Goal: Communication & Community: Answer question/provide support

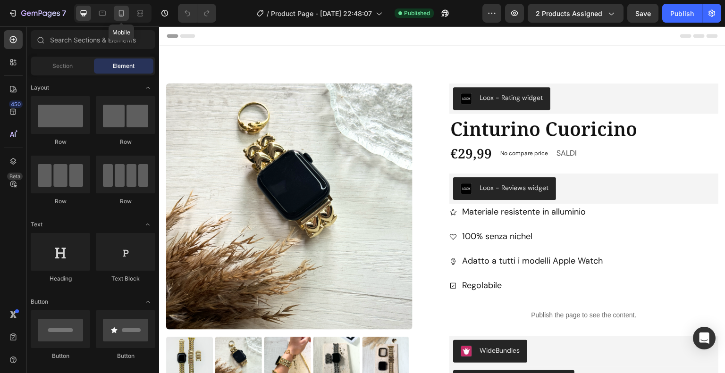
click at [119, 18] on div at bounding box center [121, 13] width 15 height 15
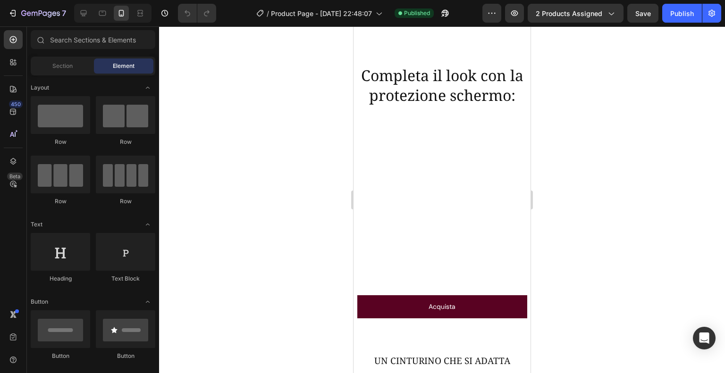
scroll to position [744, 0]
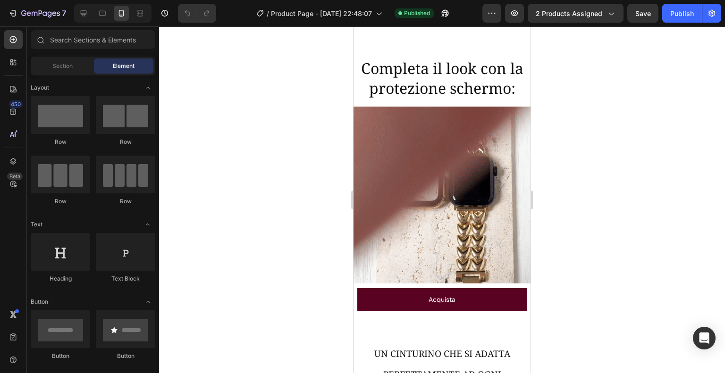
drag, startPoint x: 528, startPoint y: 51, endPoint x: 893, endPoint y: 151, distance: 378.6
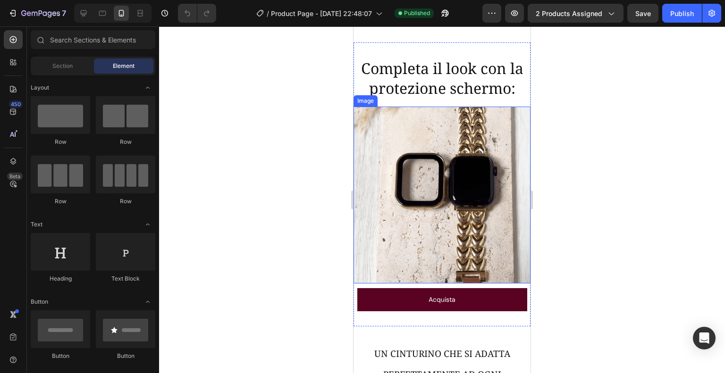
click at [379, 183] on img at bounding box center [441, 195] width 177 height 177
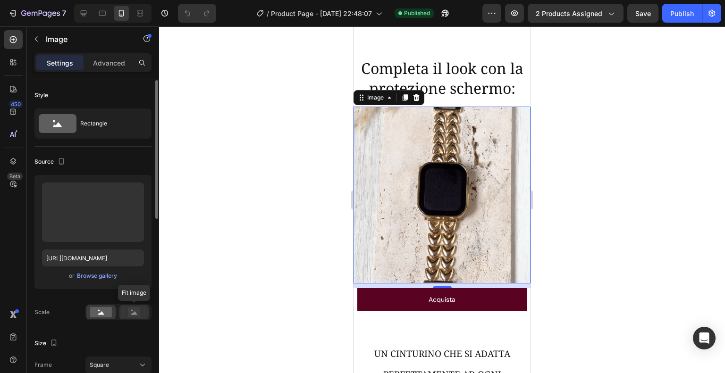
click at [127, 314] on icon at bounding box center [134, 312] width 22 height 10
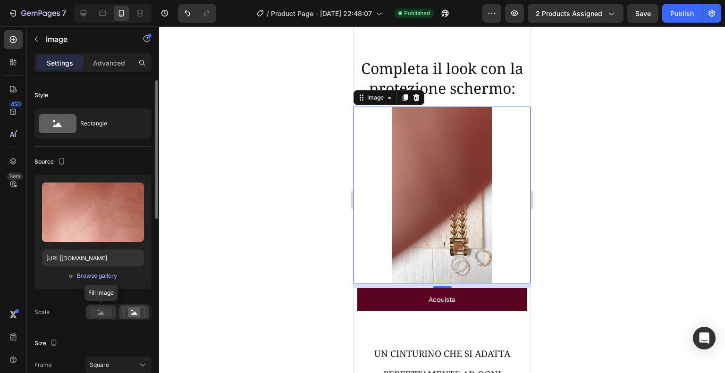
click at [109, 313] on rect at bounding box center [101, 312] width 22 height 10
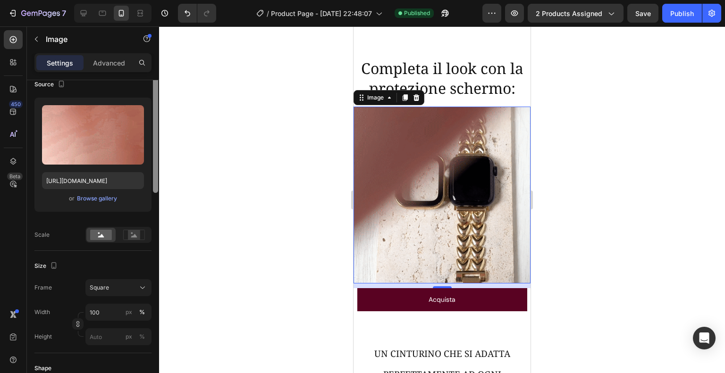
scroll to position [0, 0]
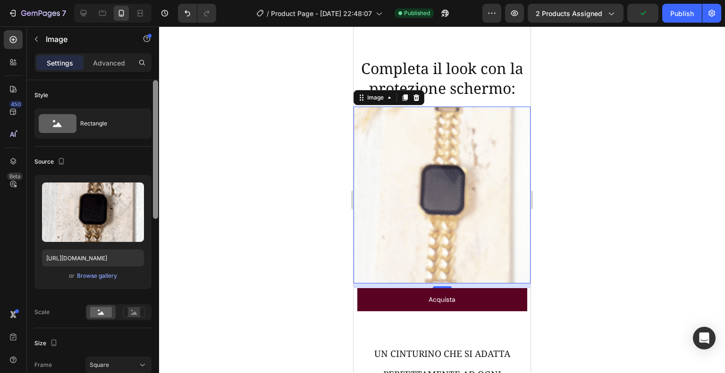
drag, startPoint x: 155, startPoint y: 208, endPoint x: 170, endPoint y: 195, distance: 19.1
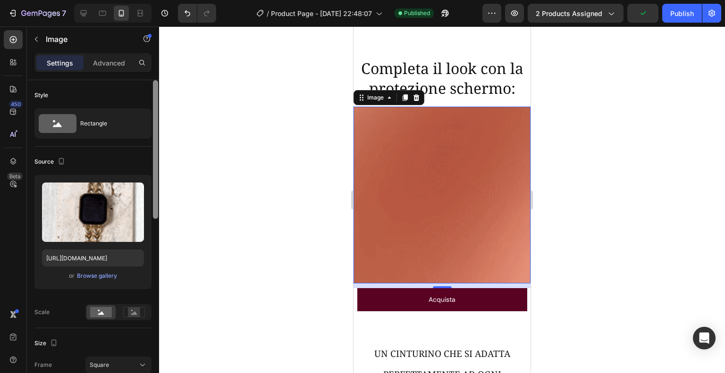
click at [170, 0] on div "7 Version history / Product Page - [DATE] 22:48:07 Published Preview 2 products…" at bounding box center [362, 0] width 725 height 0
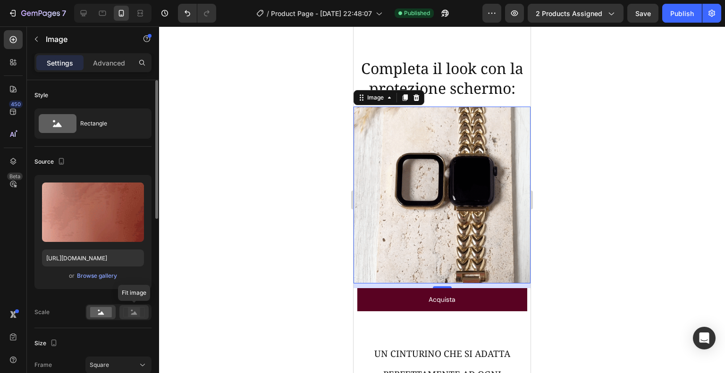
click at [136, 309] on rect at bounding box center [134, 312] width 12 height 9
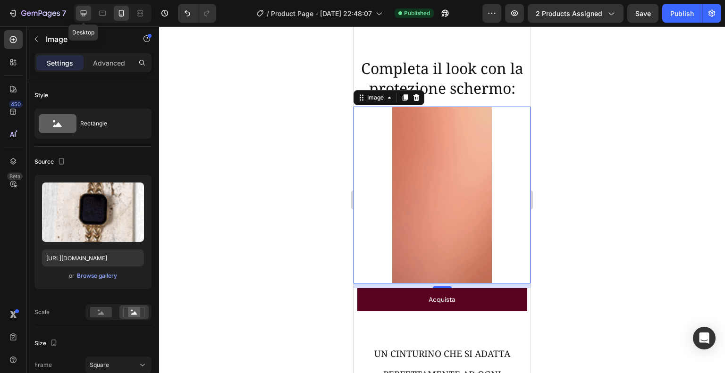
click at [79, 16] on icon at bounding box center [83, 12] width 9 height 9
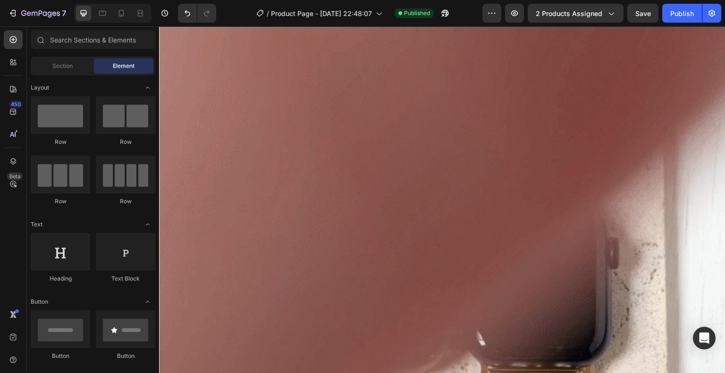
scroll to position [1017, 0]
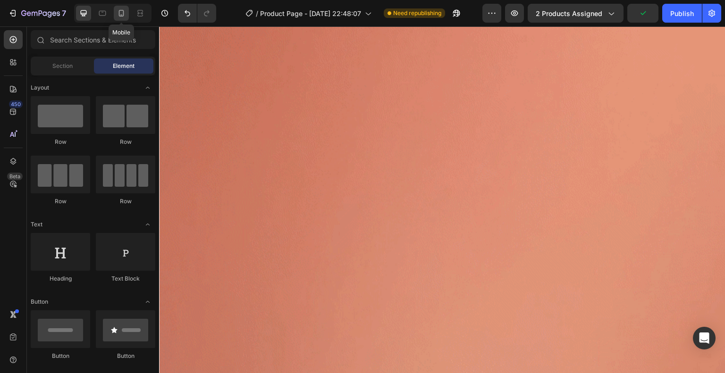
click at [117, 12] on icon at bounding box center [121, 12] width 9 height 9
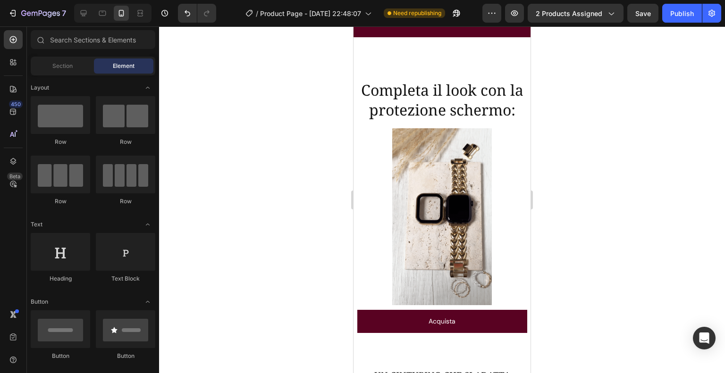
scroll to position [737, 0]
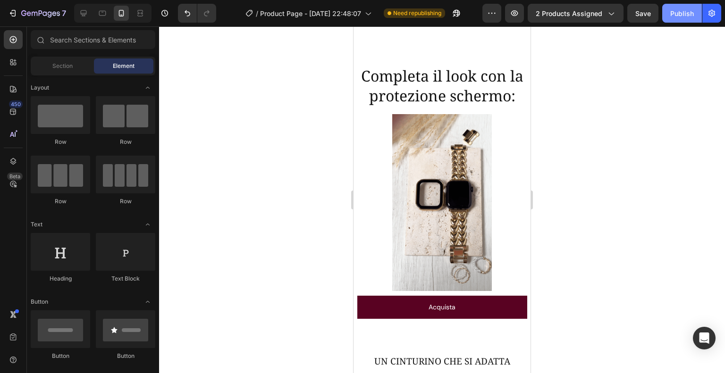
click at [677, 9] on div "Publish" at bounding box center [682, 13] width 24 height 10
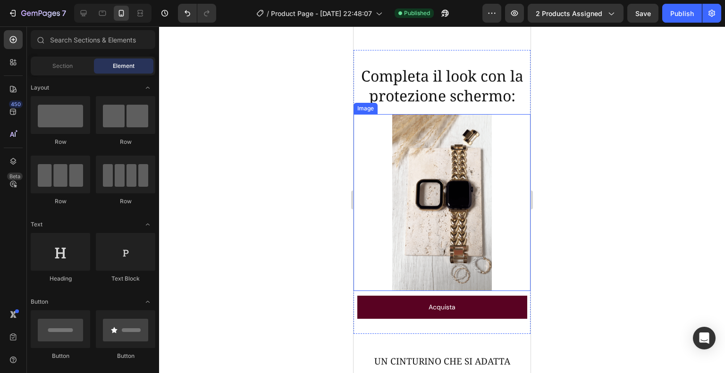
click at [364, 199] on img at bounding box center [441, 202] width 177 height 177
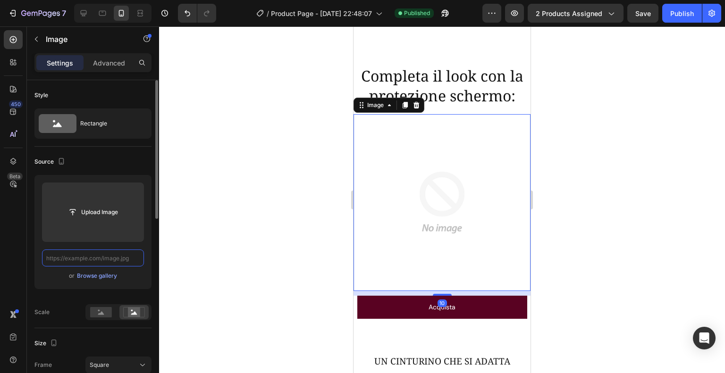
scroll to position [0, 0]
click at [101, 261] on input "text" at bounding box center [93, 258] width 102 height 17
paste input "[URL][DOMAIN_NAME]"
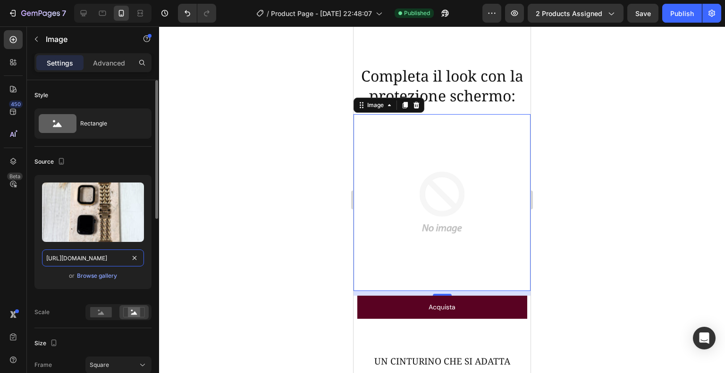
scroll to position [0, 234]
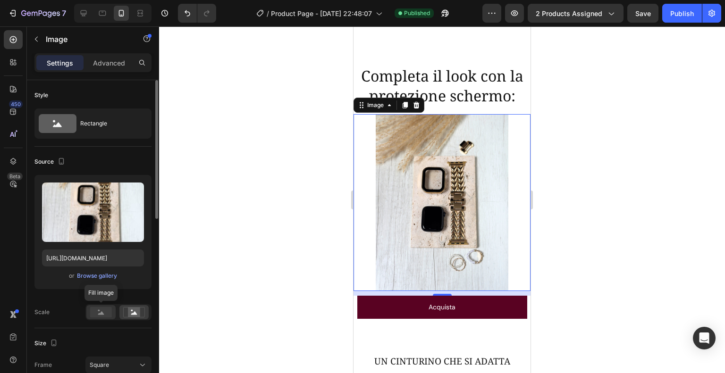
click at [98, 316] on rect at bounding box center [101, 312] width 22 height 10
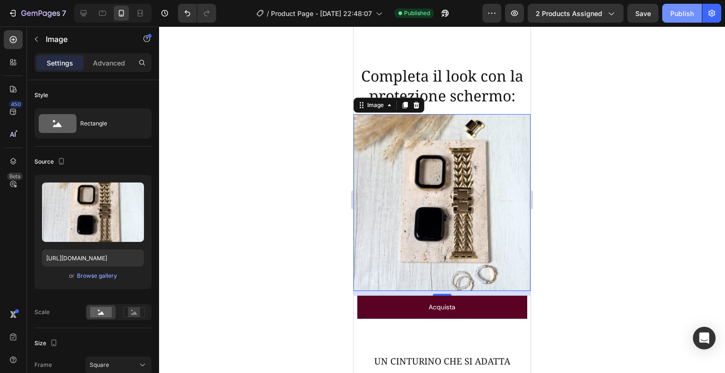
click at [677, 17] on div "Publish" at bounding box center [682, 13] width 24 height 10
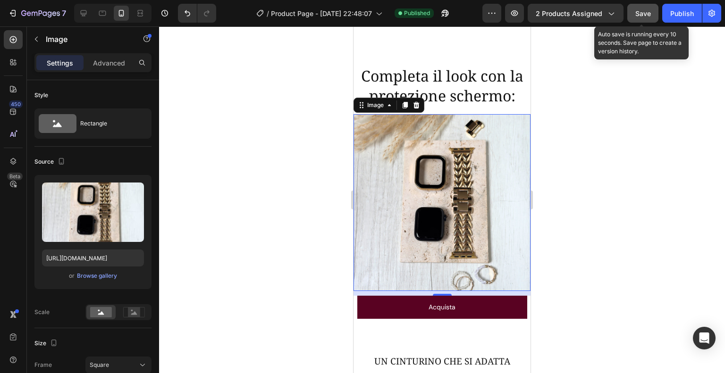
click at [641, 17] on span "Save" at bounding box center [643, 13] width 16 height 8
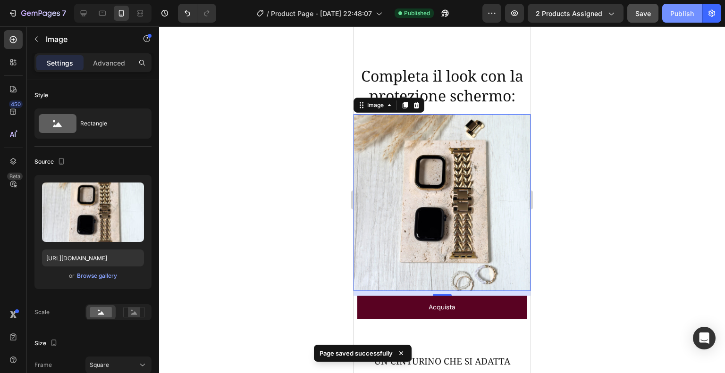
drag, startPoint x: 689, startPoint y: 16, endPoint x: 678, endPoint y: 11, distance: 12.0
click at [678, 11] on div "Publish" at bounding box center [682, 13] width 24 height 10
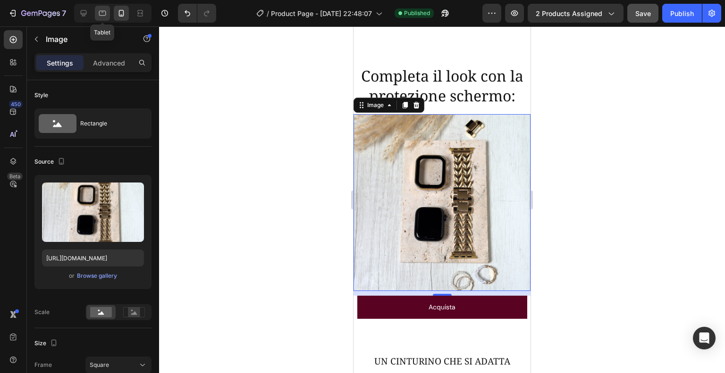
click at [103, 13] on icon at bounding box center [102, 12] width 9 height 9
type input "[URL][DOMAIN_NAME]"
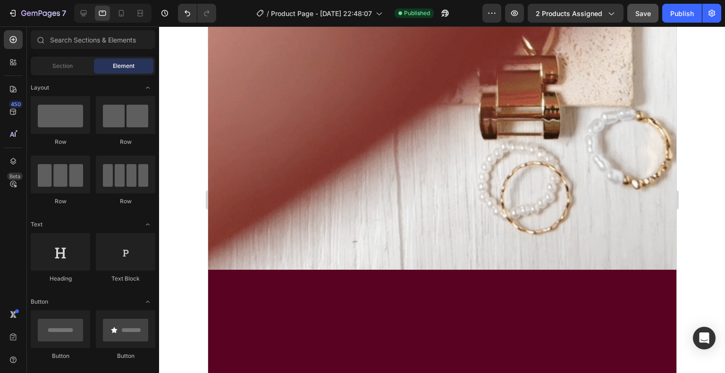
scroll to position [1515, 0]
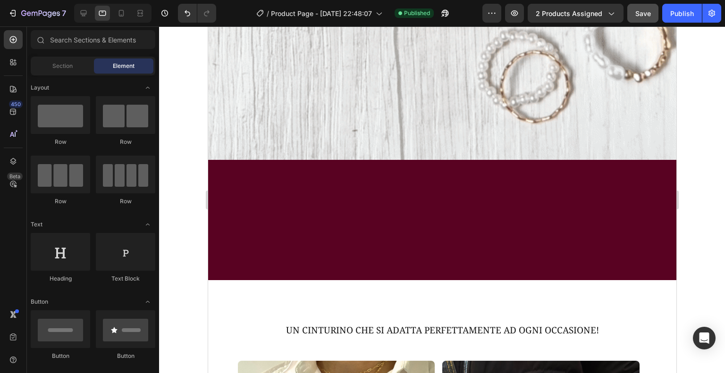
drag, startPoint x: 671, startPoint y: 127, endPoint x: 884, endPoint y: 221, distance: 232.4
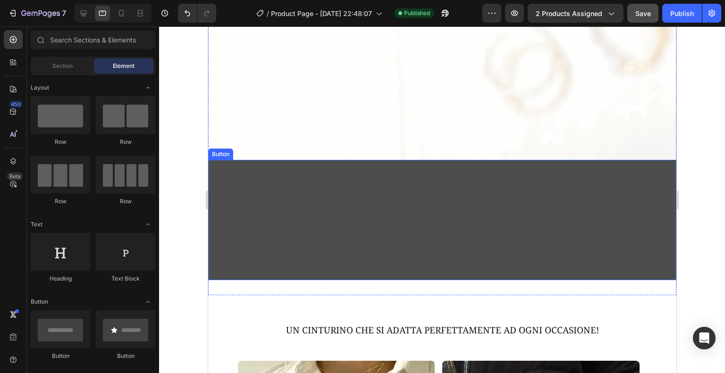
click at [512, 207] on link "Acquista" at bounding box center [467, 220] width 519 height 120
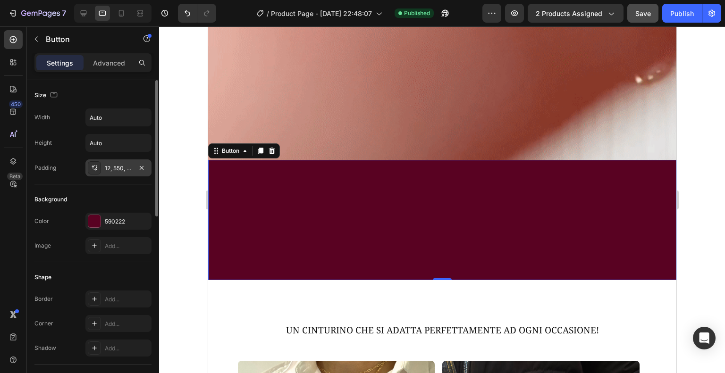
click at [119, 167] on div "12, 550, 12, 550" at bounding box center [118, 168] width 27 height 8
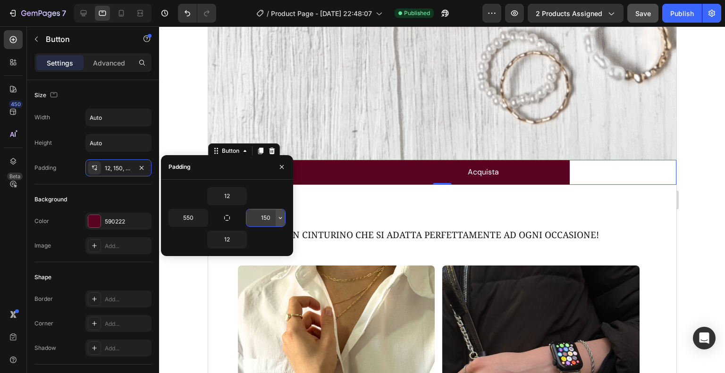
click at [276, 217] on button "button" at bounding box center [280, 217] width 9 height 17
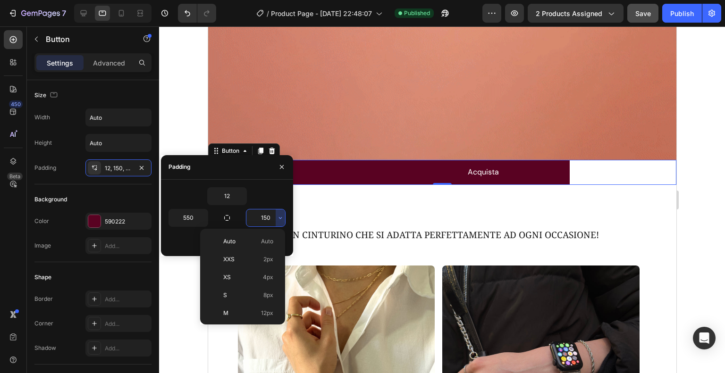
click at [264, 216] on input "150" at bounding box center [265, 217] width 39 height 17
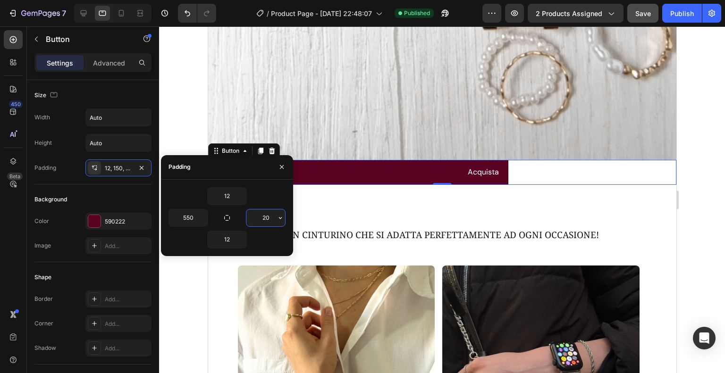
type input "2"
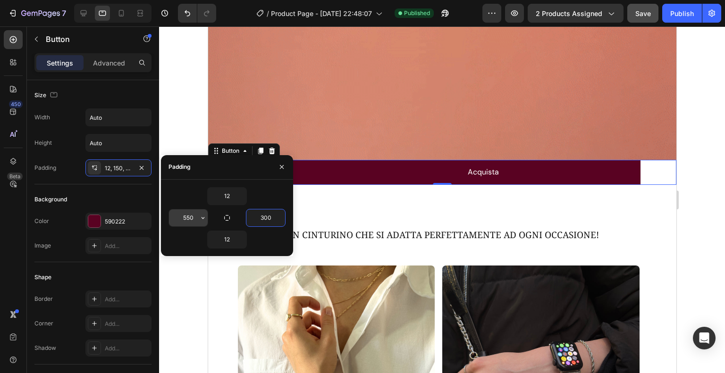
type input "300"
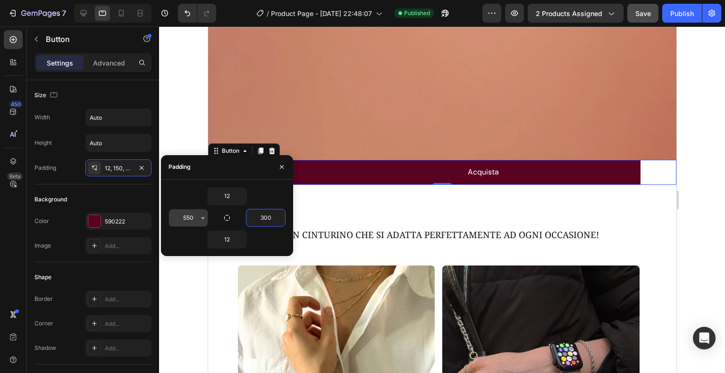
click at [198, 217] on input "550" at bounding box center [188, 217] width 39 height 17
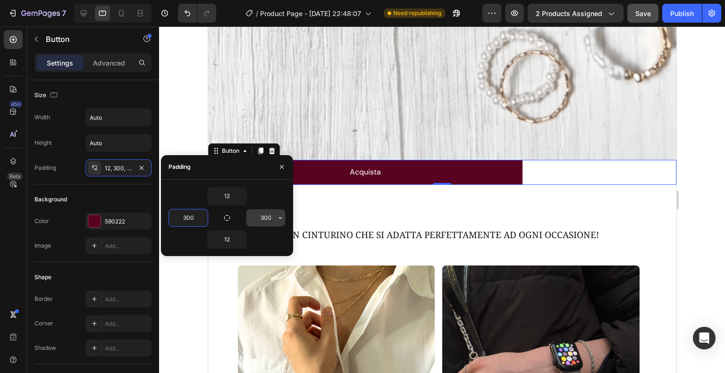
type input "300"
click at [273, 215] on input "300" at bounding box center [265, 217] width 39 height 17
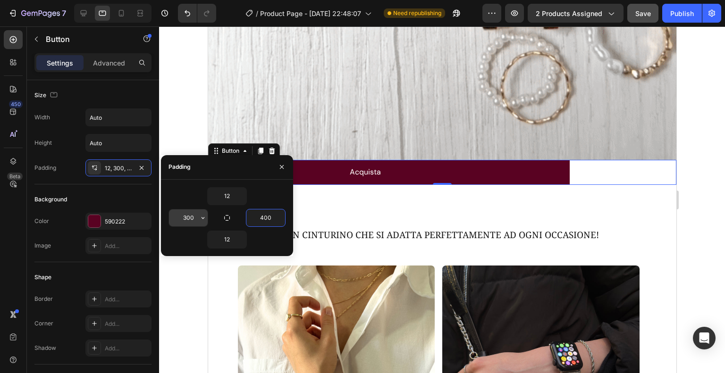
type input "400"
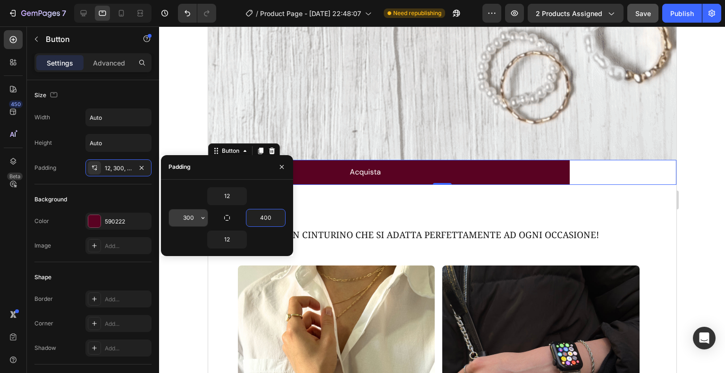
click at [182, 217] on input "300" at bounding box center [188, 217] width 39 height 17
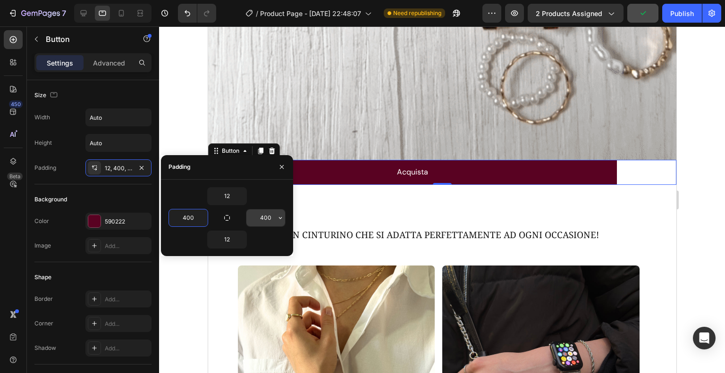
type input "400"
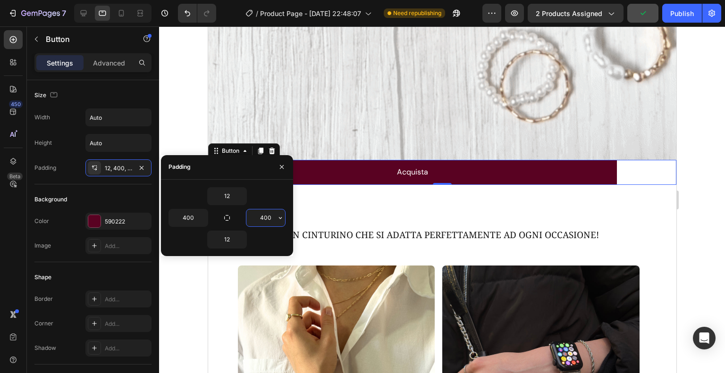
click at [270, 219] on input "400" at bounding box center [265, 217] width 39 height 17
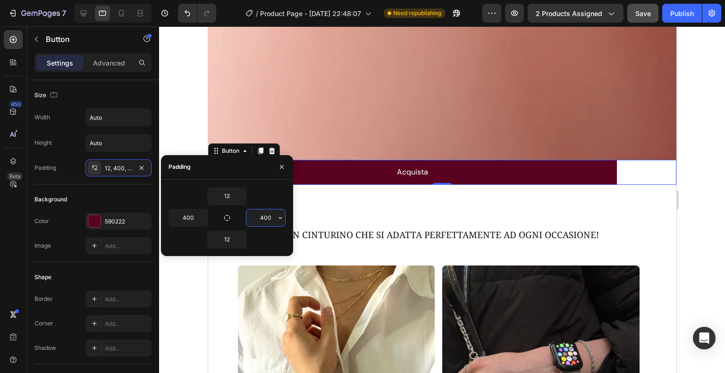
type input "5"
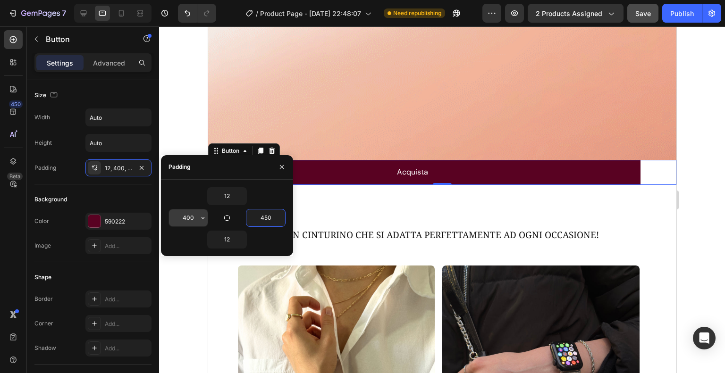
type input "450"
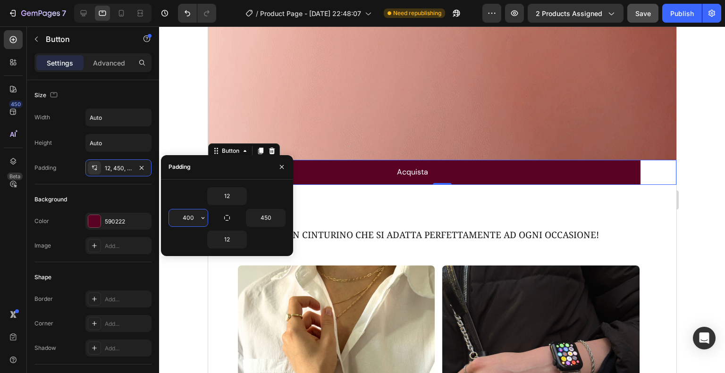
click at [188, 216] on input "400" at bounding box center [188, 217] width 39 height 17
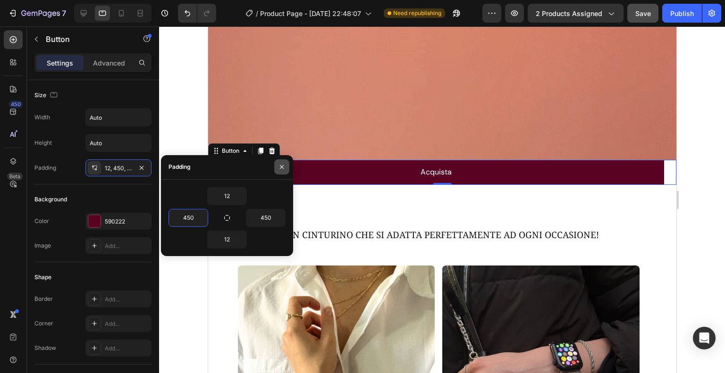
type input "450"
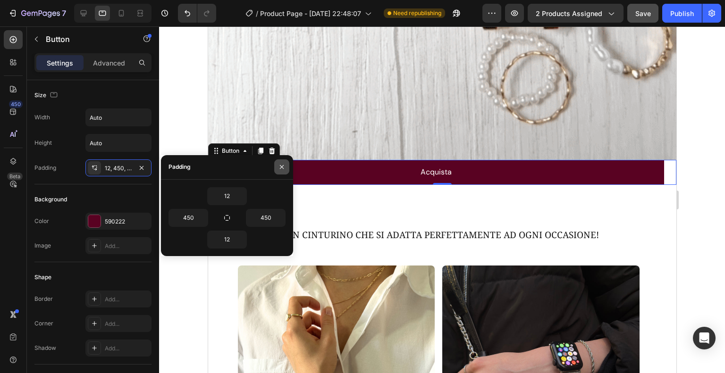
click at [287, 167] on button "button" at bounding box center [281, 166] width 15 height 15
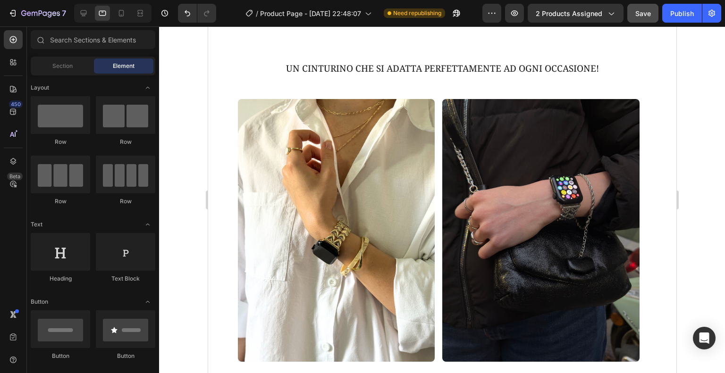
scroll to position [1477, 0]
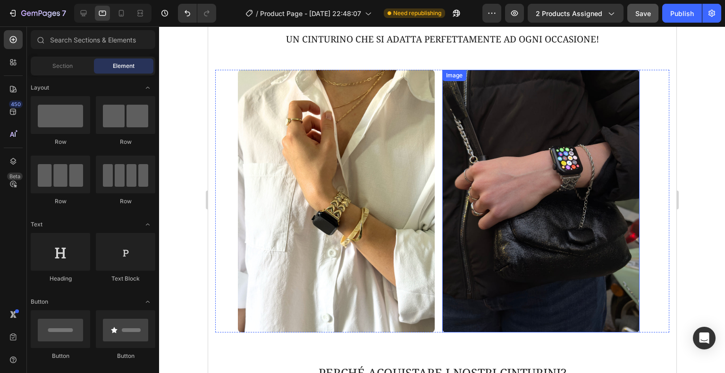
click at [573, 192] on img at bounding box center [540, 201] width 197 height 263
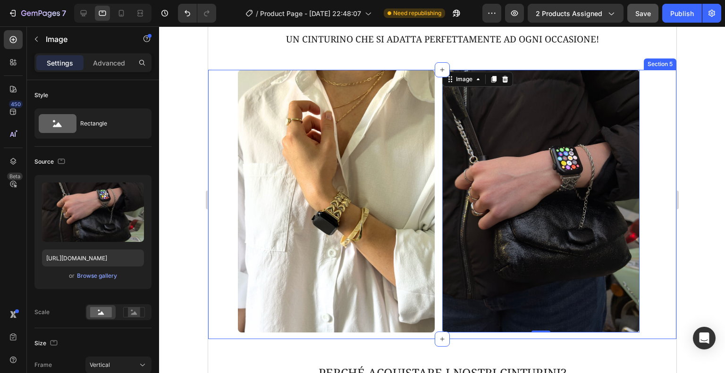
click at [213, 189] on div "Image Image 0 Image Image Carousel Row Section 5" at bounding box center [442, 204] width 468 height 269
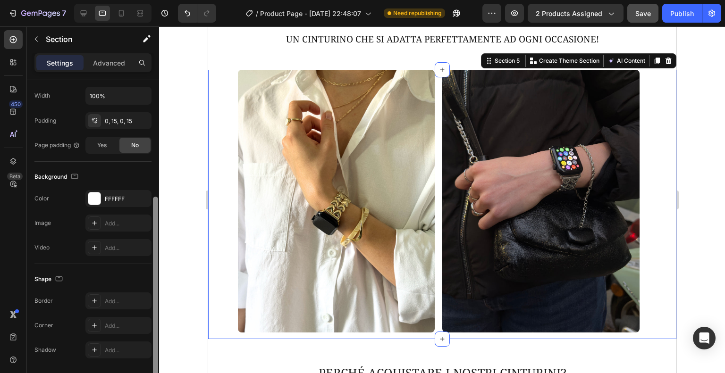
scroll to position [230, 0]
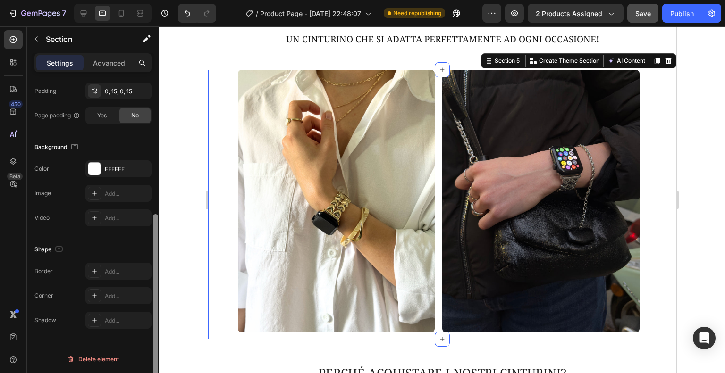
drag, startPoint x: 153, startPoint y: 161, endPoint x: 157, endPoint y: 301, distance: 139.7
click at [157, 301] on div at bounding box center [155, 306] width 5 height 185
click at [0, 23] on div "7 Version history / Product Page - [DATE] 22:48:07 Need republishing Preview 2 …" at bounding box center [362, 13] width 725 height 27
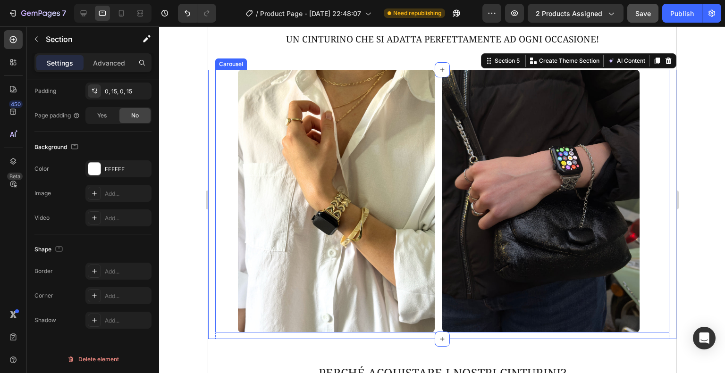
click at [655, 159] on div "Image Image Image Image" at bounding box center [442, 201] width 454 height 263
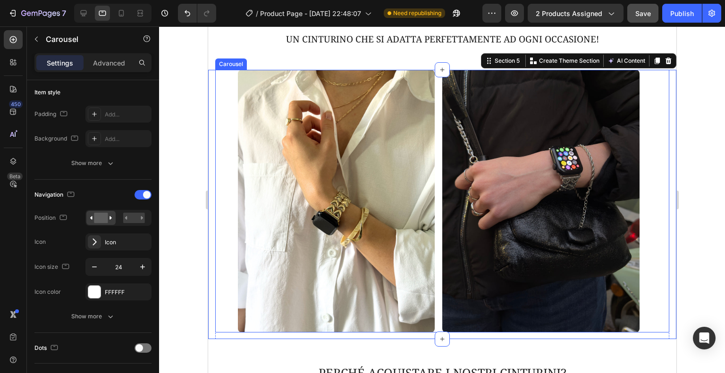
scroll to position [0, 0]
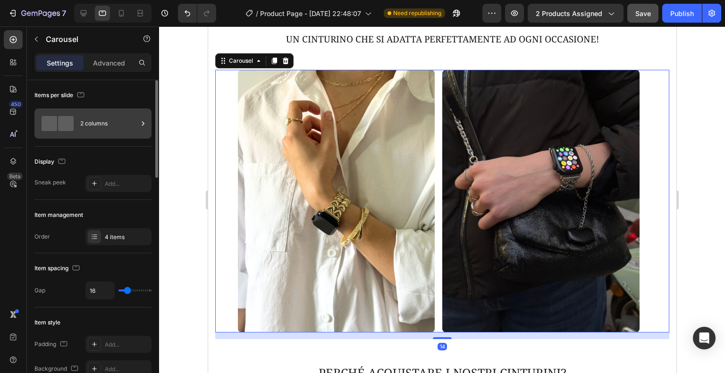
click at [135, 126] on div "2 columns" at bounding box center [109, 124] width 58 height 22
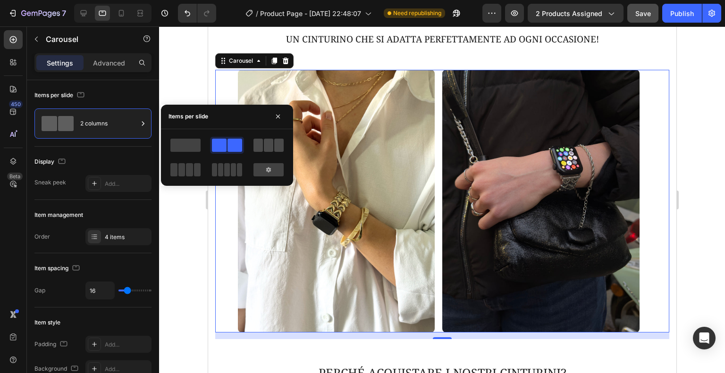
click at [268, 144] on span at bounding box center [268, 145] width 9 height 13
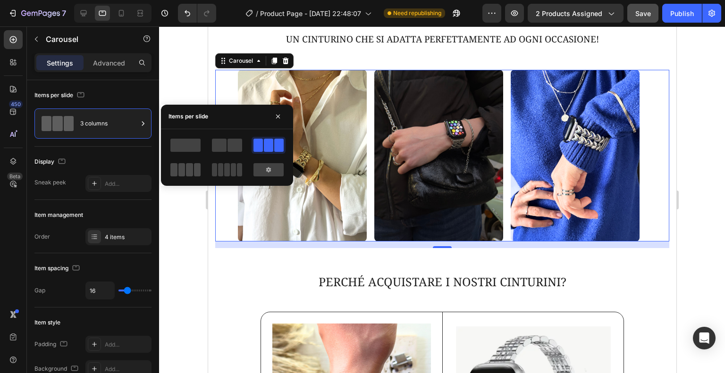
click at [177, 173] on span at bounding box center [173, 169] width 7 height 13
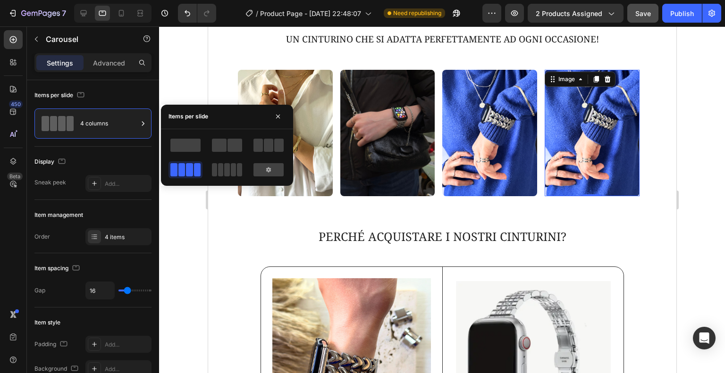
click at [607, 159] on img at bounding box center [591, 133] width 95 height 126
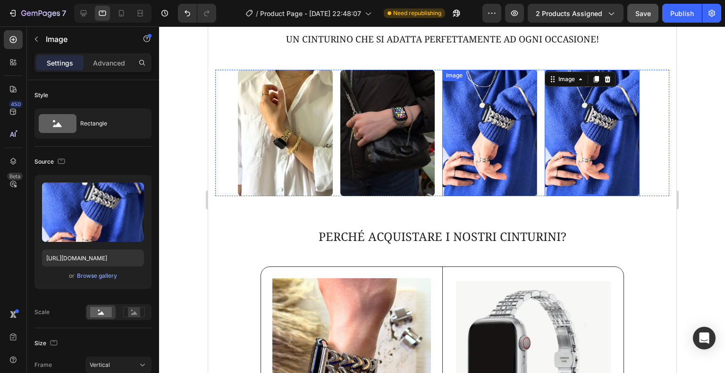
click at [487, 109] on img at bounding box center [489, 133] width 95 height 126
click at [505, 79] on icon at bounding box center [505, 79] width 8 height 8
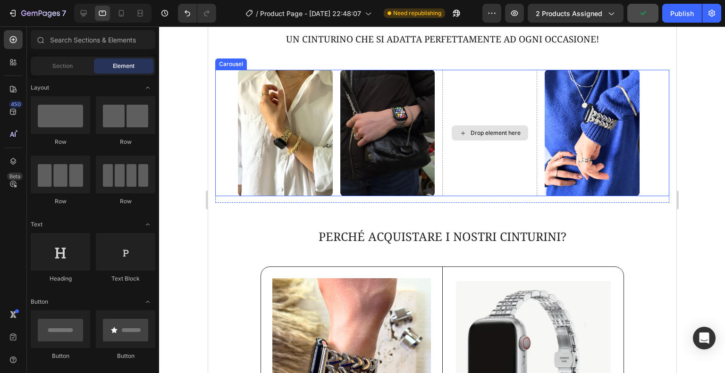
click at [527, 161] on div "Drop element here" at bounding box center [489, 133] width 95 height 126
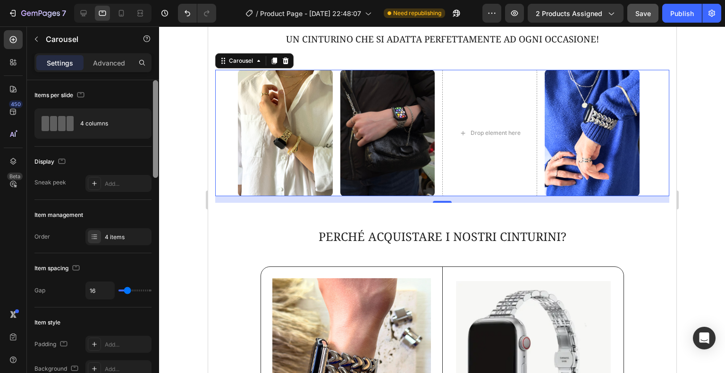
scroll to position [320, 0]
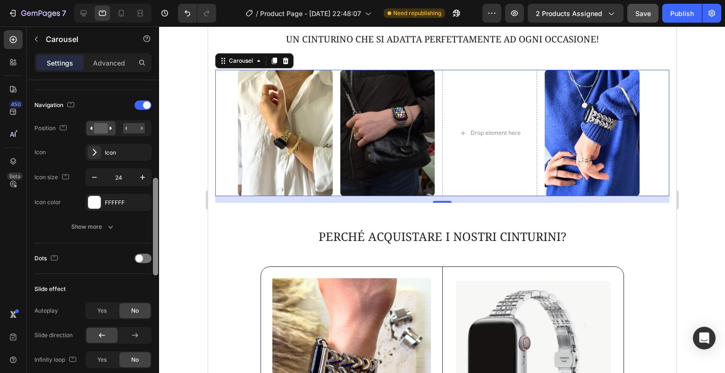
drag, startPoint x: 158, startPoint y: 156, endPoint x: 154, endPoint y: 206, distance: 50.7
click at [154, 206] on div at bounding box center [155, 240] width 7 height 320
click at [185, 13] on icon "Undo/Redo" at bounding box center [187, 12] width 9 height 9
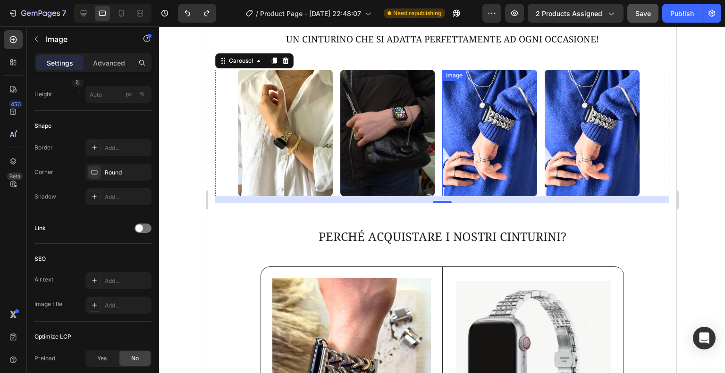
click at [492, 116] on img at bounding box center [489, 133] width 95 height 126
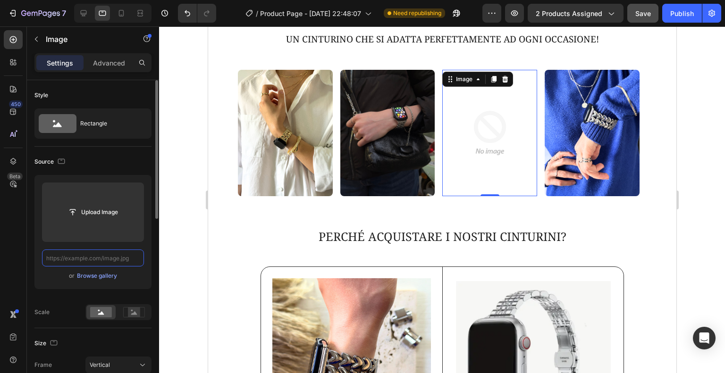
scroll to position [0, 0]
click at [111, 258] on input "text" at bounding box center [93, 258] width 102 height 17
paste input "[URL][DOMAIN_NAME]"
type input "[URL][DOMAIN_NAME]"
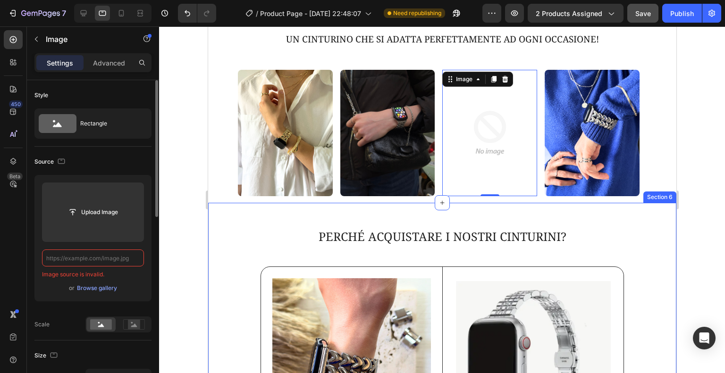
click at [113, 257] on input "text" at bounding box center [93, 258] width 102 height 17
paste input "[URL][DOMAIN_NAME]"
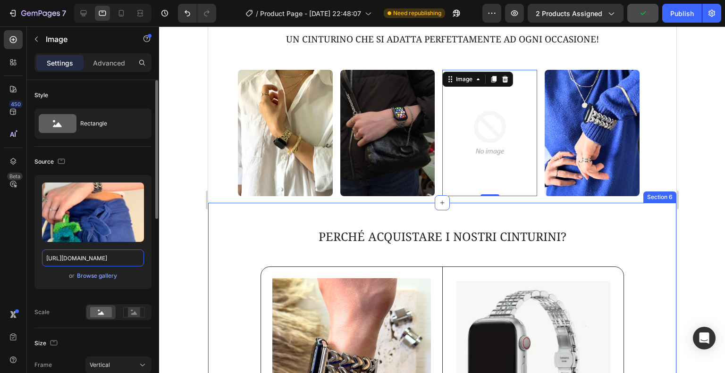
type input "[URL][DOMAIN_NAME]"
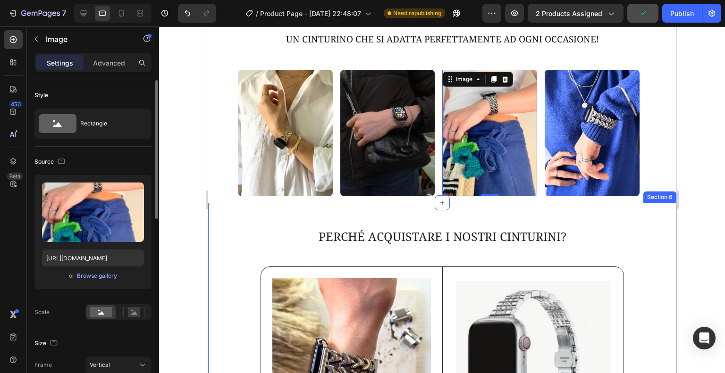
click at [150, 295] on div "Upload Image [URL][DOMAIN_NAME] or Browse gallery" at bounding box center [92, 236] width 117 height 122
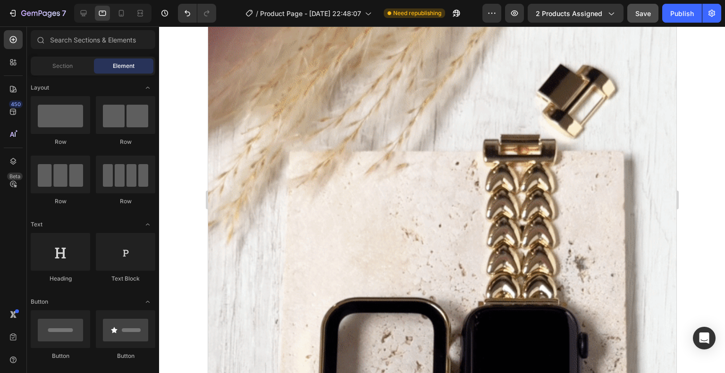
scroll to position [634, 0]
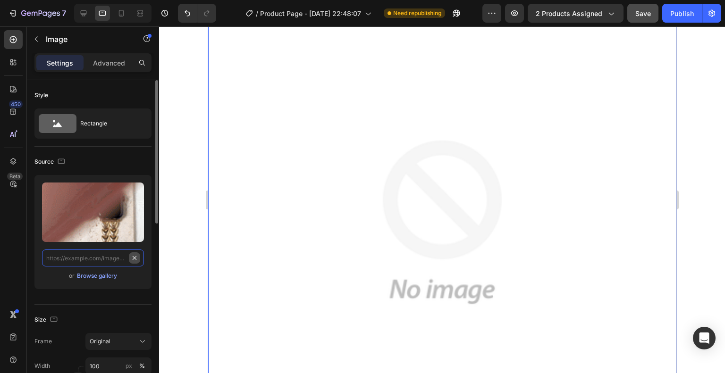
scroll to position [0, 0]
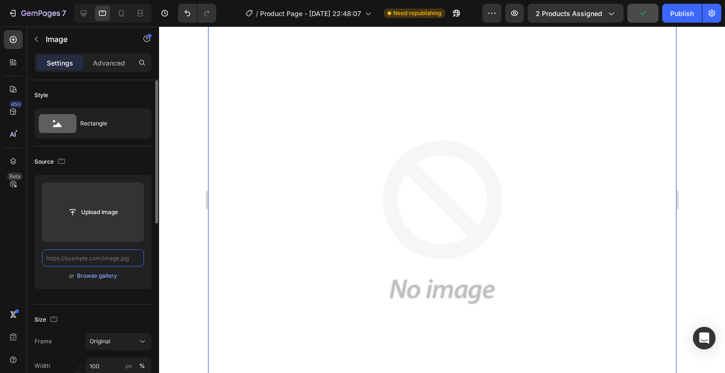
click at [112, 261] on input "text" at bounding box center [93, 258] width 102 height 17
paste input "[URL][DOMAIN_NAME]"
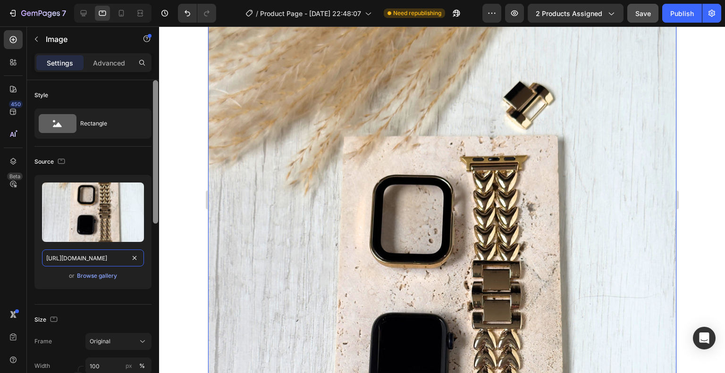
drag, startPoint x: 156, startPoint y: 202, endPoint x: 157, endPoint y: 180, distance: 22.2
click at [157, 180] on div at bounding box center [155, 151] width 5 height 143
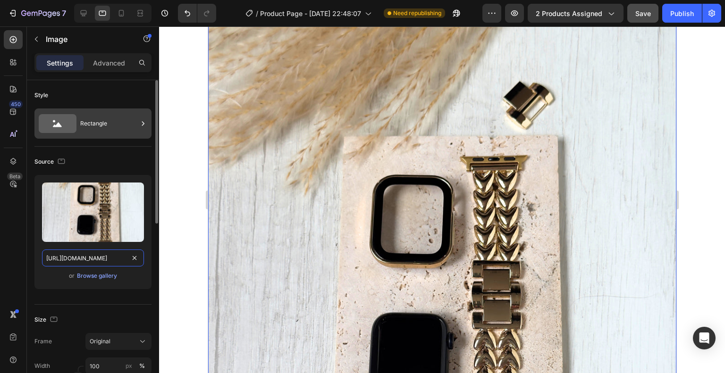
type input "[URL][DOMAIN_NAME]"
click at [114, 134] on div "Rectangle" at bounding box center [109, 124] width 58 height 22
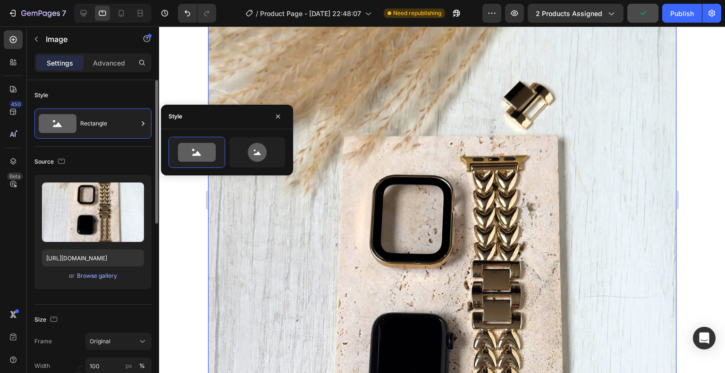
click at [82, 305] on div "Style Rectangle" at bounding box center [92, 356] width 117 height 102
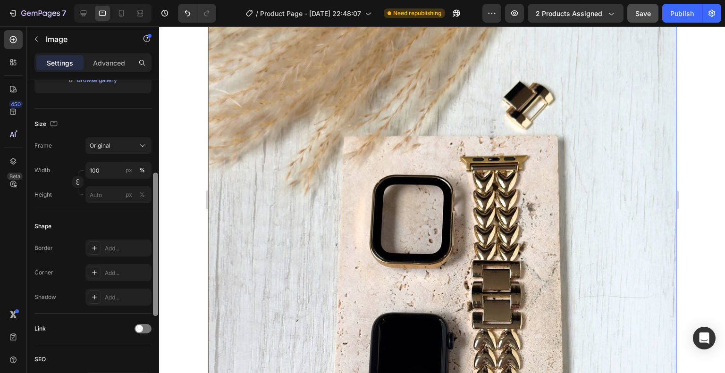
scroll to position [195, 0]
drag, startPoint x: 156, startPoint y: 125, endPoint x: 145, endPoint y: 212, distance: 88.4
click at [145, 212] on div "Style Rectangle Source Upload Image [URL][DOMAIN_NAME] or Browse gallery Size F…" at bounding box center [93, 240] width 132 height 320
click at [112, 62] on p "Advanced" at bounding box center [109, 63] width 32 height 10
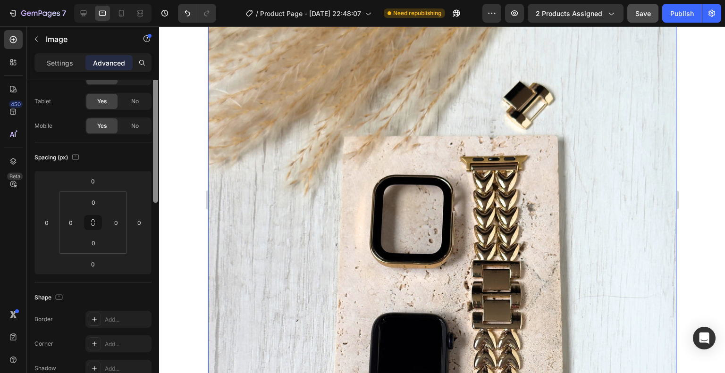
scroll to position [0, 0]
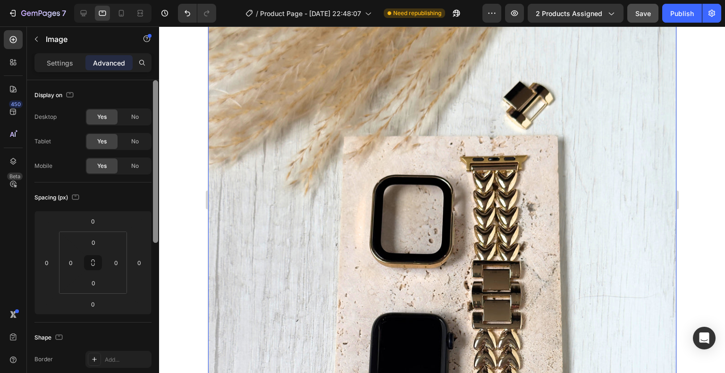
drag, startPoint x: 153, startPoint y: 209, endPoint x: 156, endPoint y: 84, distance: 124.1
click at [156, 84] on div at bounding box center [155, 161] width 5 height 163
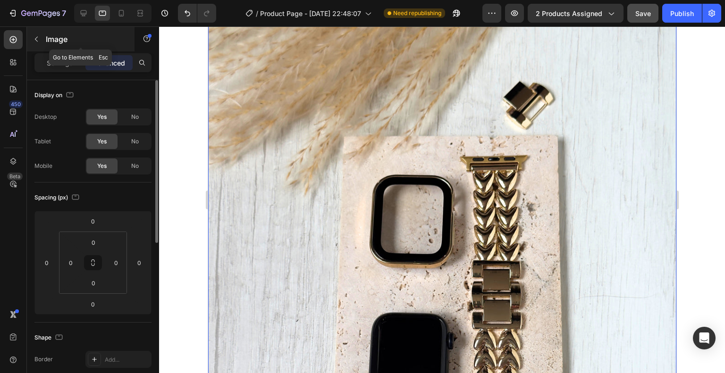
click at [30, 39] on button "button" at bounding box center [36, 39] width 15 height 15
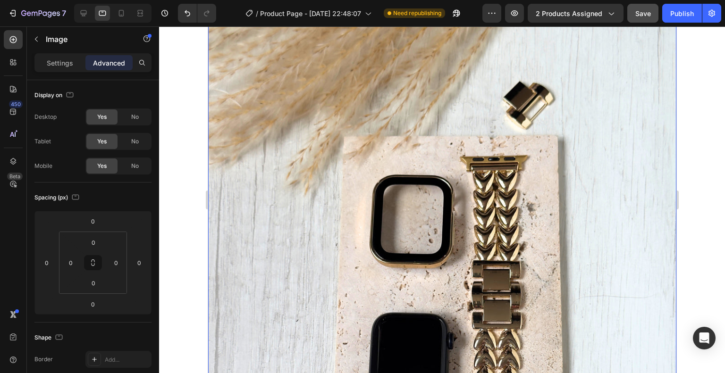
click at [247, 181] on img at bounding box center [442, 300] width 468 height 624
click at [58, 65] on p "Settings" at bounding box center [60, 63] width 26 height 10
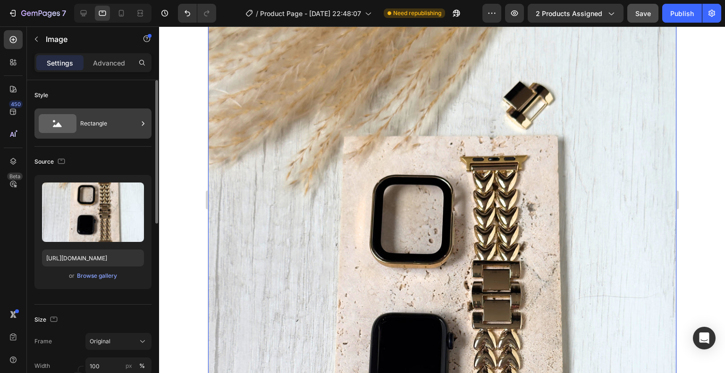
click at [140, 121] on icon at bounding box center [142, 123] width 9 height 9
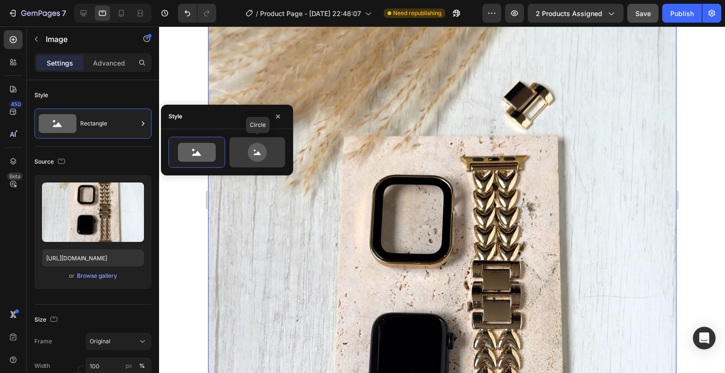
click at [251, 150] on icon at bounding box center [257, 152] width 19 height 19
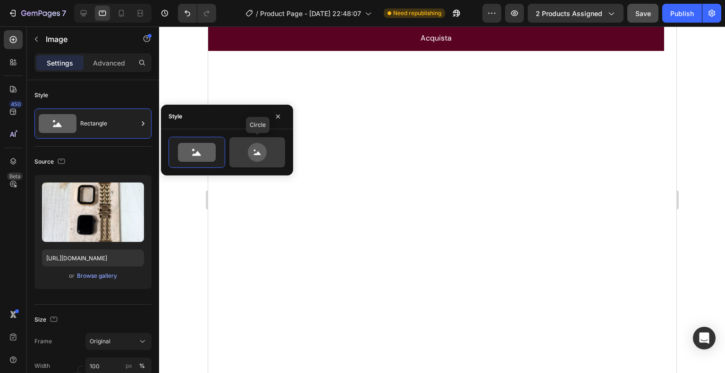
type input "80"
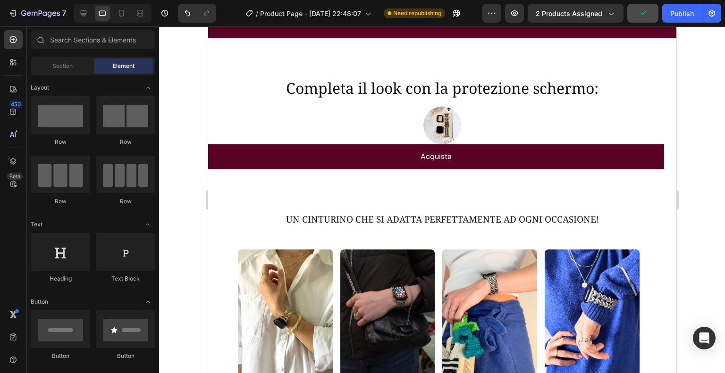
scroll to position [490, 0]
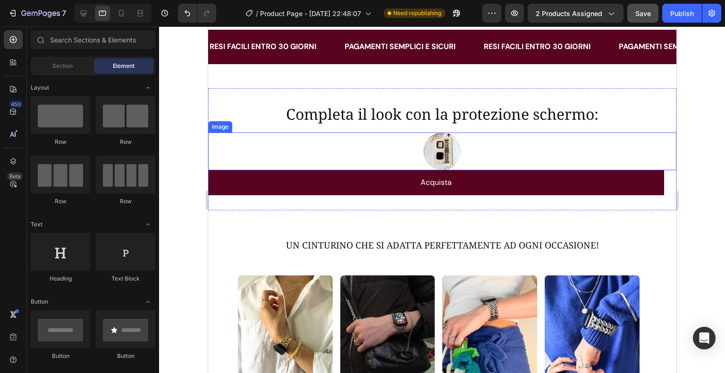
click at [436, 151] on img at bounding box center [442, 152] width 38 height 38
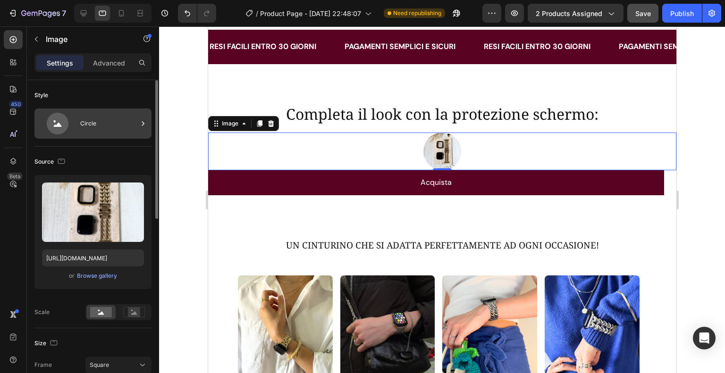
click at [139, 125] on icon at bounding box center [142, 123] width 9 height 9
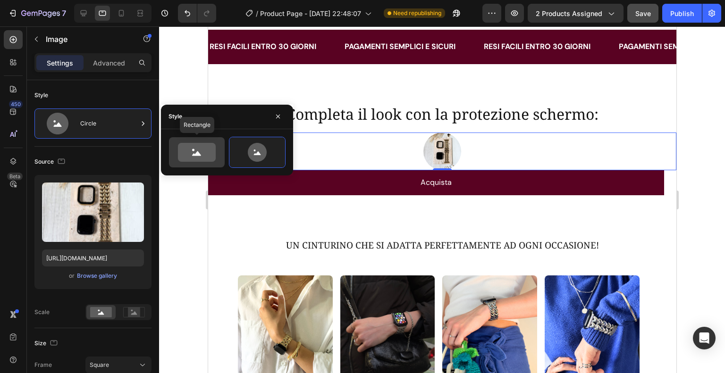
click at [194, 151] on icon at bounding box center [197, 152] width 38 height 19
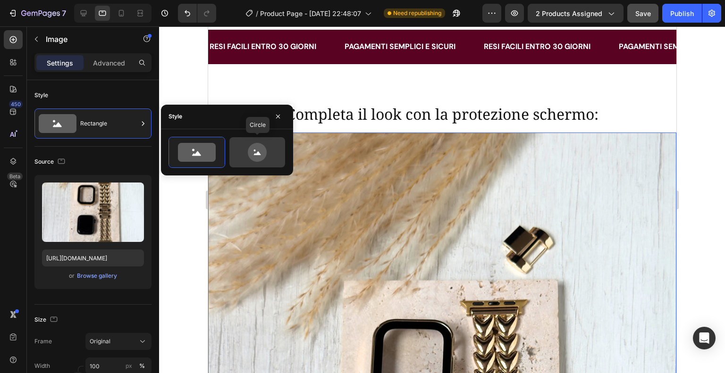
click at [249, 150] on icon at bounding box center [257, 152] width 19 height 19
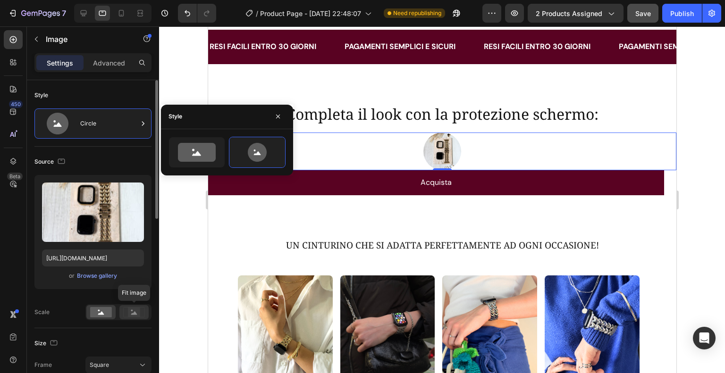
click at [130, 315] on rect at bounding box center [134, 312] width 12 height 9
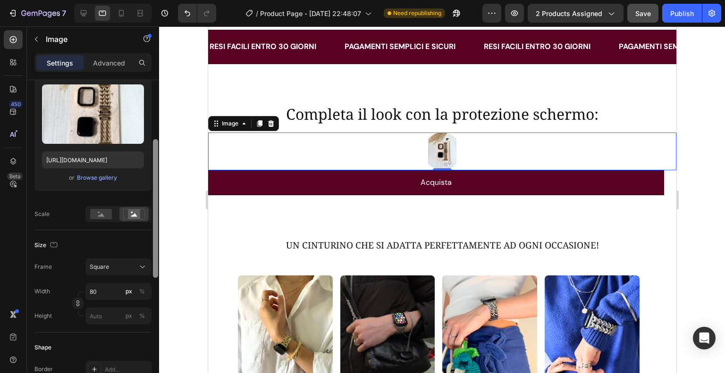
scroll to position [117, 0]
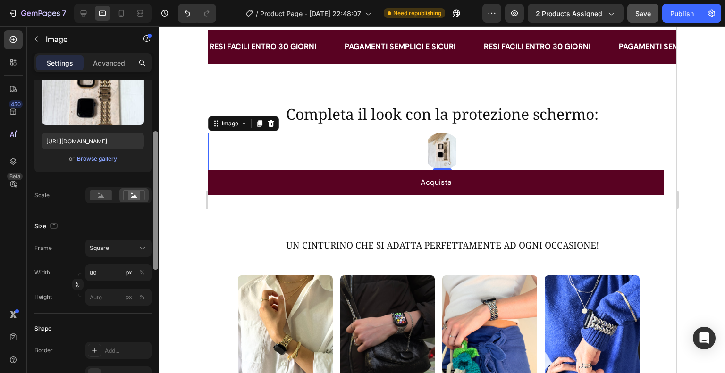
drag, startPoint x: 153, startPoint y: 209, endPoint x: 159, endPoint y: 260, distance: 51.3
click at [159, 260] on div at bounding box center [155, 240] width 7 height 320
click at [134, 251] on div "Square" at bounding box center [113, 248] width 46 height 8
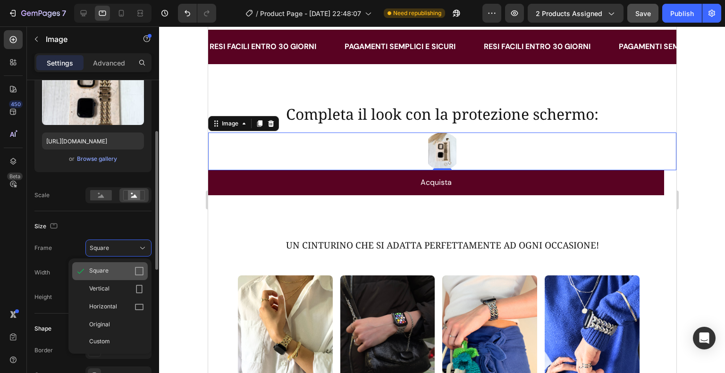
click at [128, 269] on div "Square" at bounding box center [116, 271] width 55 height 9
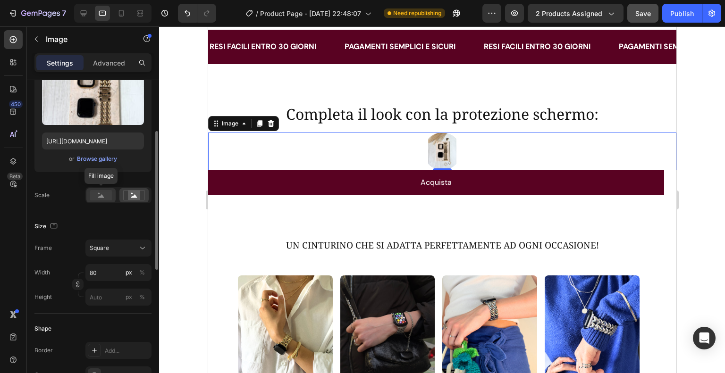
click at [104, 196] on rect at bounding box center [101, 195] width 22 height 10
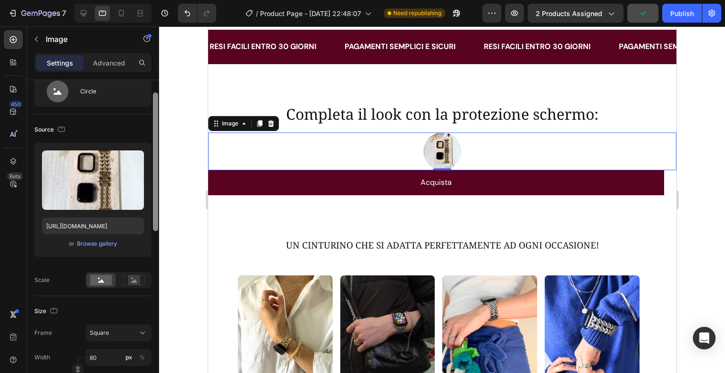
scroll to position [0, 0]
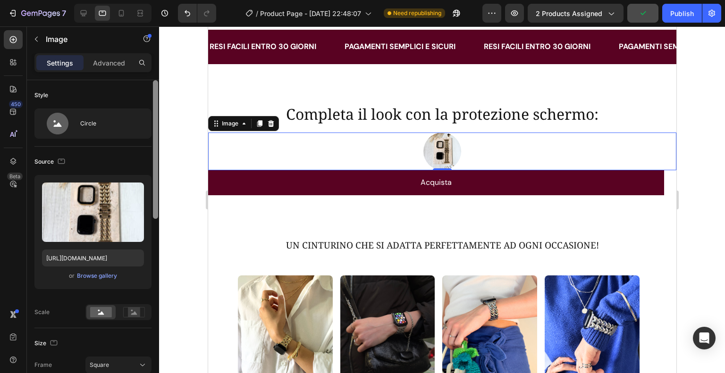
drag, startPoint x: 155, startPoint y: 166, endPoint x: 160, endPoint y: 107, distance: 58.7
click at [160, 0] on div "7 Version history / Product Page - [DATE] 22:48:07 Need republishing Preview 2 …" at bounding box center [362, 0] width 725 height 0
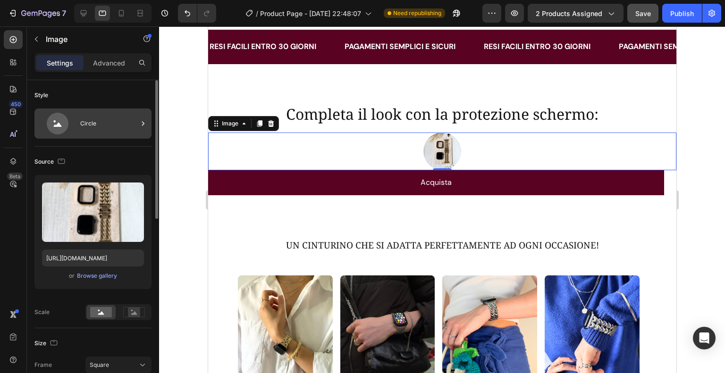
click at [121, 113] on div "Circle" at bounding box center [109, 124] width 58 height 22
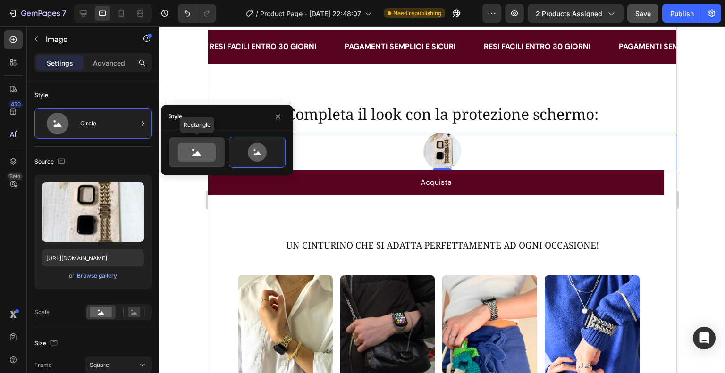
click at [195, 147] on icon at bounding box center [197, 152] width 38 height 19
type input "100"
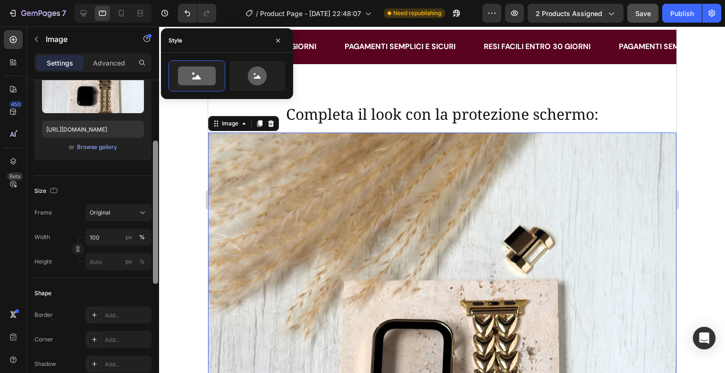
scroll to position [131, 0]
drag, startPoint x: 157, startPoint y: 153, endPoint x: 155, endPoint y: 212, distance: 59.0
click at [155, 212] on div at bounding box center [155, 210] width 5 height 143
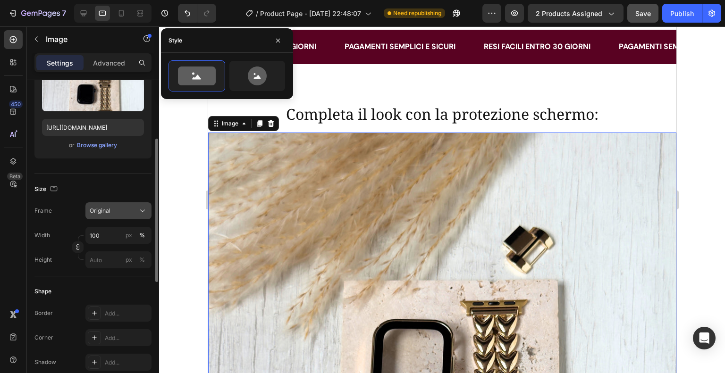
click at [126, 217] on button "Original" at bounding box center [118, 210] width 66 height 17
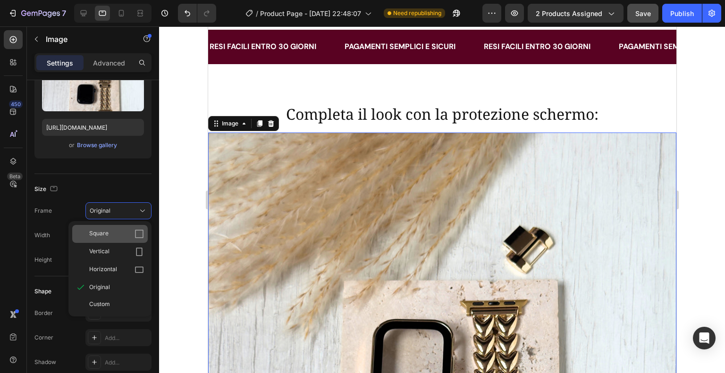
click at [120, 236] on div "Square" at bounding box center [116, 233] width 55 height 9
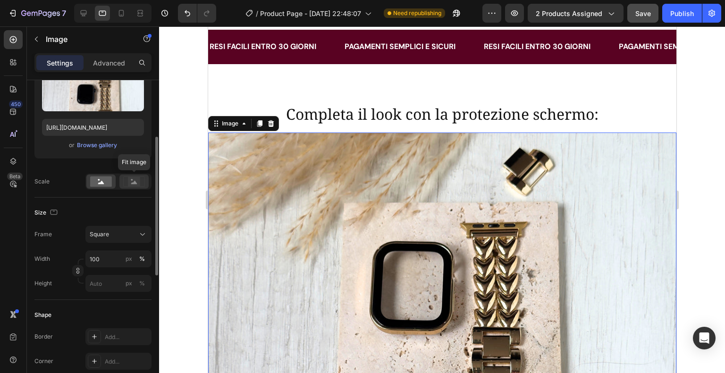
click at [134, 184] on rect at bounding box center [134, 181] width 12 height 9
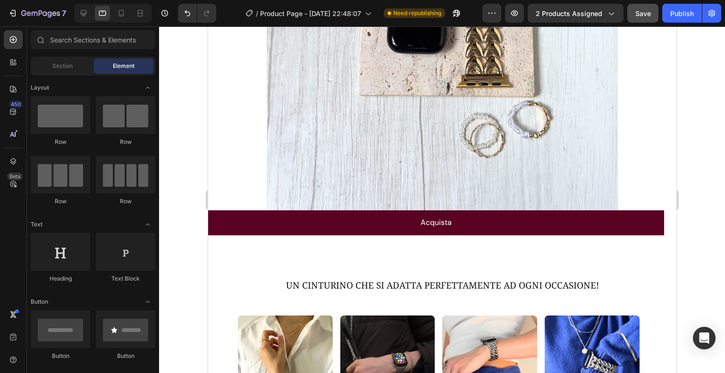
scroll to position [894, 0]
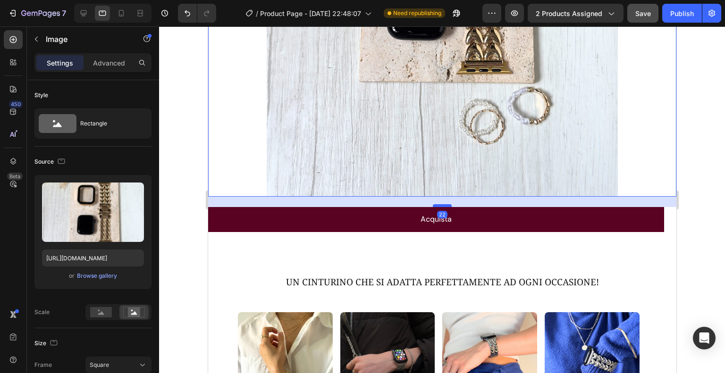
drag, startPoint x: 436, startPoint y: 187, endPoint x: 436, endPoint y: 198, distance: 10.4
click at [436, 204] on div at bounding box center [441, 205] width 19 height 3
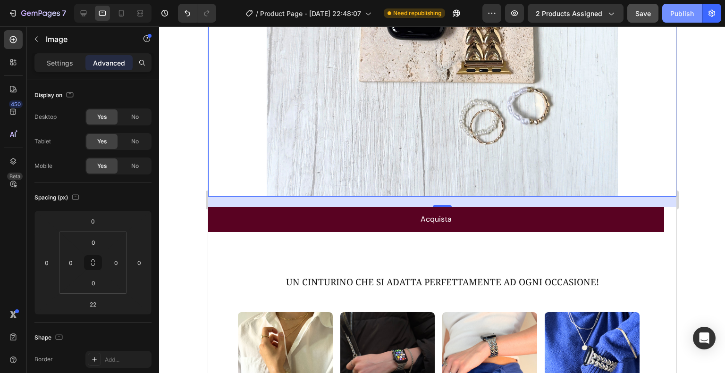
click at [682, 11] on div "Publish" at bounding box center [682, 13] width 24 height 10
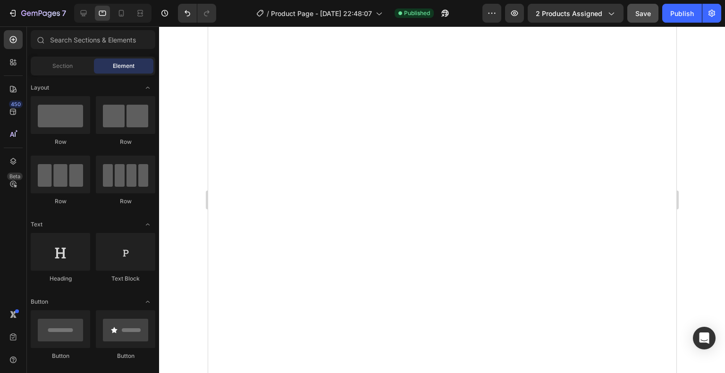
scroll to position [0, 0]
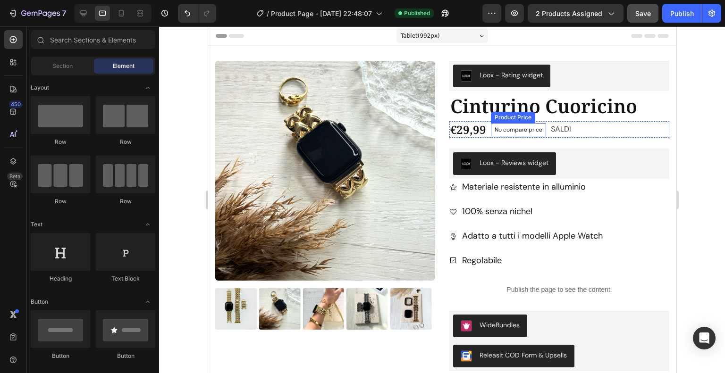
click at [510, 132] on p "No compare price" at bounding box center [518, 130] width 48 height 6
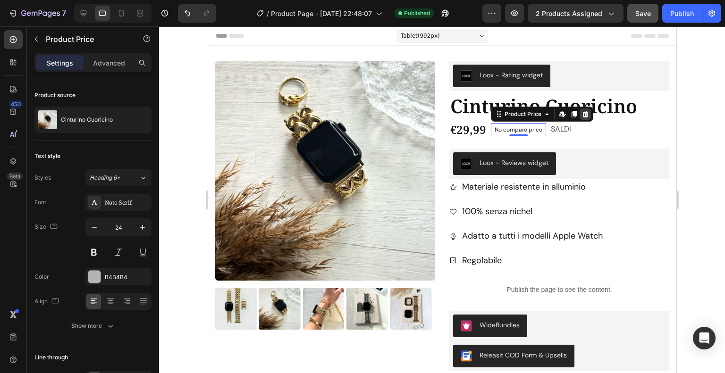
click at [582, 116] on icon at bounding box center [585, 113] width 6 height 7
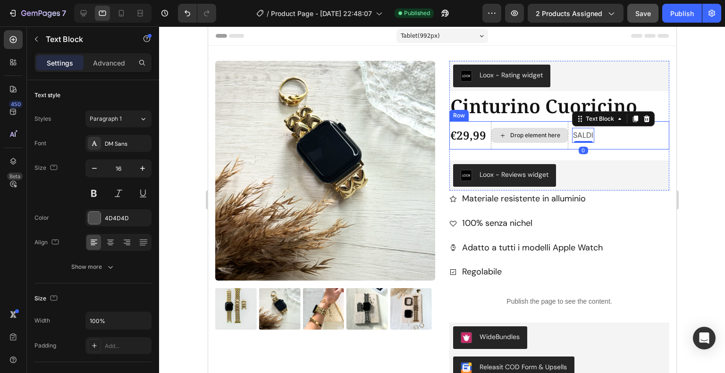
drag, startPoint x: 571, startPoint y: 137, endPoint x: 510, endPoint y: 134, distance: 61.4
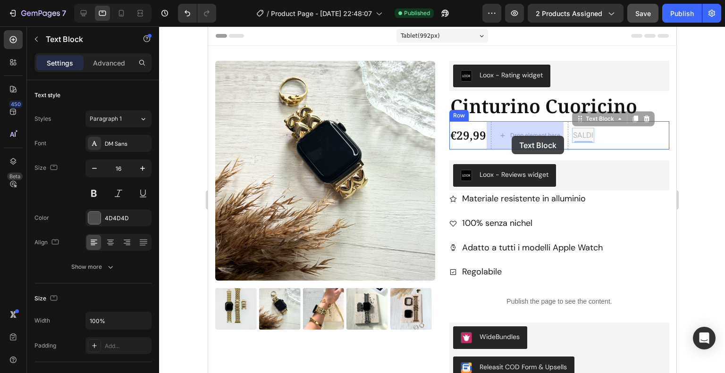
drag, startPoint x: 571, startPoint y: 118, endPoint x: 511, endPoint y: 136, distance: 62.4
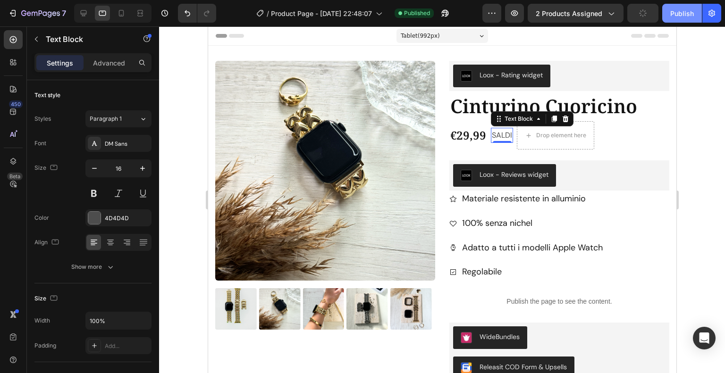
click at [677, 17] on div "Publish" at bounding box center [682, 13] width 24 height 10
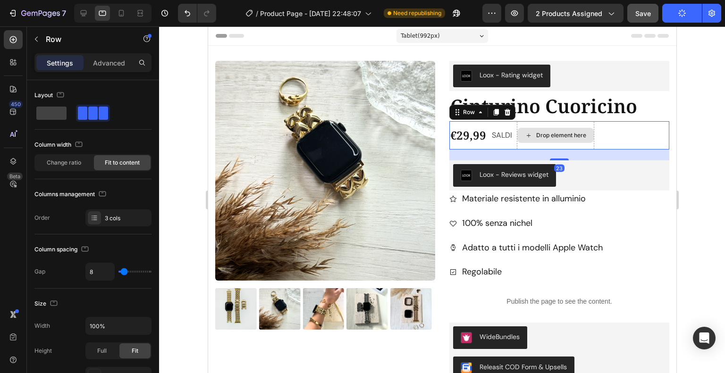
click at [581, 126] on div "Drop element here" at bounding box center [554, 135] width 77 height 28
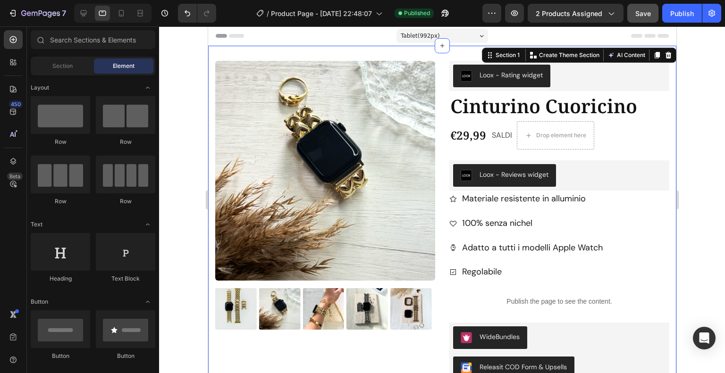
click at [574, 54] on div "Product Images Loox - Rating widget Loox Cinturino Cuoricino Product Title €29,…" at bounding box center [442, 284] width 468 height 476
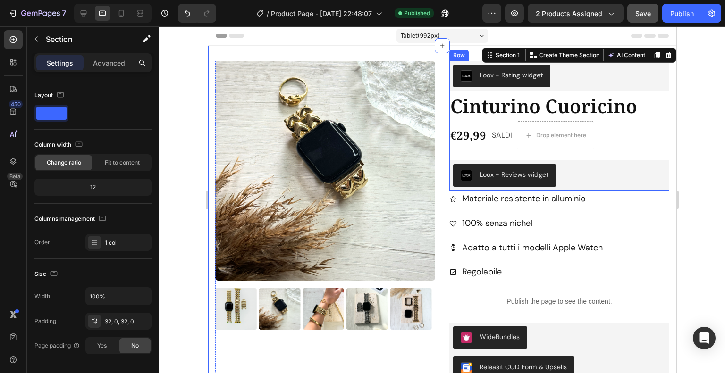
click at [449, 152] on div "Loox - Rating widget Loox Cinturino Cuoricino Product Title €29,99 Product Pric…" at bounding box center [559, 126] width 220 height 130
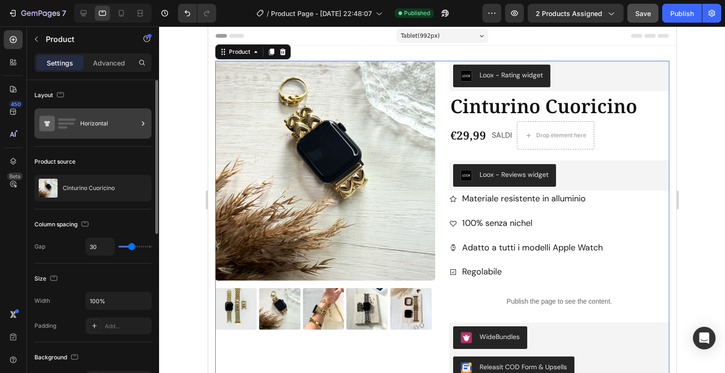
click at [125, 124] on div "Horizontal" at bounding box center [109, 124] width 58 height 22
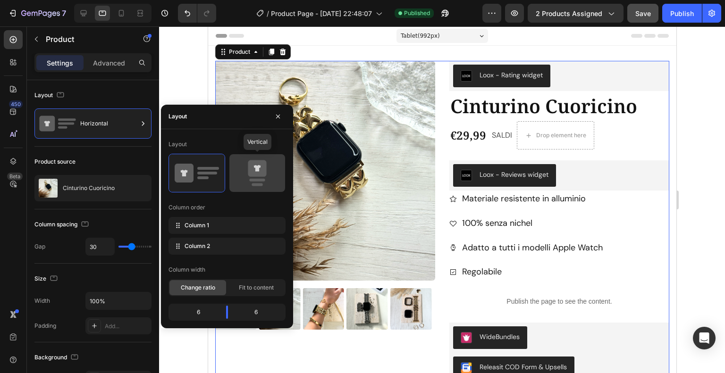
click at [257, 167] on icon at bounding box center [257, 168] width 7 height 7
type input "0"
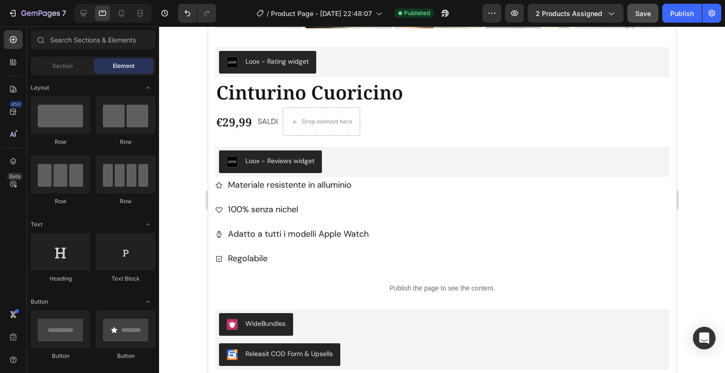
scroll to position [508, 0]
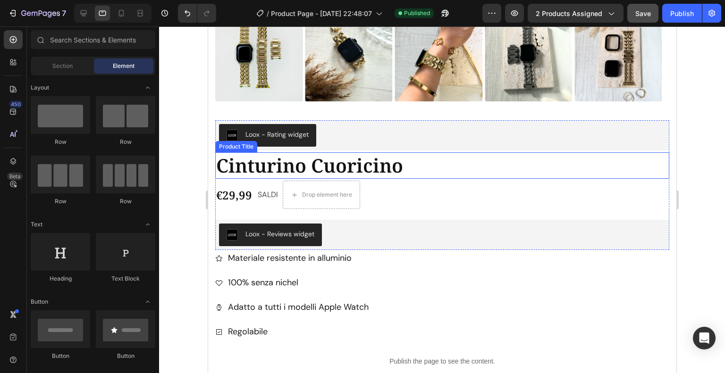
click at [529, 152] on h1 "Cinturino Cuoricino" at bounding box center [442, 165] width 454 height 26
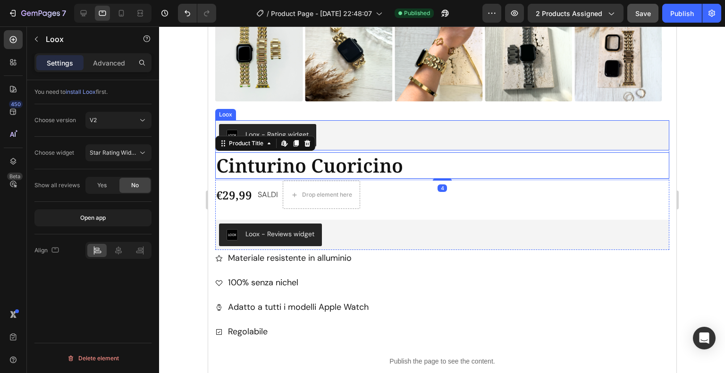
click at [526, 127] on div "Loox - Rating widget" at bounding box center [441, 135] width 446 height 23
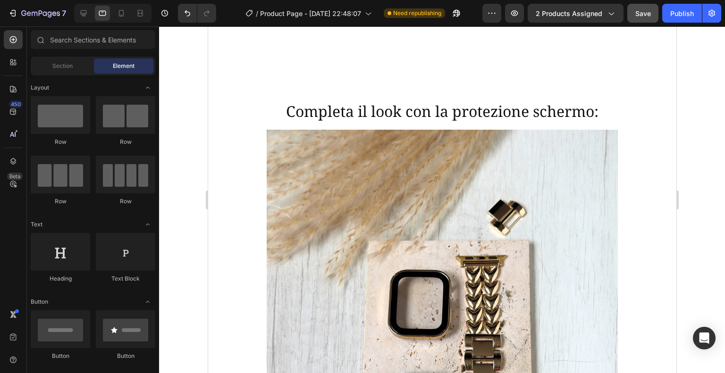
scroll to position [1215, 0]
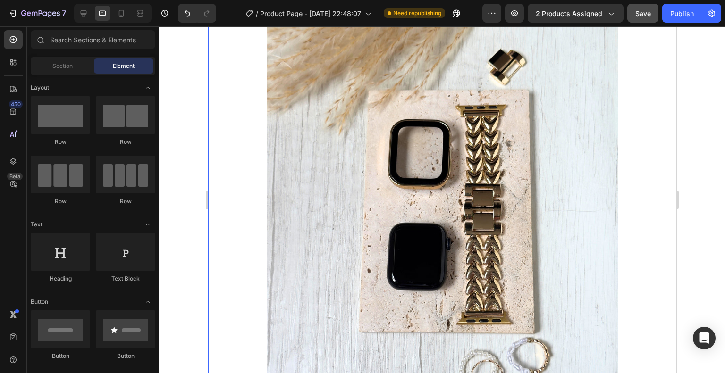
click at [599, 160] on img at bounding box center [442, 213] width 468 height 468
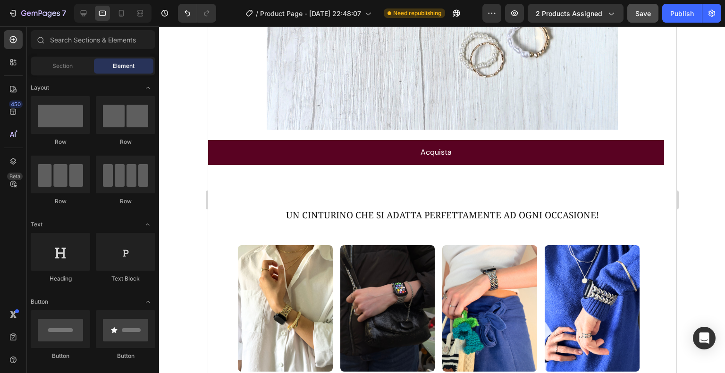
scroll to position [1545, 0]
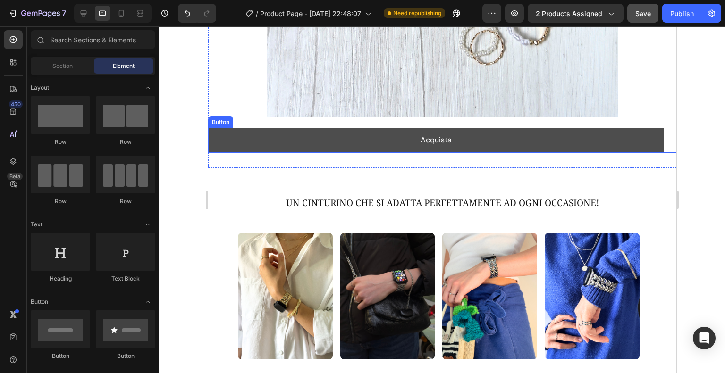
click at [576, 137] on link "Acquista" at bounding box center [436, 140] width 456 height 25
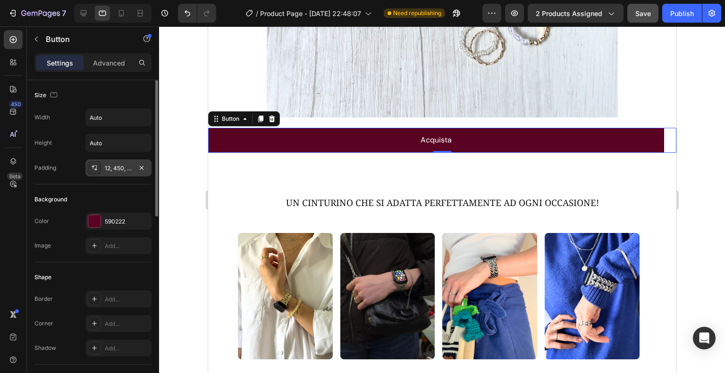
click at [122, 169] on div "12, 450, 12, 450" at bounding box center [118, 168] width 27 height 8
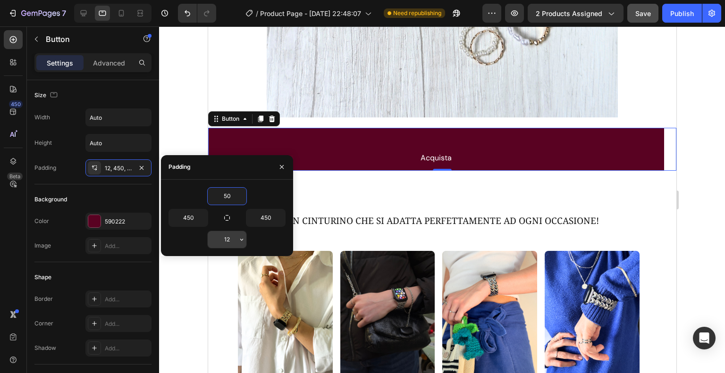
type input "50"
click at [223, 243] on input "12" at bounding box center [227, 239] width 39 height 17
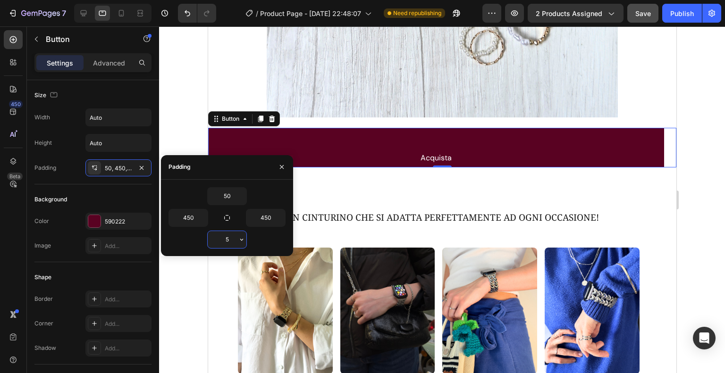
type input "50"
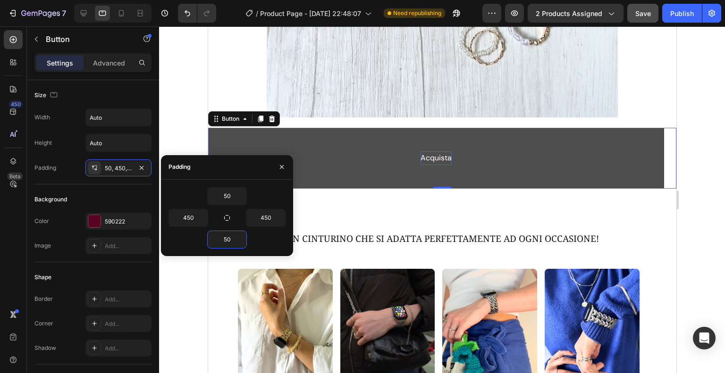
click at [429, 152] on p "Acquista" at bounding box center [435, 158] width 31 height 14
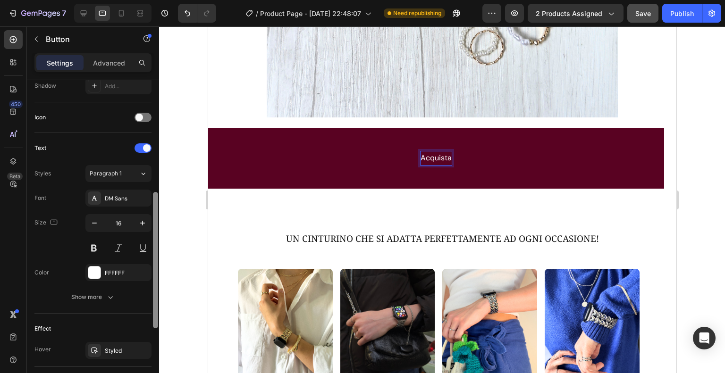
drag, startPoint x: 158, startPoint y: 109, endPoint x: 159, endPoint y: 221, distance: 112.8
click at [159, 221] on div at bounding box center [155, 240] width 7 height 320
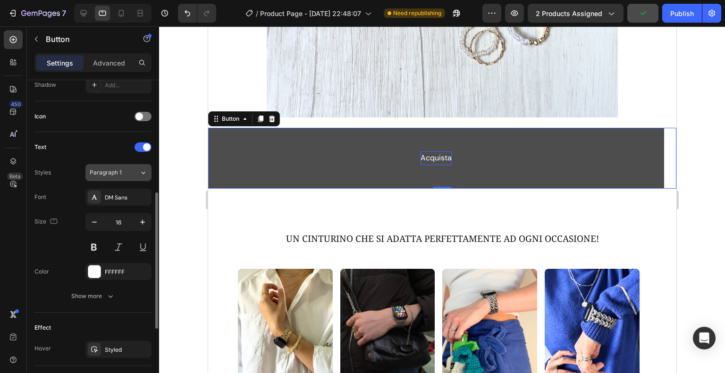
click at [143, 166] on button "Paragraph 1" at bounding box center [118, 172] width 66 height 17
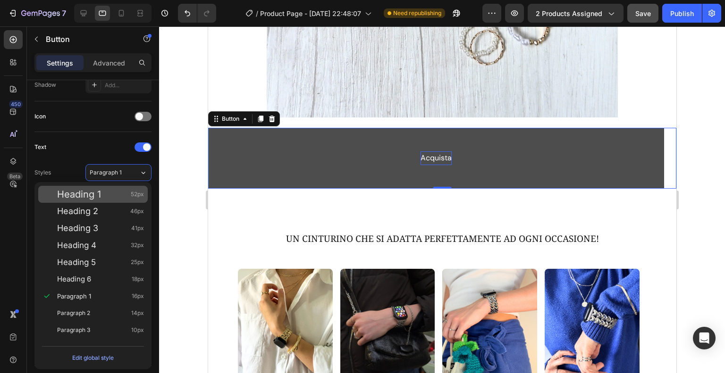
click at [123, 200] on div "Heading 1 52px" at bounding box center [92, 194] width 109 height 17
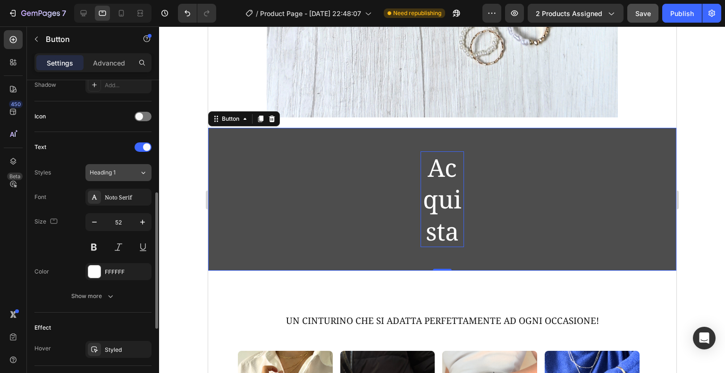
click at [128, 172] on div "Heading 1" at bounding box center [115, 172] width 50 height 8
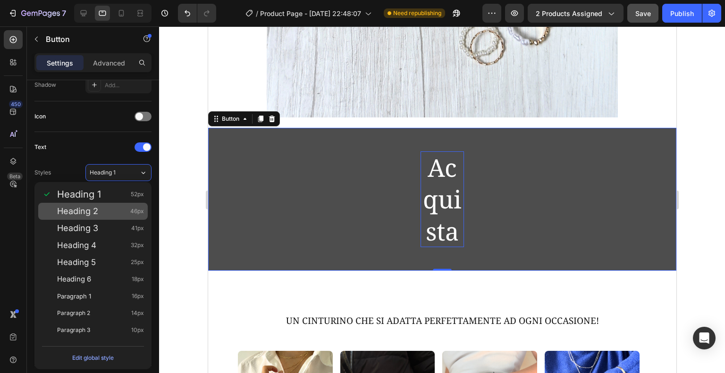
click at [122, 212] on div "Heading 2 46px" at bounding box center [100, 211] width 87 height 9
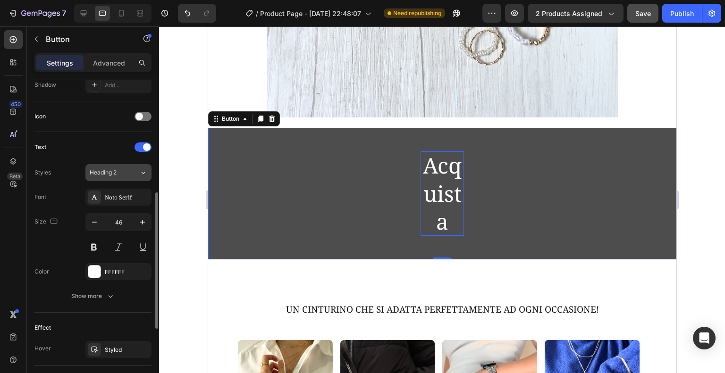
click at [139, 174] on icon at bounding box center [143, 172] width 8 height 9
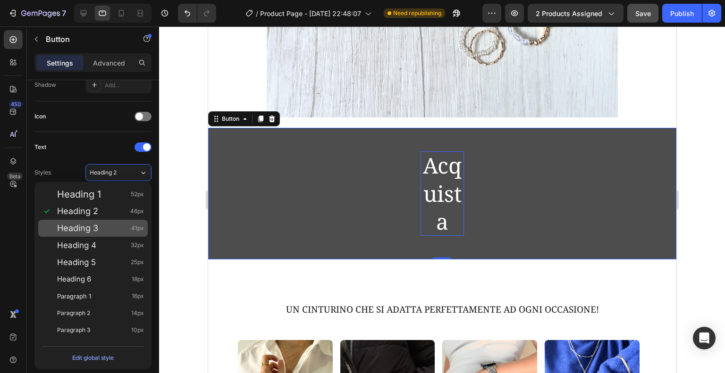
click at [125, 225] on div "Heading 3 41px" at bounding box center [100, 228] width 87 height 9
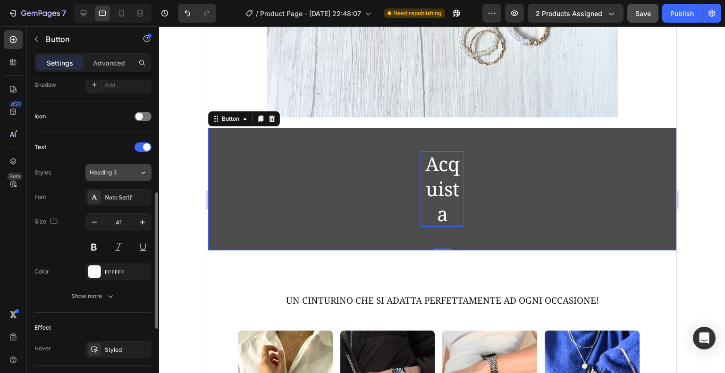
click at [136, 171] on div "Heading 3" at bounding box center [115, 172] width 50 height 8
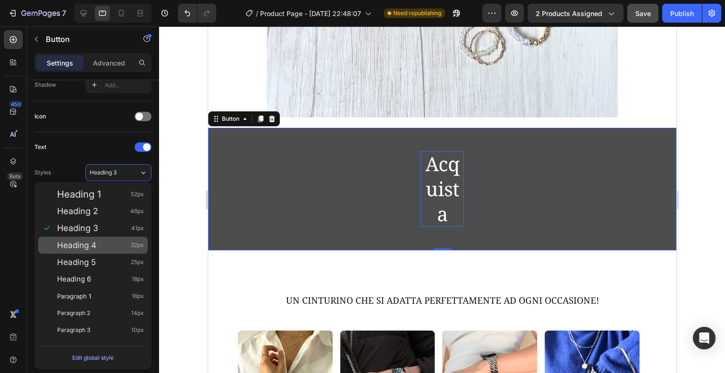
click at [123, 243] on div "Heading 4 32px" at bounding box center [100, 245] width 87 height 9
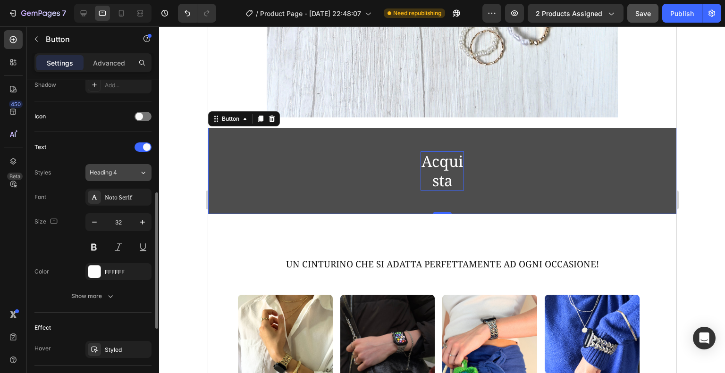
click at [135, 170] on div "Heading 4" at bounding box center [115, 172] width 50 height 8
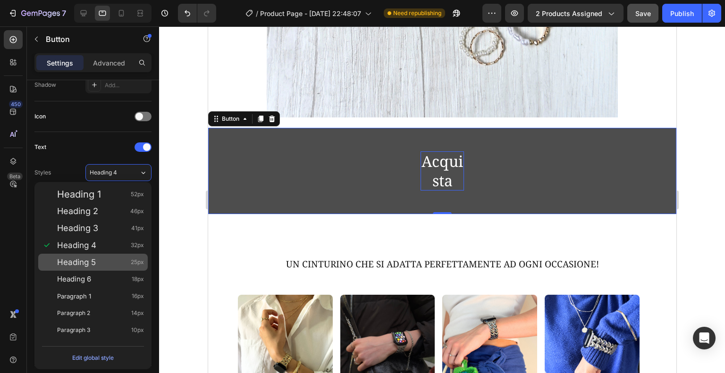
click at [130, 264] on div "Heading 5 25px" at bounding box center [100, 262] width 87 height 9
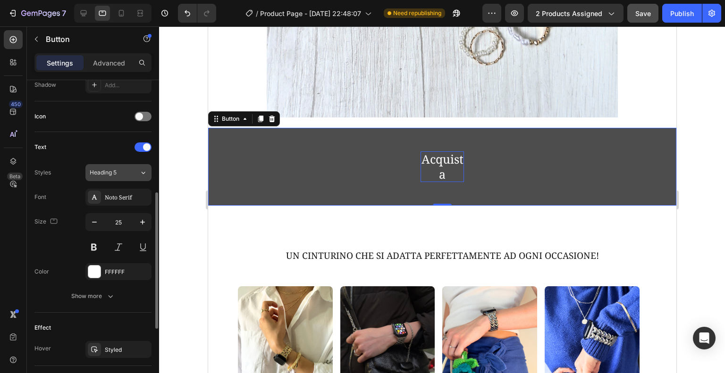
click at [142, 169] on icon at bounding box center [143, 172] width 8 height 9
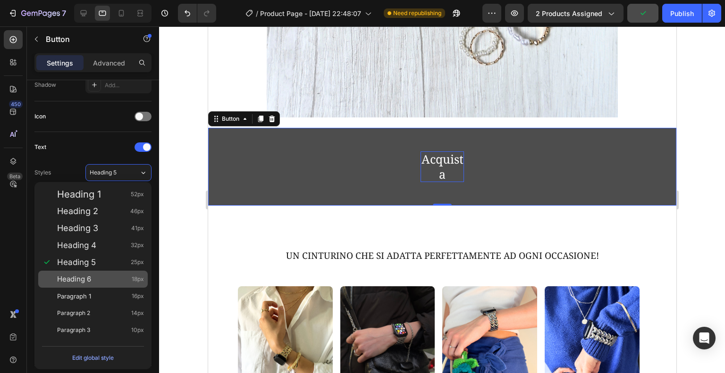
click at [121, 280] on div "Heading 6 18px" at bounding box center [100, 279] width 87 height 9
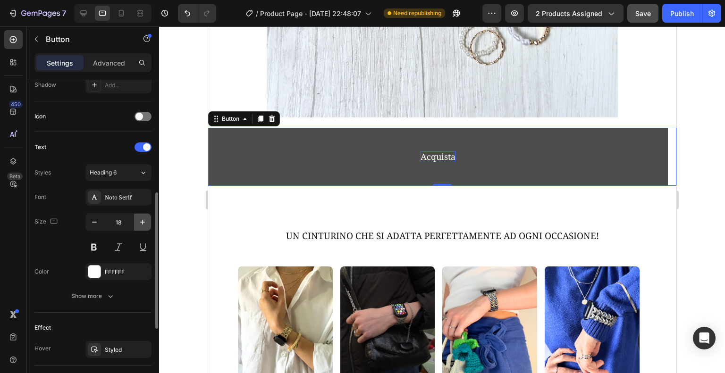
click at [138, 220] on icon "button" at bounding box center [142, 221] width 9 height 9
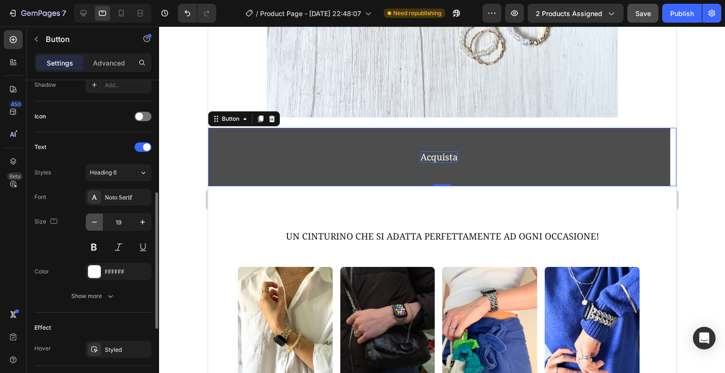
click at [101, 220] on button "button" at bounding box center [94, 222] width 17 height 17
type input "18"
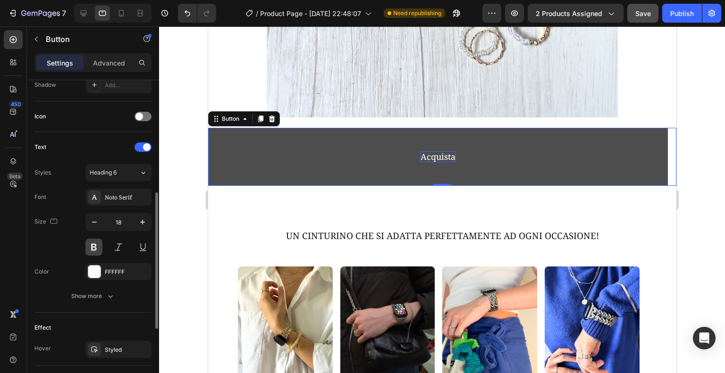
click at [94, 243] on button at bounding box center [93, 247] width 17 height 17
click at [96, 241] on button at bounding box center [93, 247] width 17 height 17
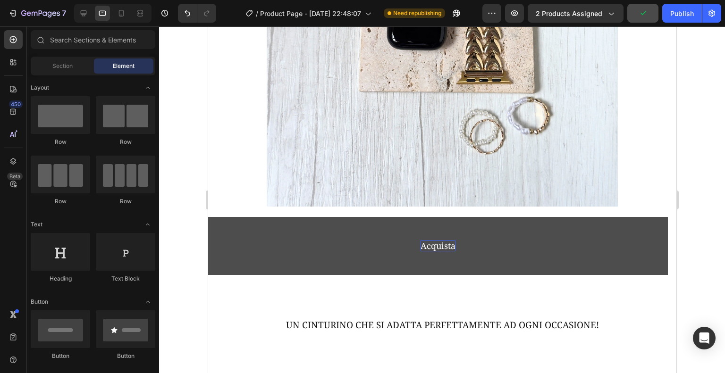
scroll to position [1387, 0]
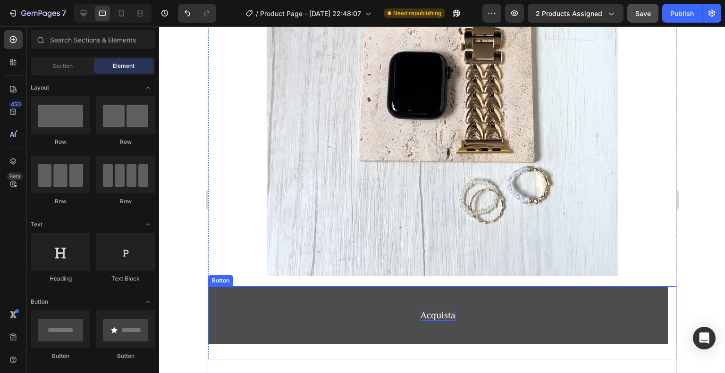
click at [544, 295] on link "Acquista" at bounding box center [438, 315] width 460 height 58
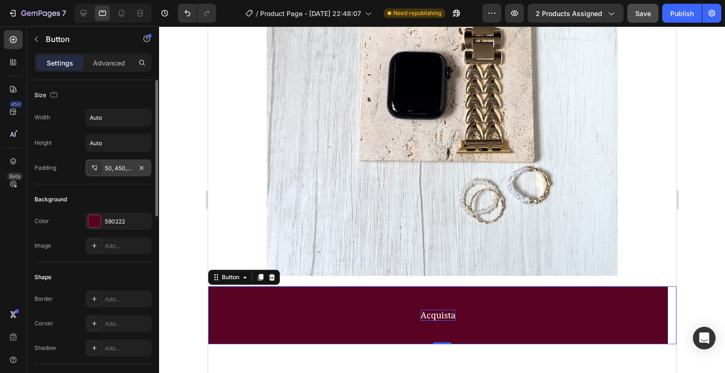
click at [122, 171] on div "50, 450, 50, 450" at bounding box center [118, 168] width 27 height 8
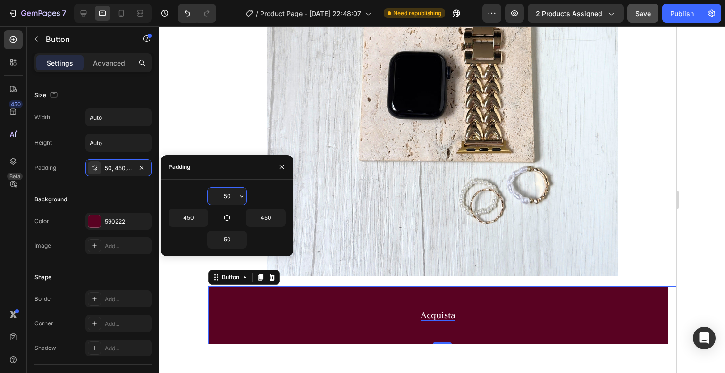
click at [230, 195] on input "50" at bounding box center [227, 196] width 39 height 17
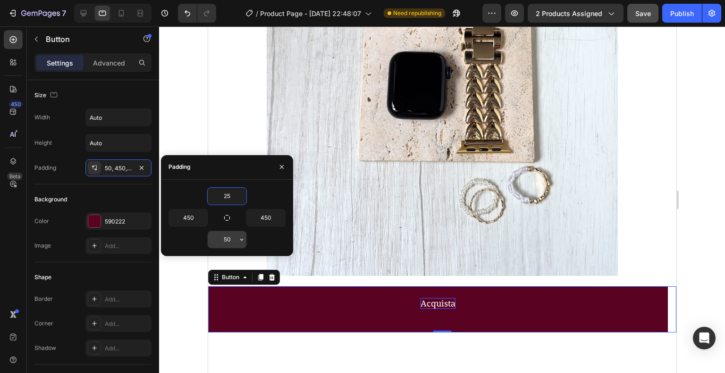
type input "25"
click at [226, 240] on input "50" at bounding box center [227, 239] width 39 height 17
type input "25"
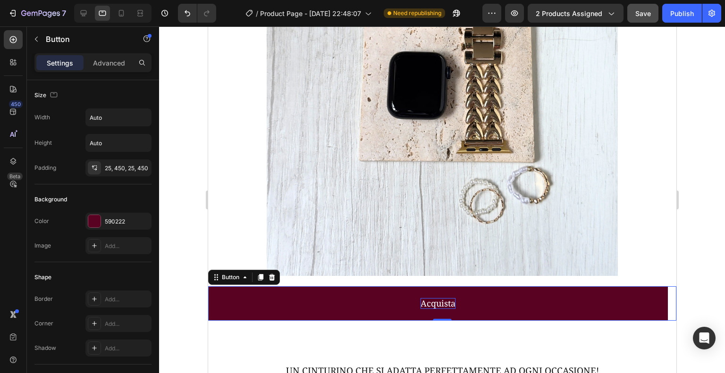
click at [705, 183] on div at bounding box center [442, 199] width 566 height 347
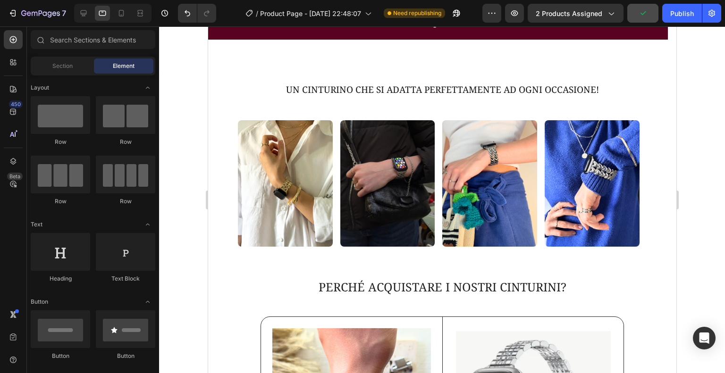
scroll to position [1676, 0]
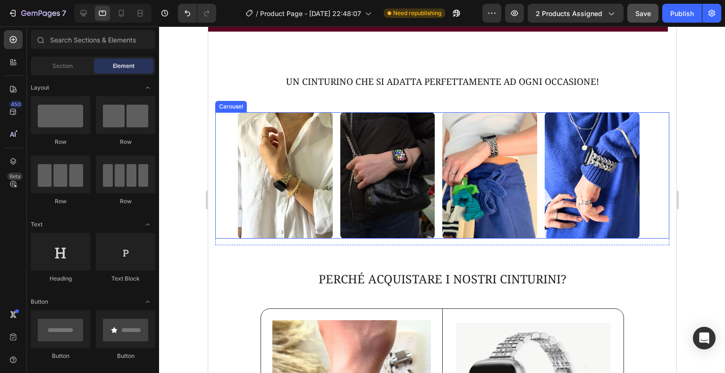
click at [219, 179] on div "Image Image Image Image" at bounding box center [442, 175] width 454 height 126
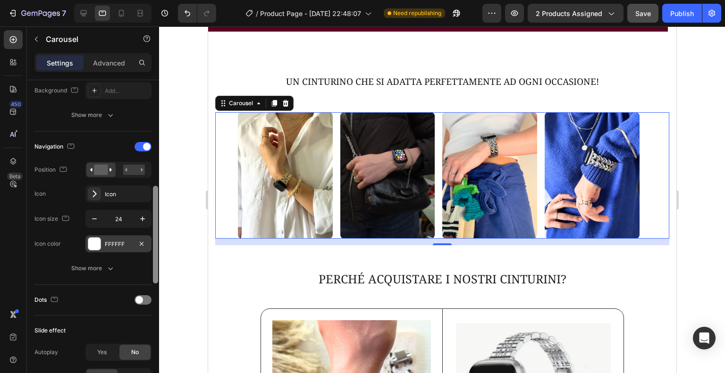
scroll to position [297, 0]
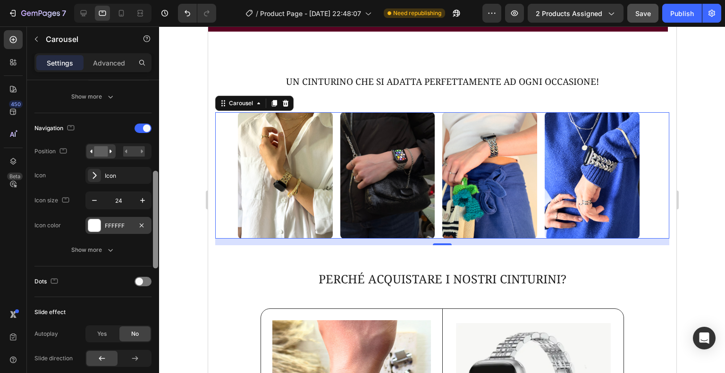
drag, startPoint x: 153, startPoint y: 125, endPoint x: 143, endPoint y: 217, distance: 91.6
click at [143, 217] on div "Items per slide 4 columns Display Sneak peek Add... Item management Order 4 ite…" at bounding box center [93, 240] width 132 height 320
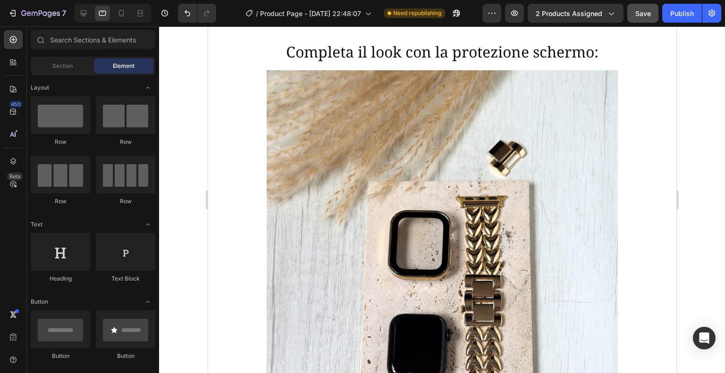
scroll to position [1136, 0]
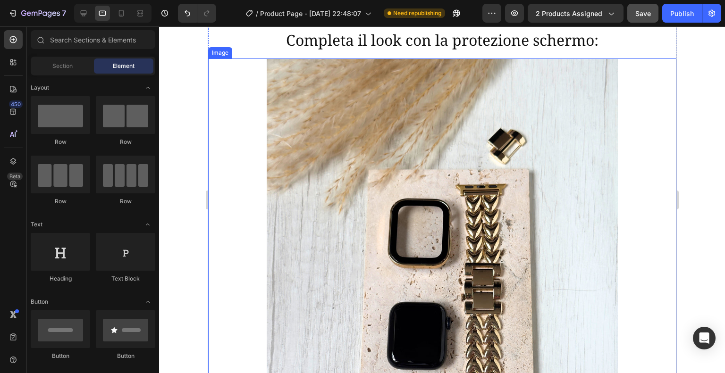
click at [638, 150] on img at bounding box center [442, 293] width 468 height 468
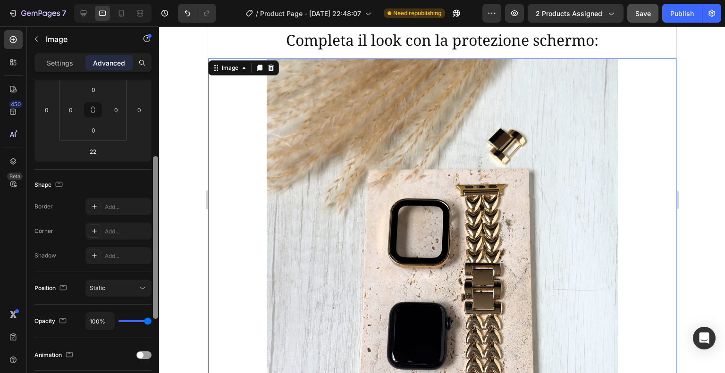
scroll to position [152, 0]
drag, startPoint x: 156, startPoint y: 176, endPoint x: 166, endPoint y: 254, distance: 78.0
click at [166, 0] on div "7 Version history / Product Page - [DATE] 22:48:07 Need republishing Preview 2 …" at bounding box center [362, 0] width 725 height 0
click at [95, 204] on icon at bounding box center [95, 208] width 8 height 8
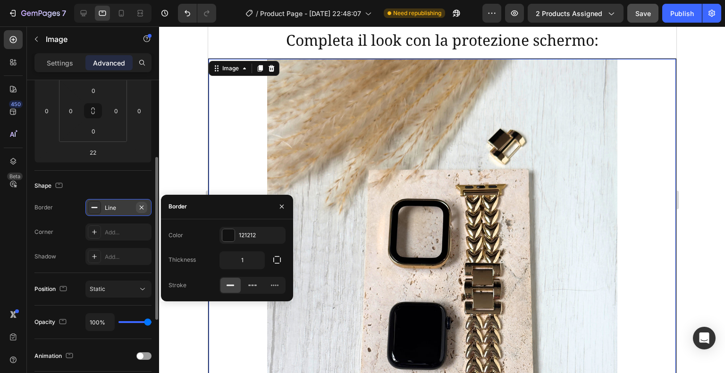
click at [145, 206] on icon "button" at bounding box center [142, 208] width 8 height 8
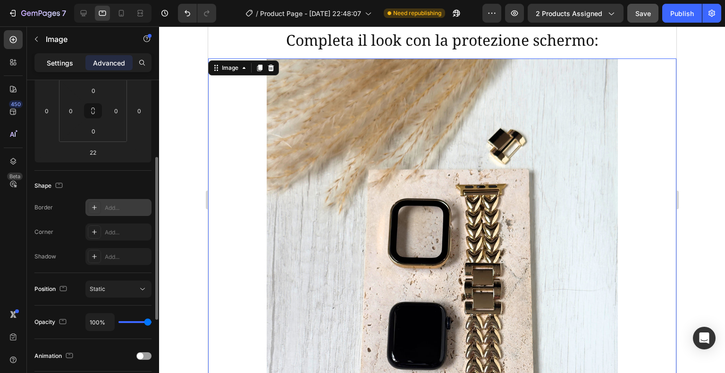
click at [67, 66] on p "Settings" at bounding box center [60, 63] width 26 height 10
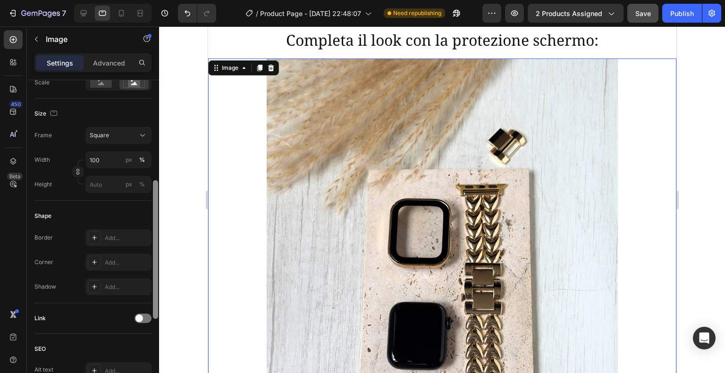
scroll to position [231, 0]
drag, startPoint x: 154, startPoint y: 183, endPoint x: 145, endPoint y: 217, distance: 35.6
click at [145, 217] on div "Style Rectangle Source Upload Image [URL][DOMAIN_NAME] or Browse gallery Scale …" at bounding box center [93, 240] width 132 height 320
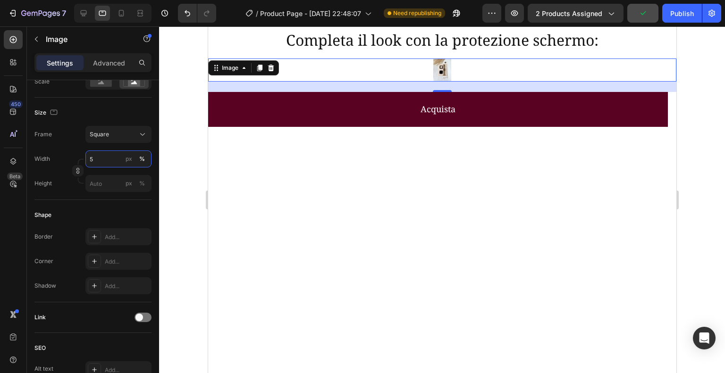
type input "50"
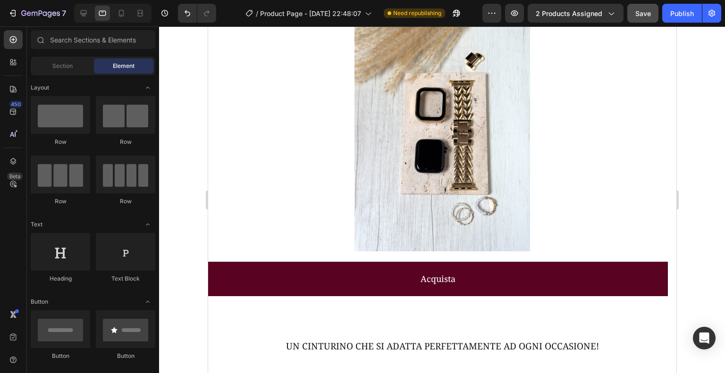
scroll to position [1238, 0]
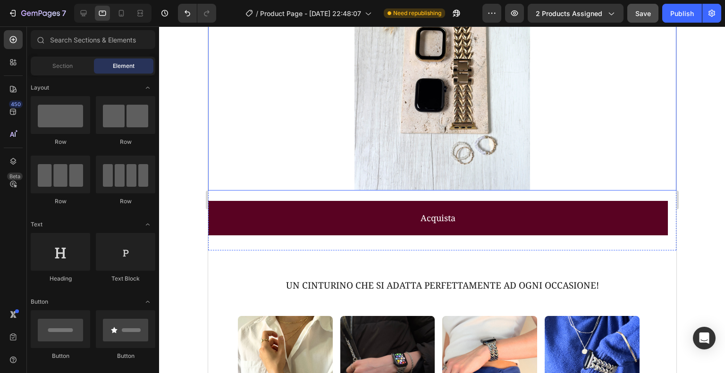
click at [569, 125] on div at bounding box center [442, 74] width 468 height 234
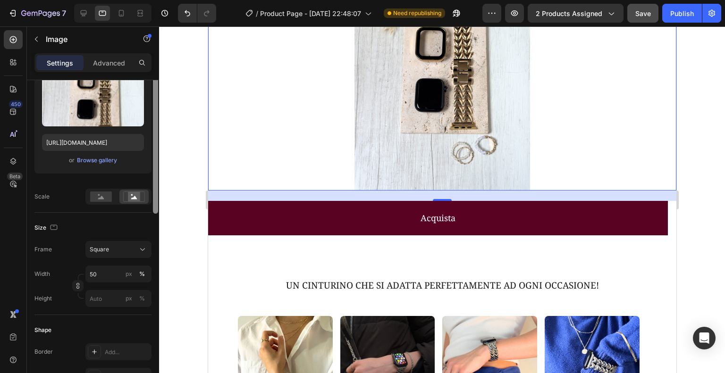
drag, startPoint x: 154, startPoint y: 146, endPoint x: 156, endPoint y: 201, distance: 55.7
click at [156, 201] on div at bounding box center [155, 144] width 5 height 139
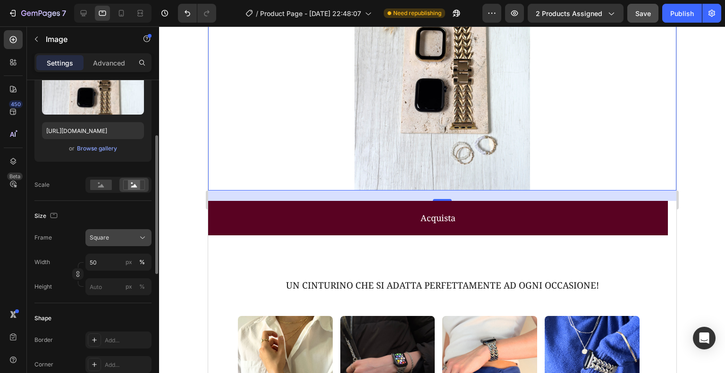
click at [125, 239] on div "Square" at bounding box center [113, 238] width 46 height 8
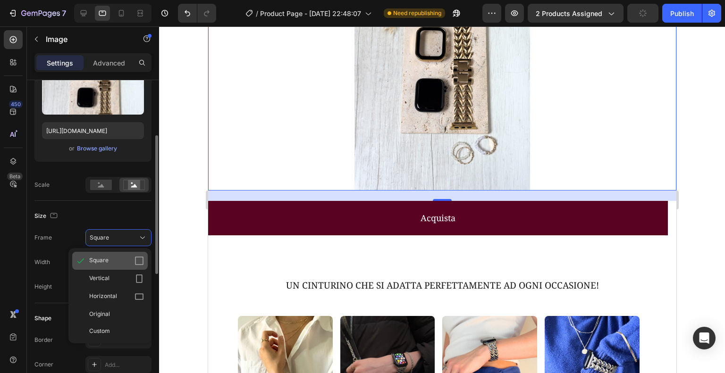
click at [117, 259] on div "Square" at bounding box center [116, 260] width 55 height 9
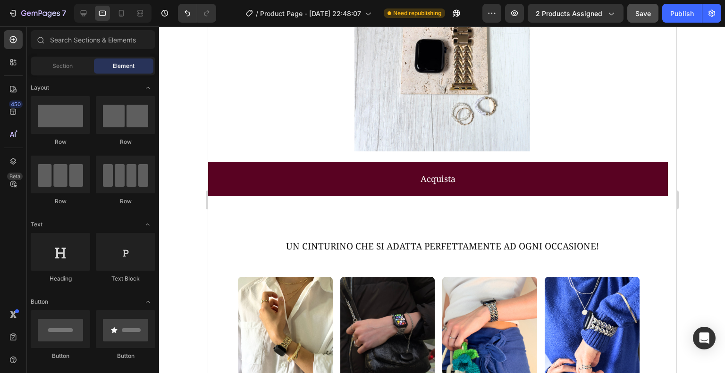
scroll to position [1273, 0]
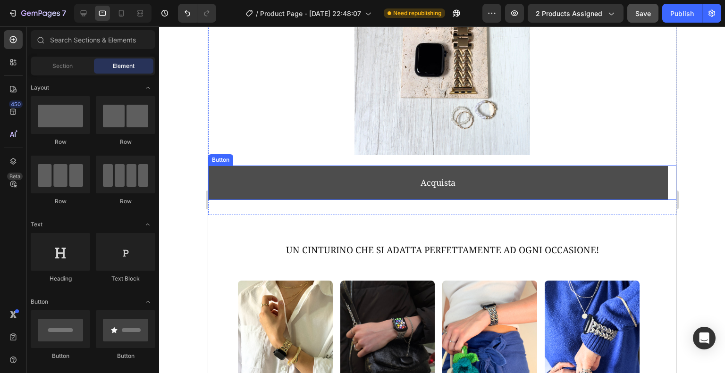
click at [625, 167] on link "Acquista" at bounding box center [438, 183] width 460 height 34
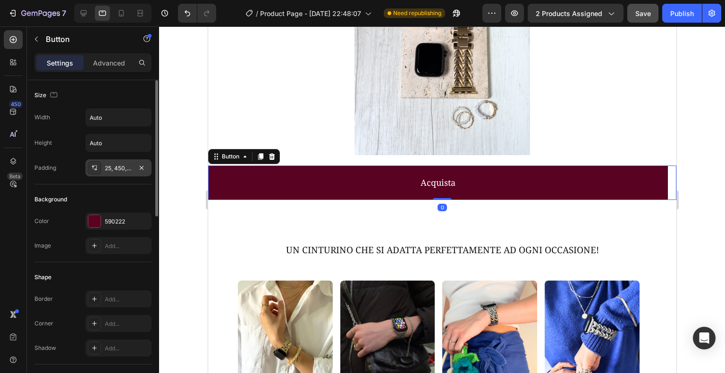
click at [119, 166] on div "25, 450, 25, 450" at bounding box center [118, 168] width 27 height 8
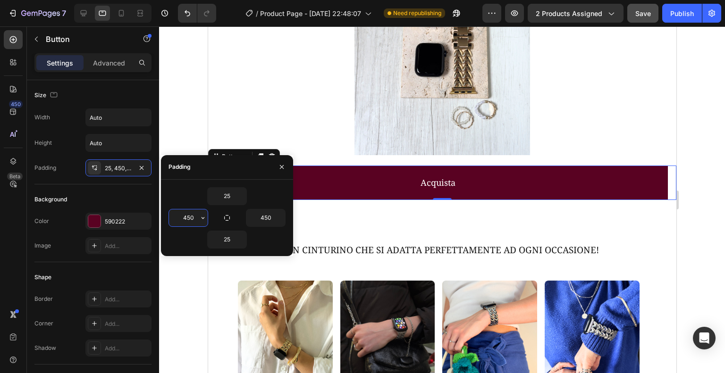
click at [184, 217] on input "450" at bounding box center [188, 217] width 39 height 17
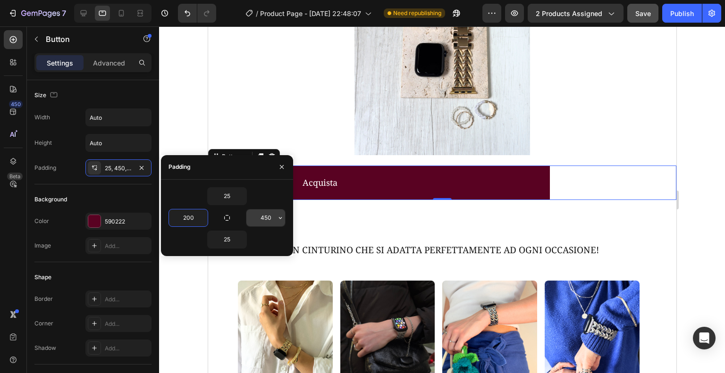
type input "200"
click at [259, 217] on input "450" at bounding box center [265, 217] width 39 height 17
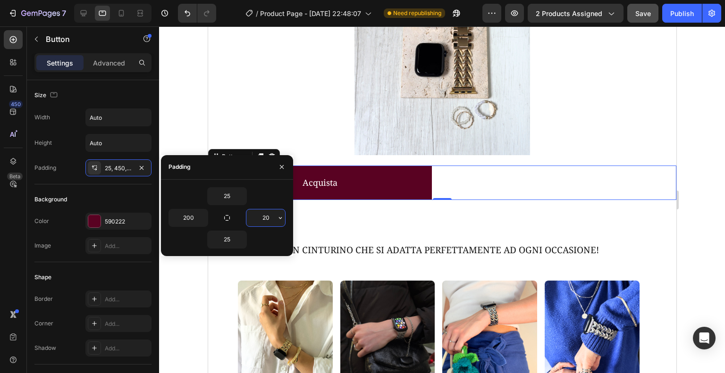
type input "200"
click at [129, 196] on div "Background" at bounding box center [92, 199] width 117 height 15
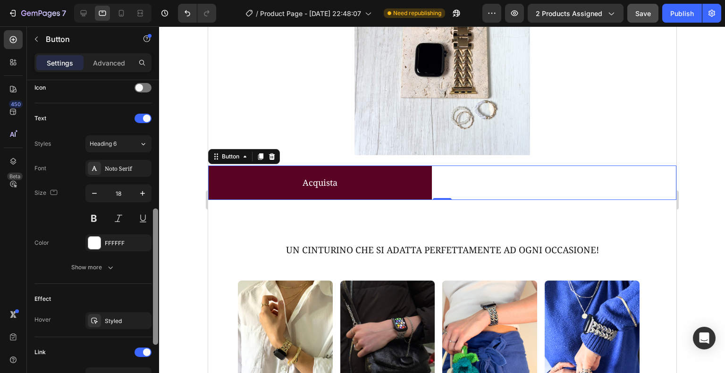
scroll to position [294, 0]
drag, startPoint x: 153, startPoint y: 194, endPoint x: 161, endPoint y: 320, distance: 126.3
click at [161, 0] on div "7 Version history / Product Page - [DATE] 22:48:07 Need republishing Preview 2 …" at bounding box center [362, 0] width 725 height 0
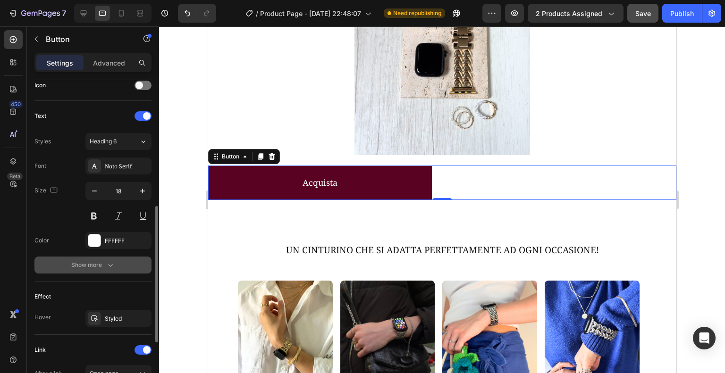
click at [88, 265] on div "Show more" at bounding box center [93, 264] width 44 height 9
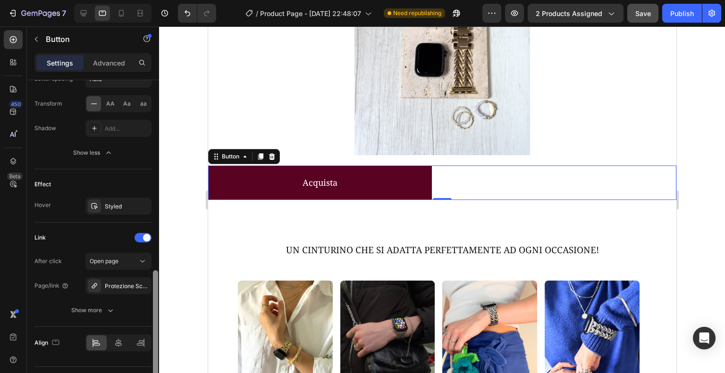
scroll to position [534, 0]
drag, startPoint x: 156, startPoint y: 268, endPoint x: 161, endPoint y: 370, distance: 102.5
click at [161, 0] on div "7 Version history / Product Page - [DATE] 22:48:07 Need republishing Preview 2 …" at bounding box center [362, 0] width 725 height 0
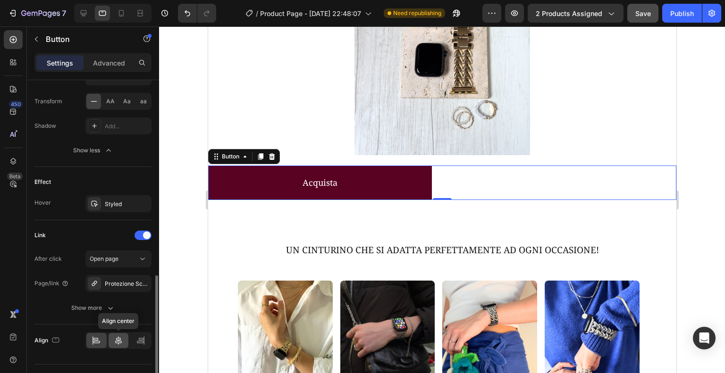
click at [117, 336] on icon at bounding box center [118, 340] width 9 height 9
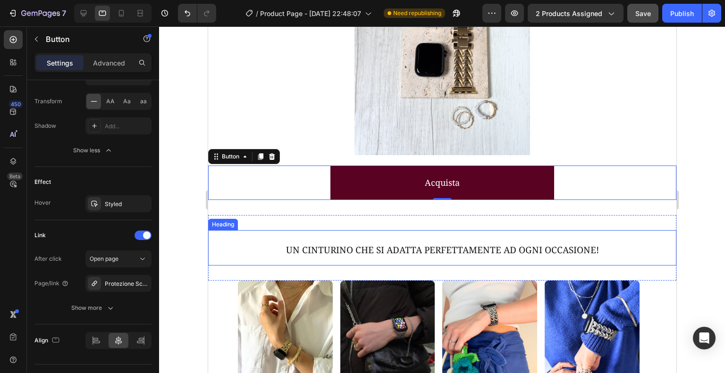
click at [186, 232] on div at bounding box center [442, 199] width 566 height 347
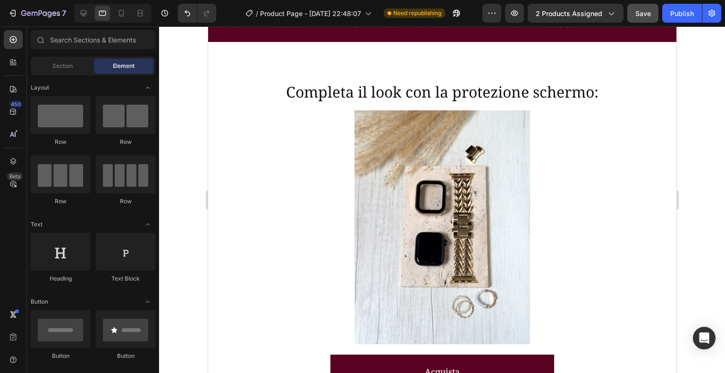
scroll to position [1076, 0]
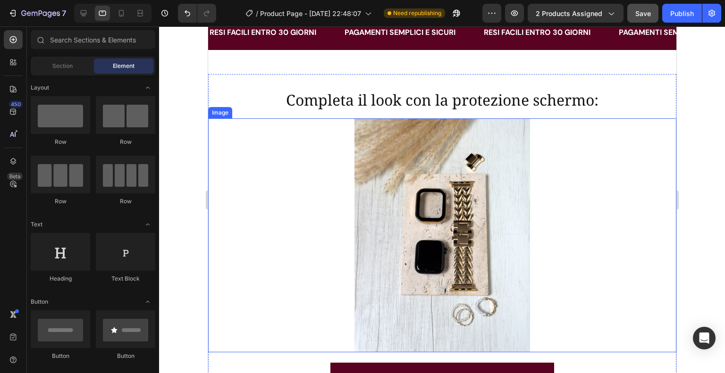
click at [464, 192] on img at bounding box center [442, 235] width 234 height 234
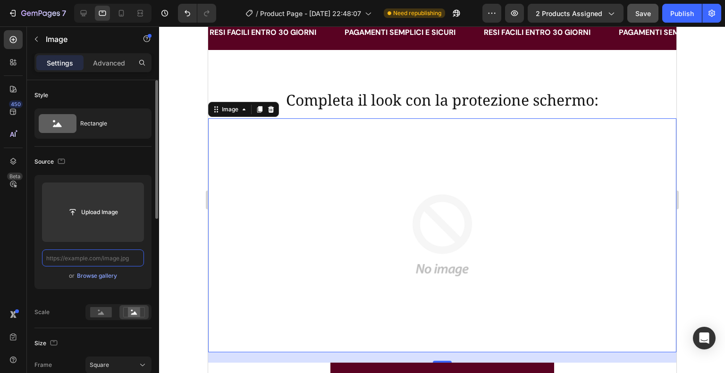
scroll to position [0, 0]
click at [113, 259] on input "text" at bounding box center [93, 258] width 102 height 17
paste input "[URL][DOMAIN_NAME]"
type input "[URL][DOMAIN_NAME]"
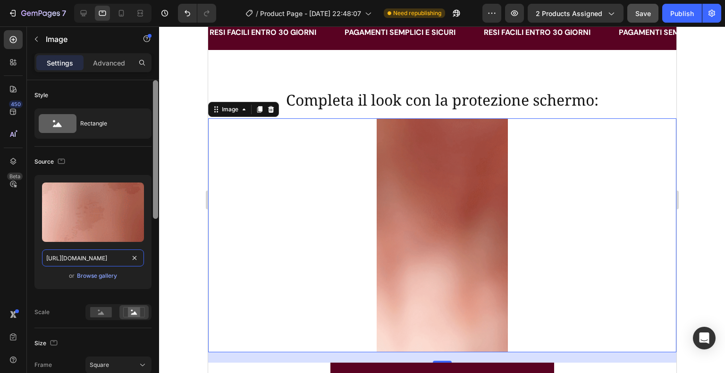
drag, startPoint x: 155, startPoint y: 204, endPoint x: 157, endPoint y: 143, distance: 60.9
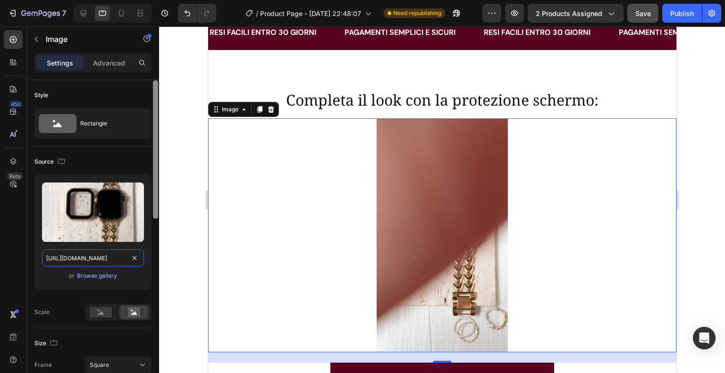
click at [157, 143] on div at bounding box center [155, 149] width 5 height 139
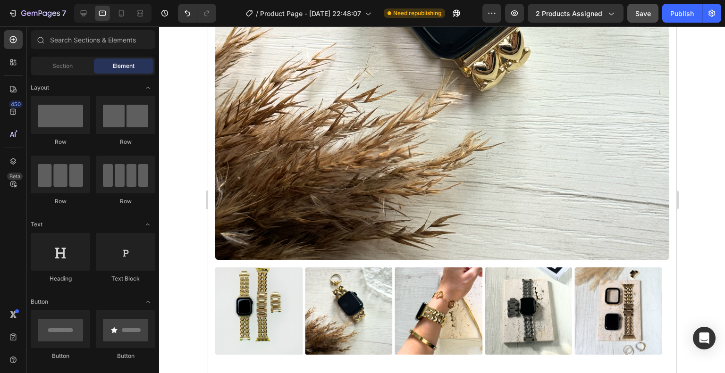
scroll to position [240, 0]
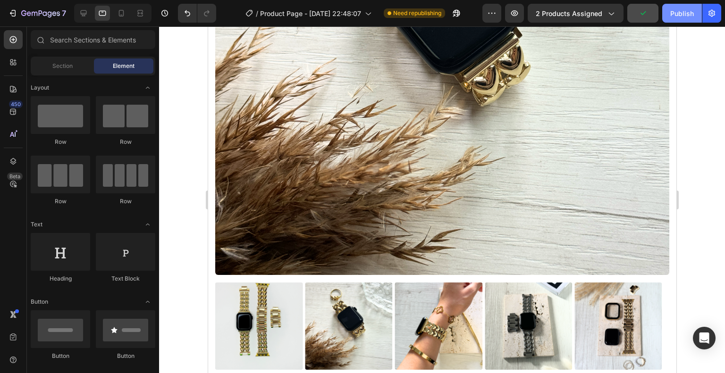
click at [690, 17] on div "Publish" at bounding box center [682, 13] width 24 height 10
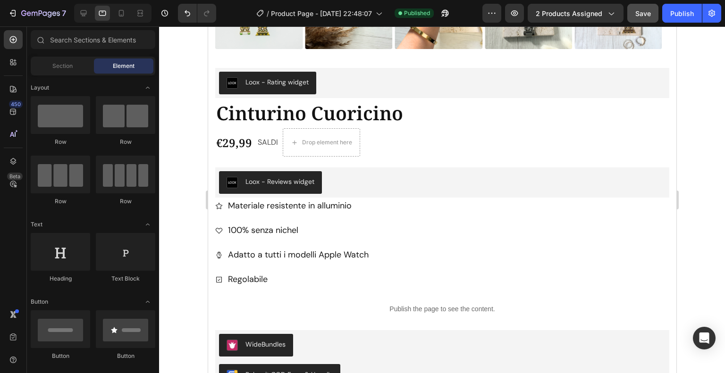
scroll to position [534, 0]
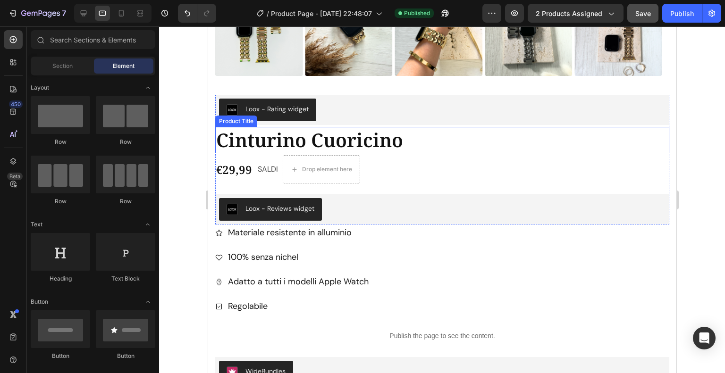
click at [494, 145] on h1 "Cinturino Cuoricino" at bounding box center [442, 140] width 454 height 26
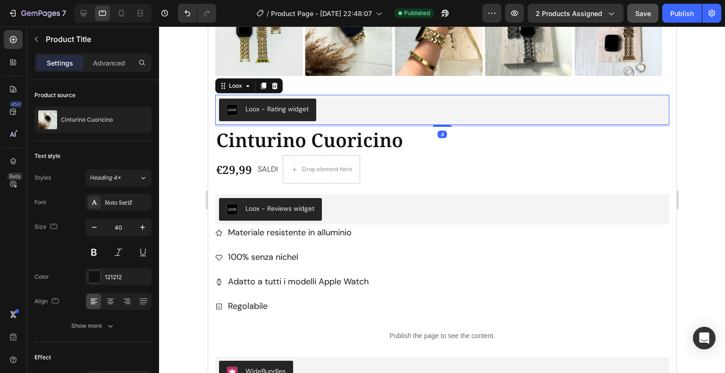
click at [468, 95] on div "Loox - Rating widget" at bounding box center [442, 110] width 454 height 30
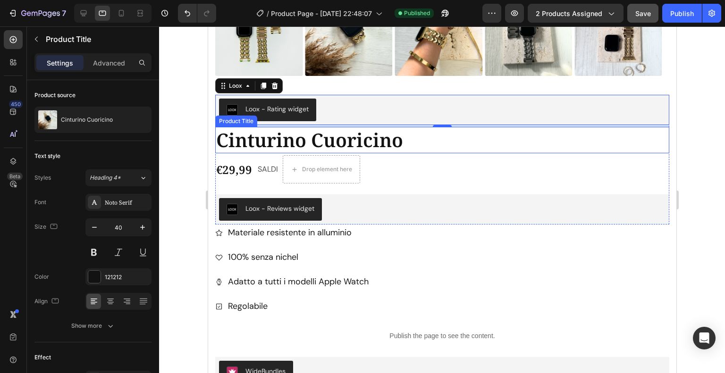
click at [463, 141] on h1 "Cinturino Cuoricino" at bounding box center [442, 140] width 454 height 26
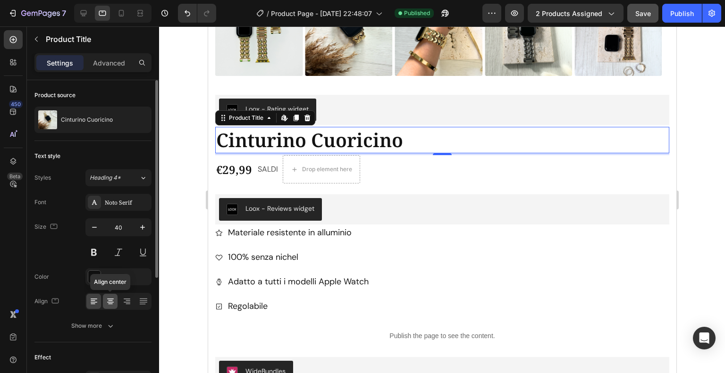
click at [108, 303] on icon at bounding box center [110, 301] width 9 height 9
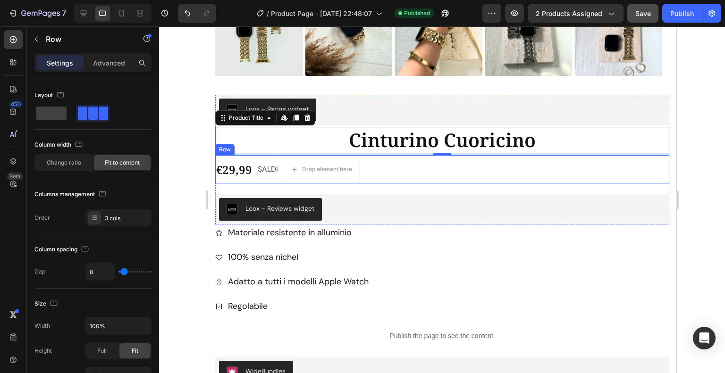
click at [409, 166] on div "€29,99 Product Price Product Price SALDI Text Block Drop element here Row" at bounding box center [442, 169] width 454 height 28
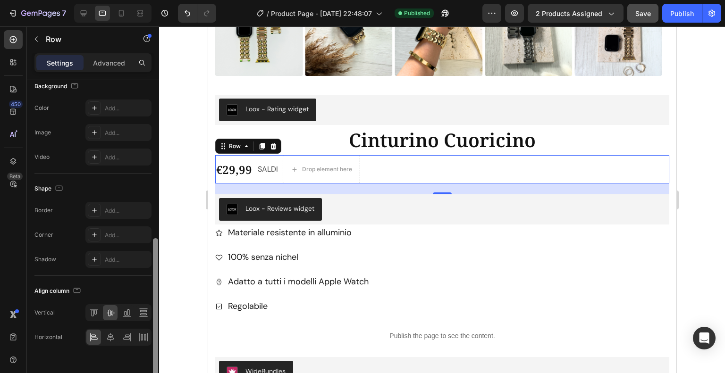
scroll to position [322, 0]
drag, startPoint x: 157, startPoint y: 200, endPoint x: 182, endPoint y: 357, distance: 159.1
click at [182, 0] on div "7 Version history / Product Page - [DATE] 22:48:07 Published Preview 2 products…" at bounding box center [362, 0] width 725 height 0
click at [103, 335] on div at bounding box center [110, 335] width 15 height 15
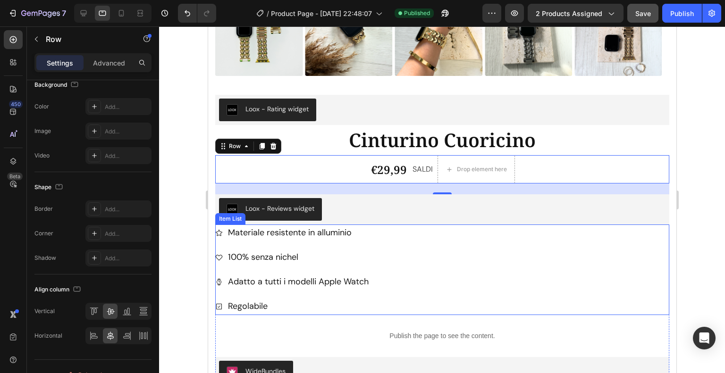
click at [382, 226] on div "Materiale resistente in alluminio 100% senza nichel Adatto a tutti i modelli Ap…" at bounding box center [442, 270] width 454 height 90
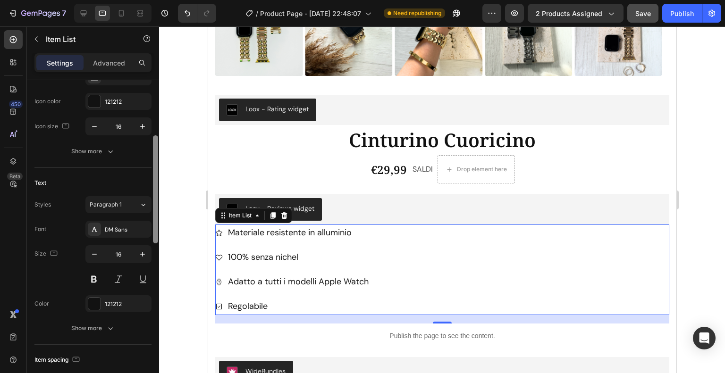
scroll to position [197, 0]
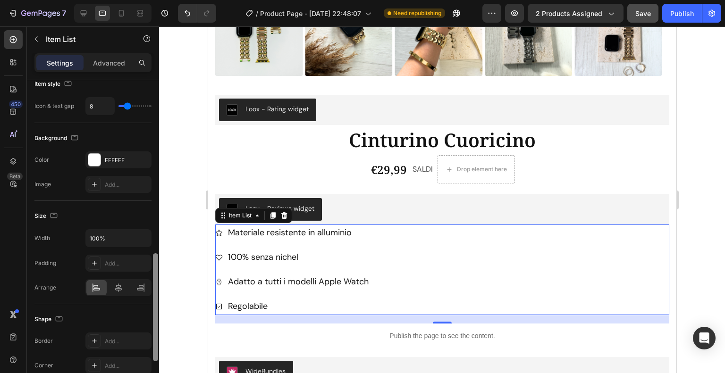
drag, startPoint x: 156, startPoint y: 170, endPoint x: 164, endPoint y: 348, distance: 178.5
click at [164, 0] on div "7 Version history / Product Page - [DATE] 22:48:07 Need republishing Preview 2 …" at bounding box center [362, 0] width 725 height 0
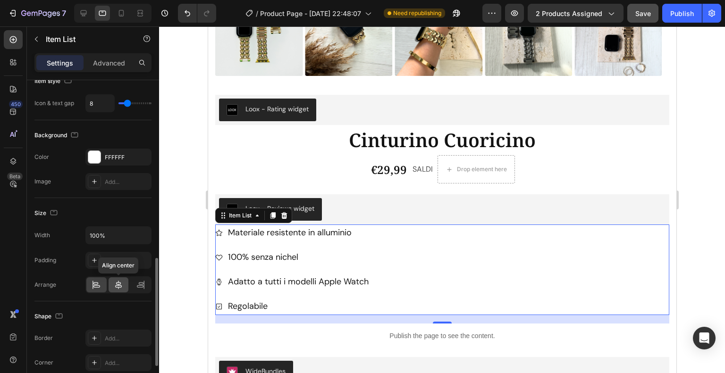
click at [123, 286] on icon at bounding box center [118, 284] width 9 height 9
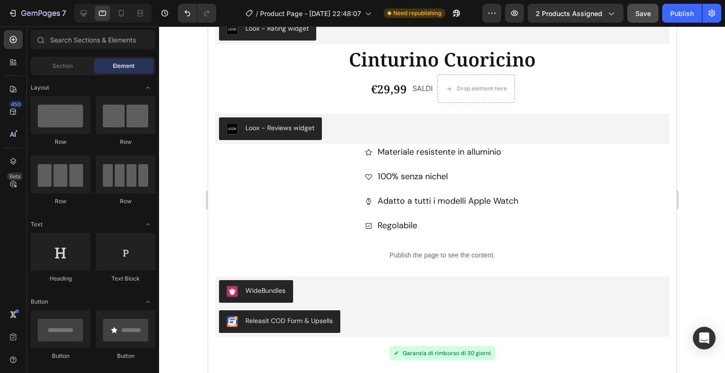
scroll to position [599, 0]
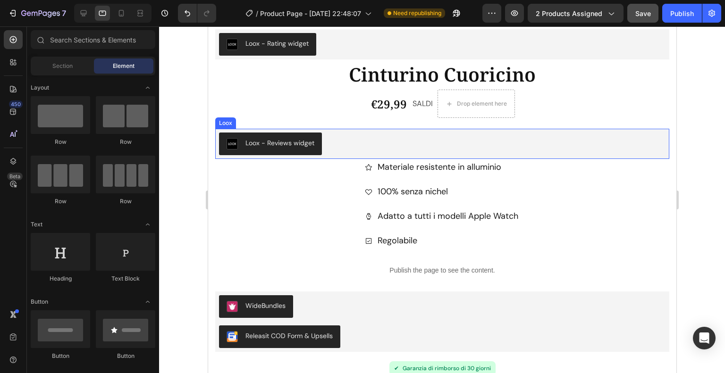
click at [545, 138] on div "Loox - Reviews widget" at bounding box center [441, 144] width 446 height 23
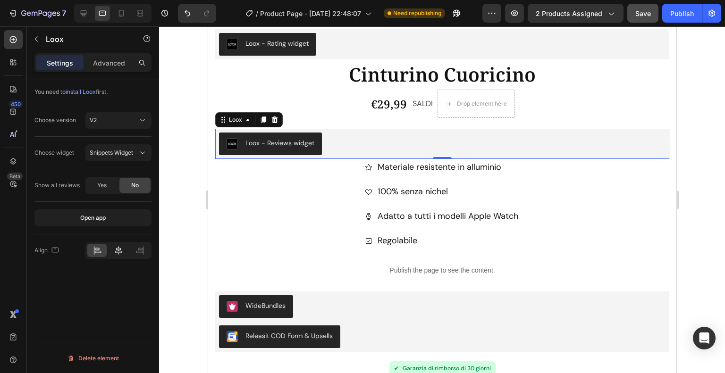
click at [119, 247] on icon at bounding box center [118, 250] width 9 height 9
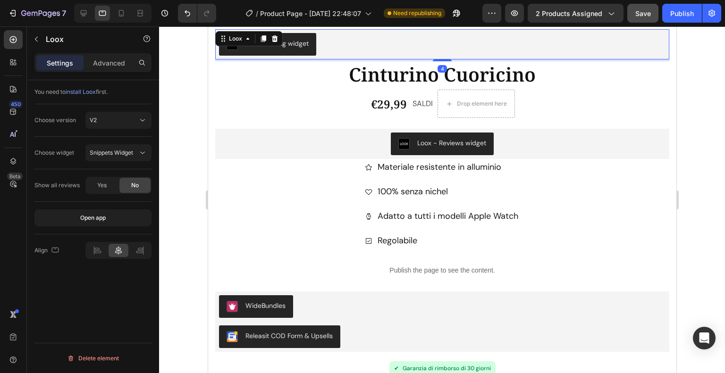
click at [462, 35] on div "Loox - Rating widget" at bounding box center [441, 44] width 446 height 23
click at [120, 251] on icon at bounding box center [118, 250] width 7 height 8
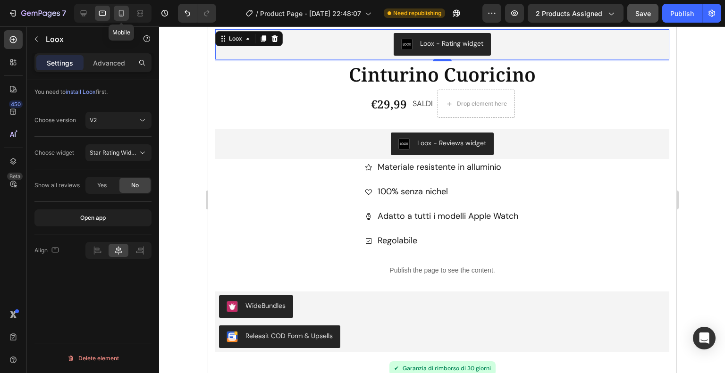
click at [121, 11] on icon at bounding box center [121, 12] width 9 height 9
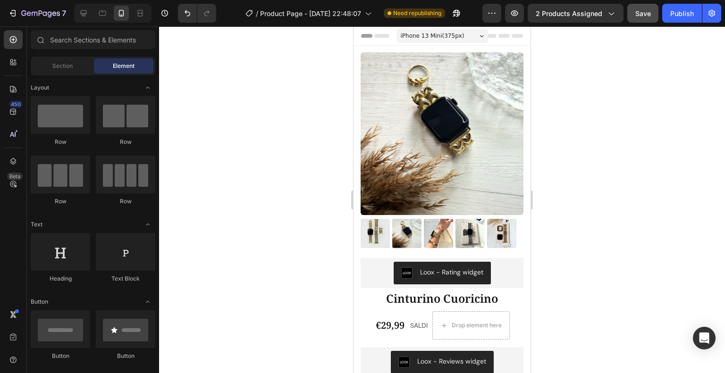
click at [62, 74] on div "Section Element" at bounding box center [93, 66] width 125 height 19
click at [62, 71] on div "Section" at bounding box center [62, 66] width 59 height 15
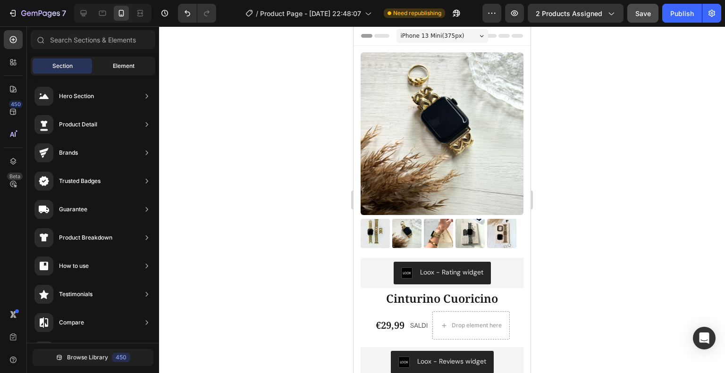
click at [133, 71] on div "Element" at bounding box center [123, 66] width 59 height 15
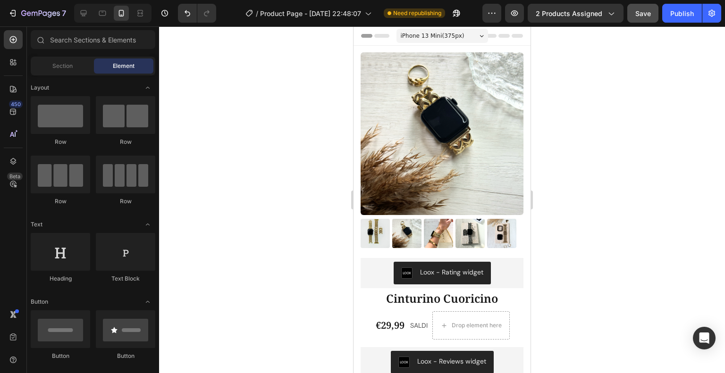
click at [449, 35] on span "iPhone 13 Mini ( 375 px)" at bounding box center [433, 35] width 64 height 9
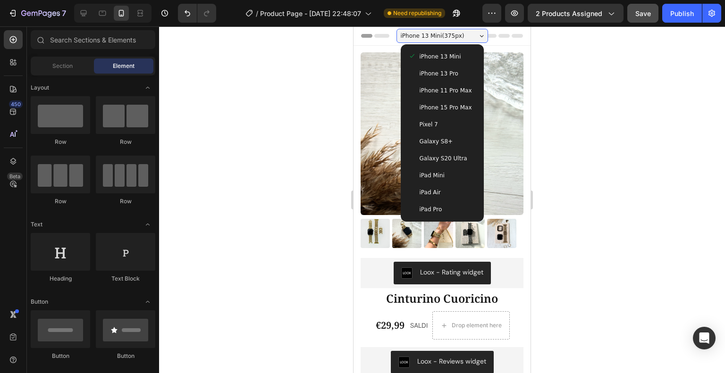
click at [440, 111] on span "iPhone 15 Pro Max" at bounding box center [445, 107] width 52 height 9
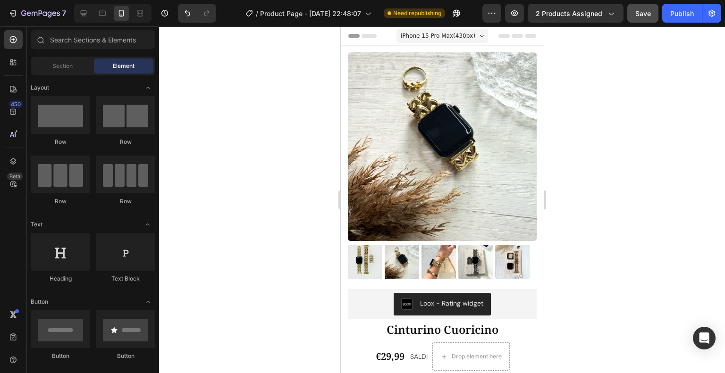
click at [441, 35] on span "iPhone 15 Pro Max ( 430 px)" at bounding box center [437, 35] width 75 height 9
click at [368, 34] on span "Header" at bounding box center [368, 35] width 21 height 9
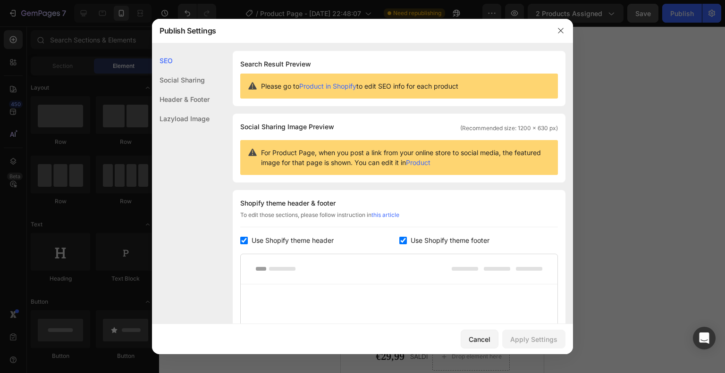
click at [191, 90] on div "Social Sharing" at bounding box center [181, 99] width 58 height 19
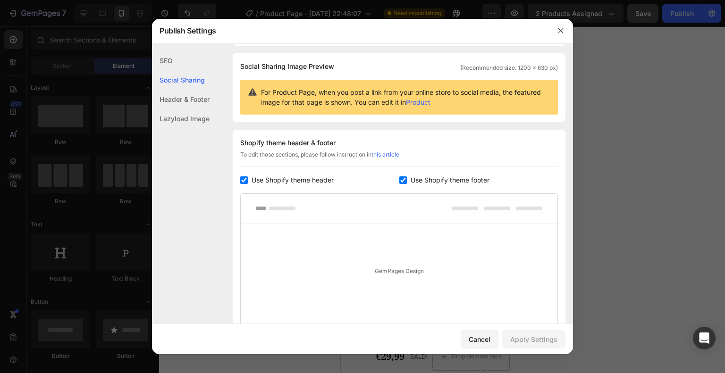
click at [198, 109] on div "Header & Footer" at bounding box center [181, 118] width 58 height 19
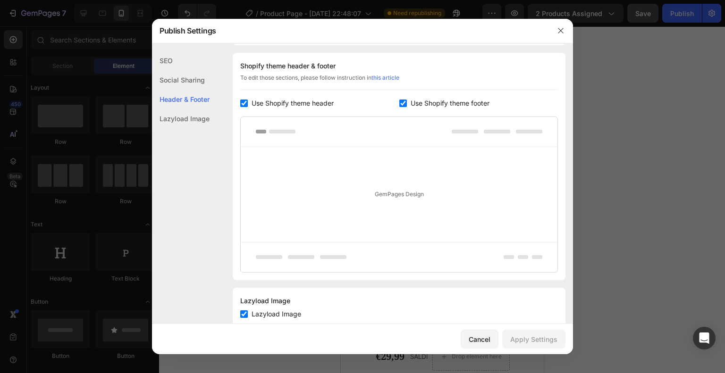
click at [195, 120] on div "Lazyload Image" at bounding box center [181, 118] width 58 height 19
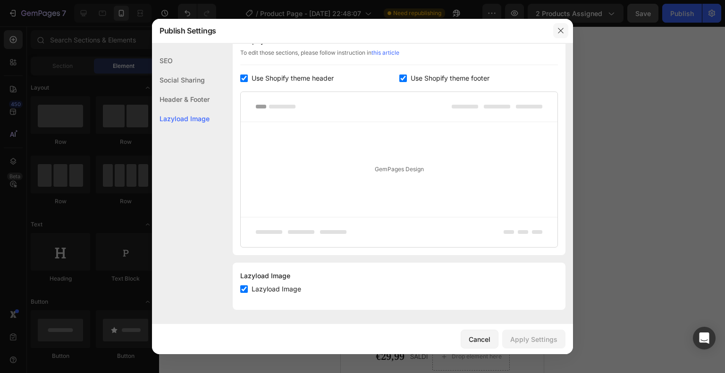
click at [565, 24] on button "button" at bounding box center [560, 30] width 15 height 15
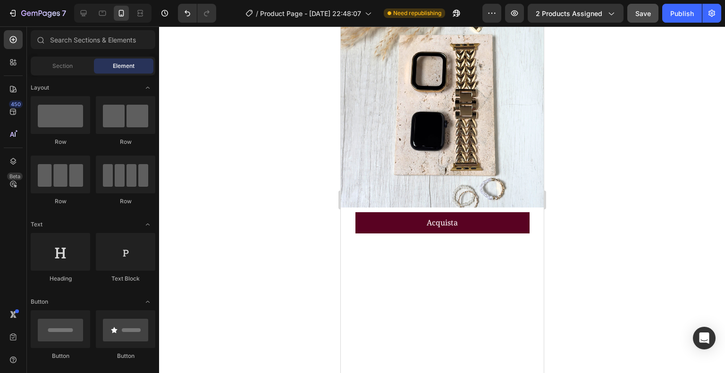
scroll to position [0, 0]
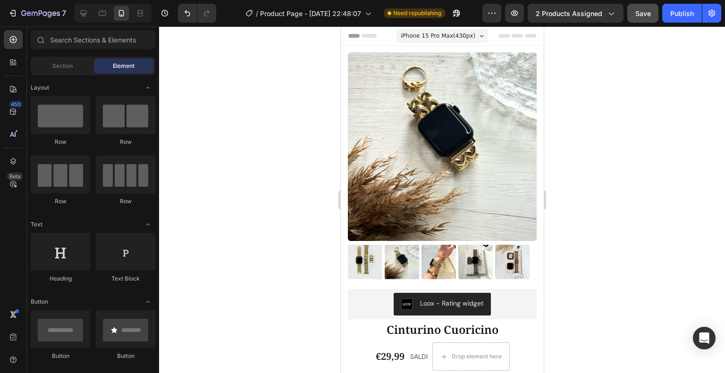
click at [425, 34] on span "iPhone 15 Pro Max ( 430 px)" at bounding box center [437, 35] width 75 height 9
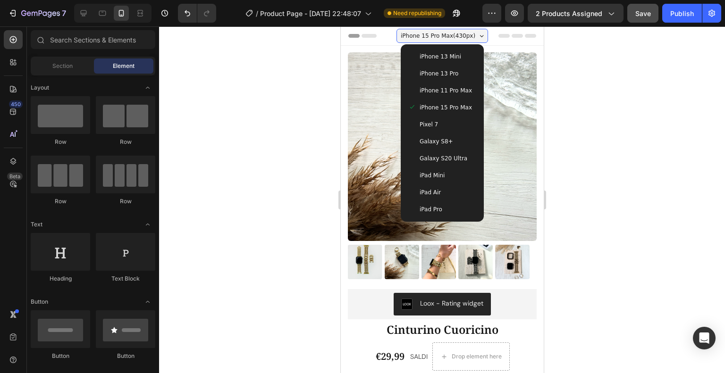
click at [427, 52] on span "iPhone 13 Mini" at bounding box center [440, 56] width 42 height 9
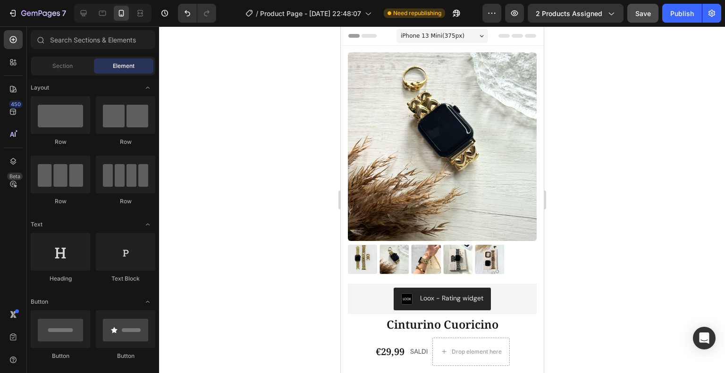
click at [438, 35] on span "iPhone 13 Mini ( 375 px)" at bounding box center [432, 35] width 64 height 9
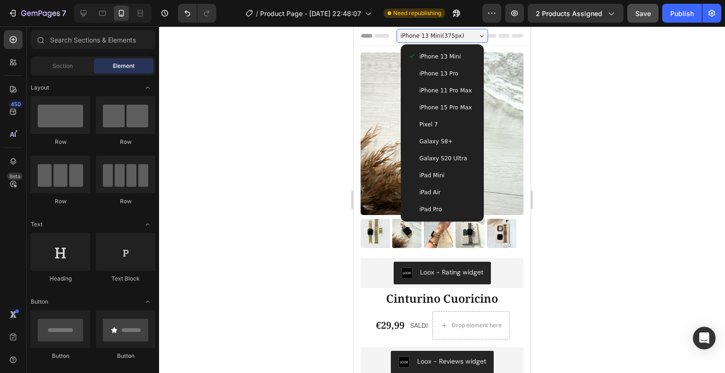
click at [447, 38] on span "iPhone 13 Mini ( 375 px)" at bounding box center [433, 35] width 64 height 9
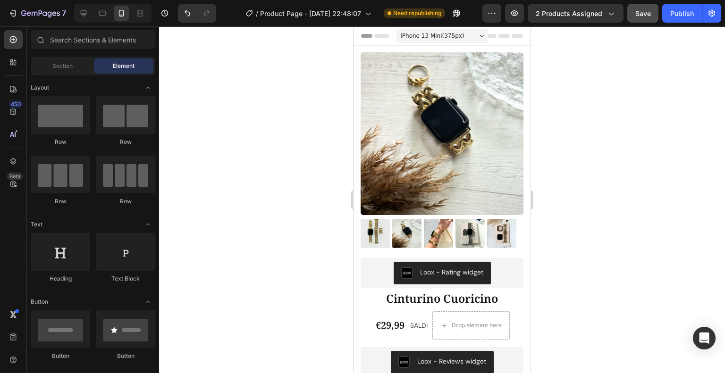
click at [447, 38] on span "iPhone 13 Mini ( 375 px)" at bounding box center [433, 35] width 64 height 9
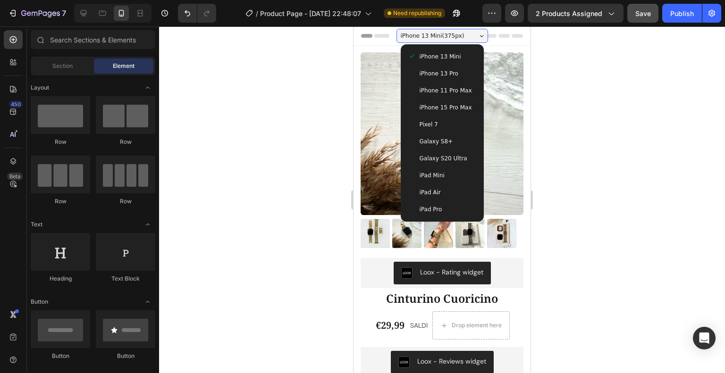
click at [440, 106] on span "iPhone 15 Pro Max" at bounding box center [445, 107] width 52 height 9
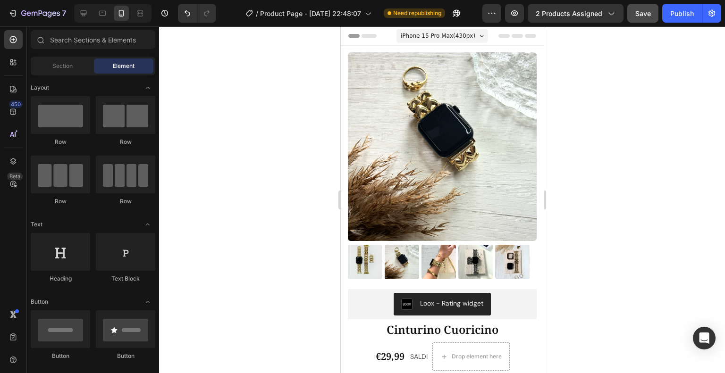
click at [457, 32] on span "iPhone 15 Pro Max ( 430 px)" at bounding box center [437, 35] width 75 height 9
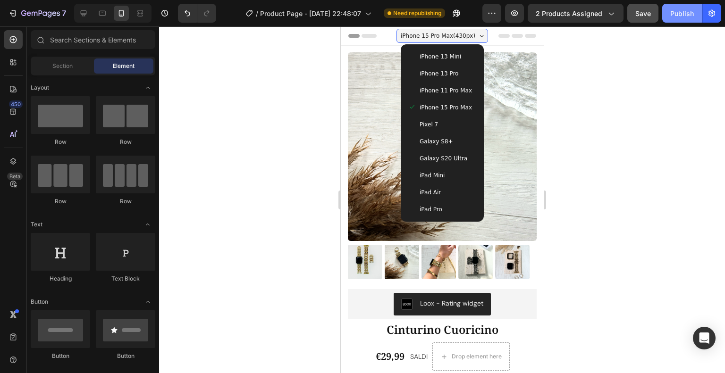
click at [678, 11] on div "Publish" at bounding box center [682, 13] width 24 height 10
click at [705, 339] on icon "Open Intercom Messenger" at bounding box center [703, 338] width 11 height 12
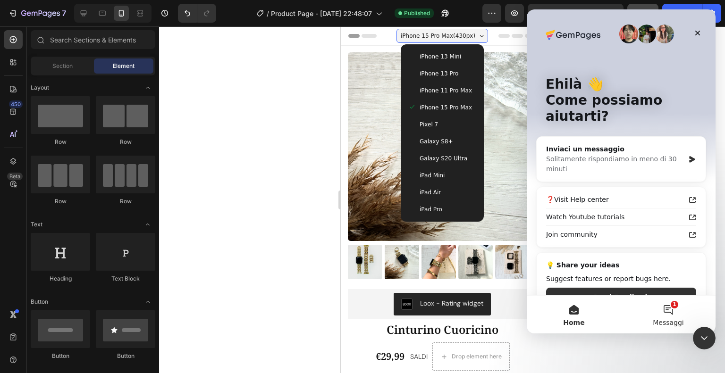
click at [673, 307] on button "1 Messaggi" at bounding box center [668, 315] width 94 height 38
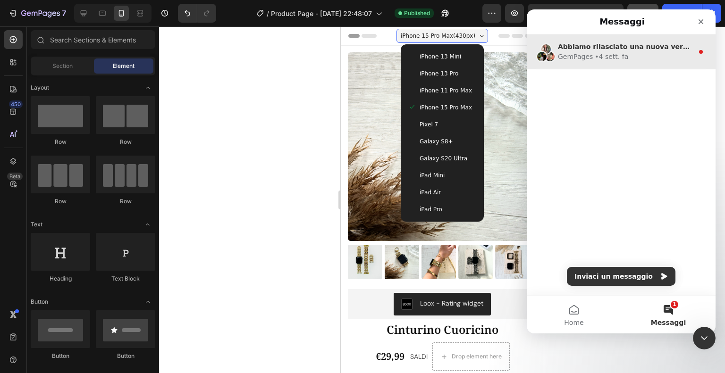
click at [659, 54] on div "GemPages • [DATE] fa" at bounding box center [625, 57] width 135 height 10
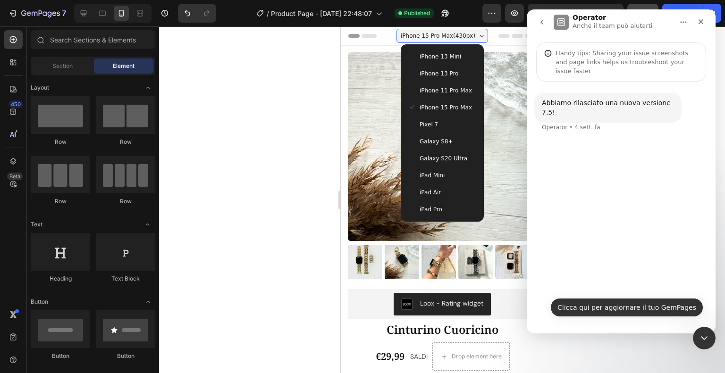
click at [632, 307] on button "Clicca qui per aggiornare il tuo GemPages" at bounding box center [626, 307] width 153 height 19
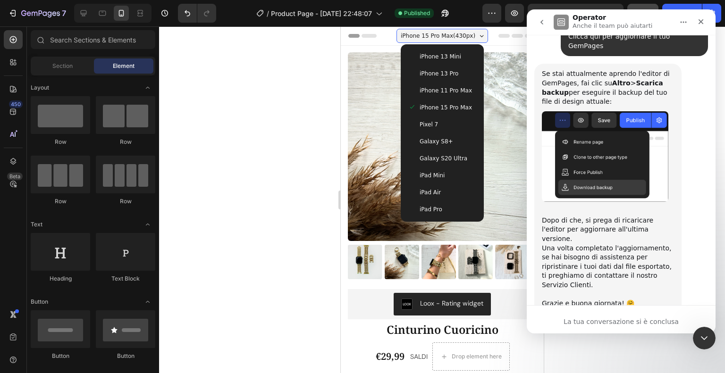
scroll to position [115, 0]
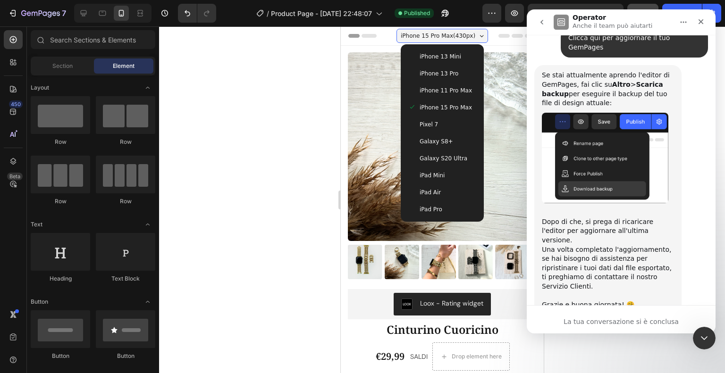
click at [541, 23] on icon "go back" at bounding box center [542, 22] width 8 height 8
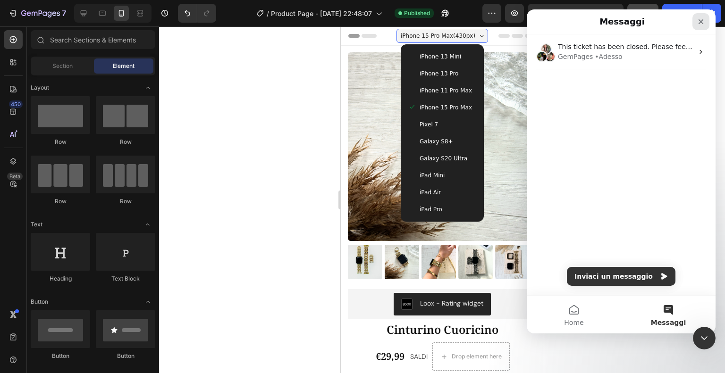
drag, startPoint x: 696, startPoint y: 23, endPoint x: 703, endPoint y: 19, distance: 7.6
click at [703, 19] on icon "Chiudi" at bounding box center [701, 22] width 8 height 8
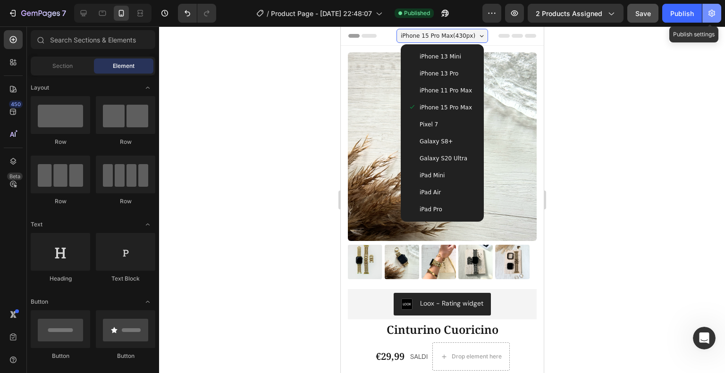
click at [706, 17] on button "button" at bounding box center [711, 13] width 19 height 19
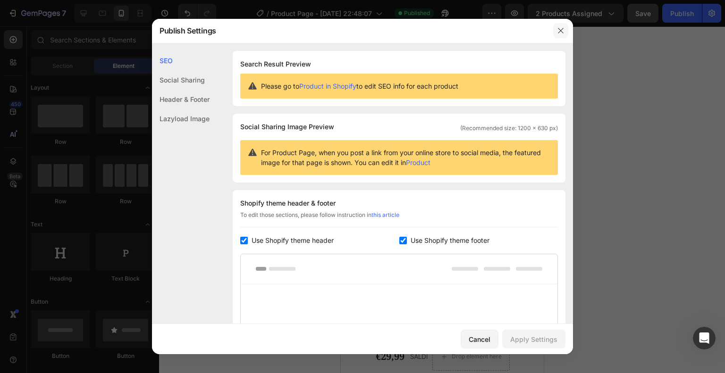
click at [560, 30] on icon "button" at bounding box center [560, 30] width 5 height 5
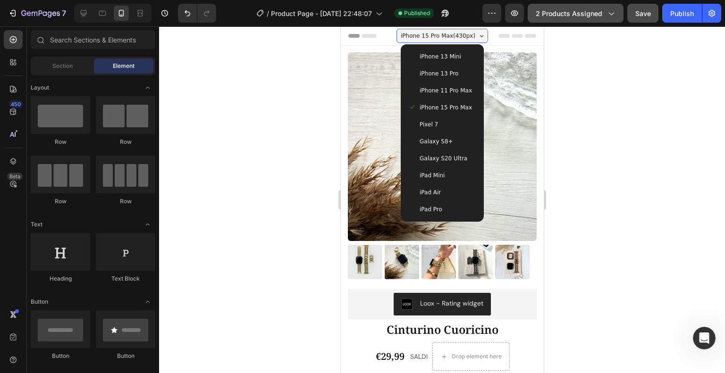
click at [606, 18] on button "2 products assigned" at bounding box center [575, 13] width 96 height 19
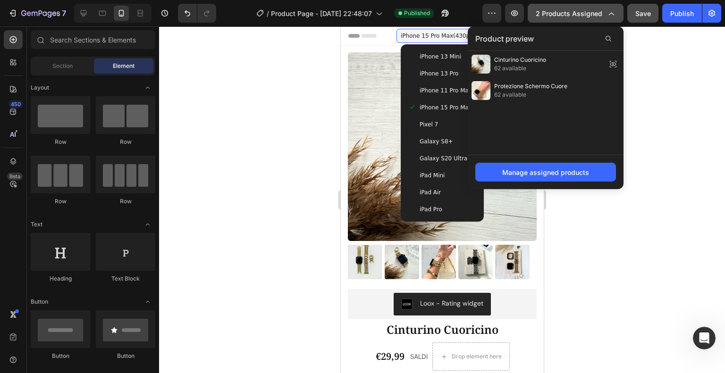
click at [606, 18] on button "2 products assigned" at bounding box center [575, 13] width 96 height 19
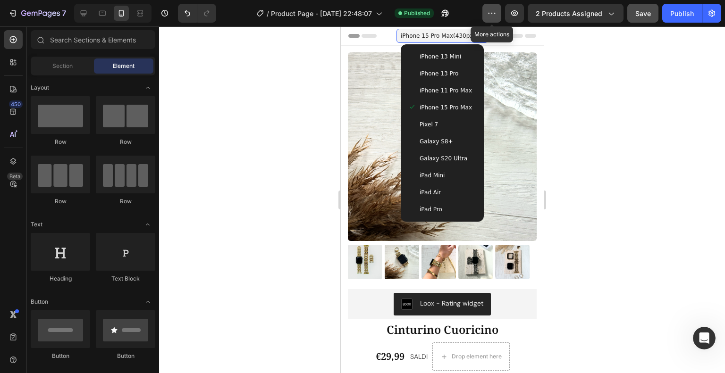
click at [496, 11] on icon "button" at bounding box center [491, 12] width 9 height 9
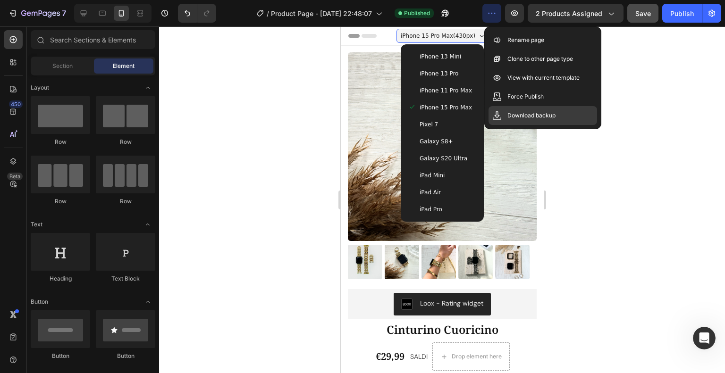
click at [538, 117] on p "Download backup" at bounding box center [531, 115] width 48 height 9
click at [704, 341] on icon "Apri il messenger Intercom" at bounding box center [703, 337] width 16 height 16
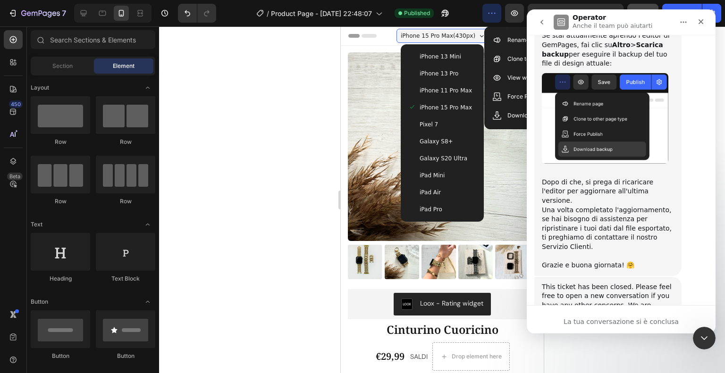
scroll to position [157, 0]
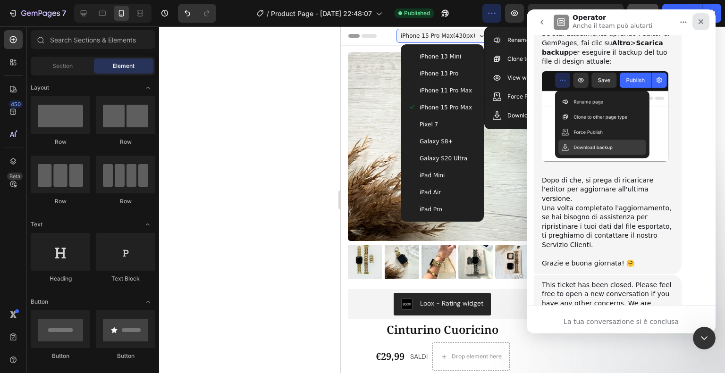
click at [696, 26] on div "Chiudi" at bounding box center [700, 21] width 17 height 17
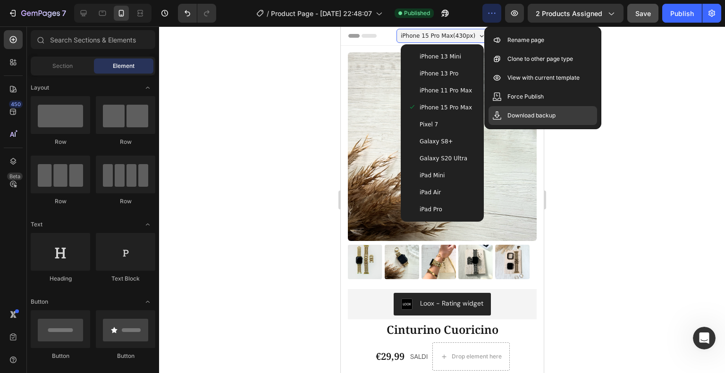
drag, startPoint x: 575, startPoint y: 109, endPoint x: 571, endPoint y: 115, distance: 6.8
click at [571, 115] on div "Download backup" at bounding box center [542, 115] width 109 height 19
click at [666, 159] on div at bounding box center [442, 199] width 566 height 347
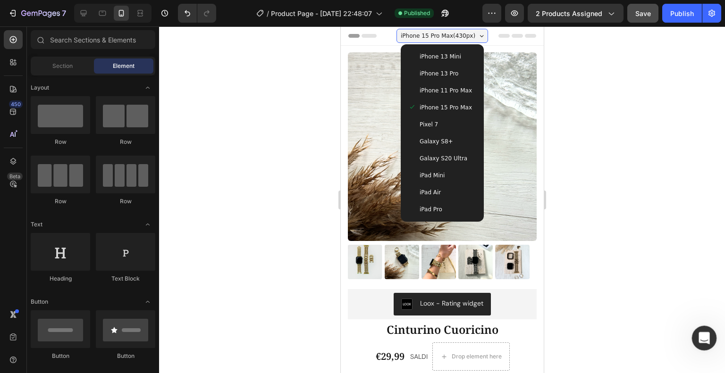
click at [704, 334] on icon "Apri il messenger Intercom" at bounding box center [703, 337] width 16 height 16
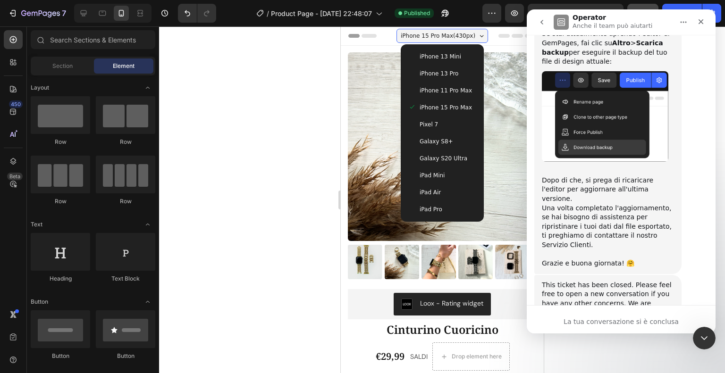
click at [542, 24] on icon "go back" at bounding box center [541, 22] width 3 height 5
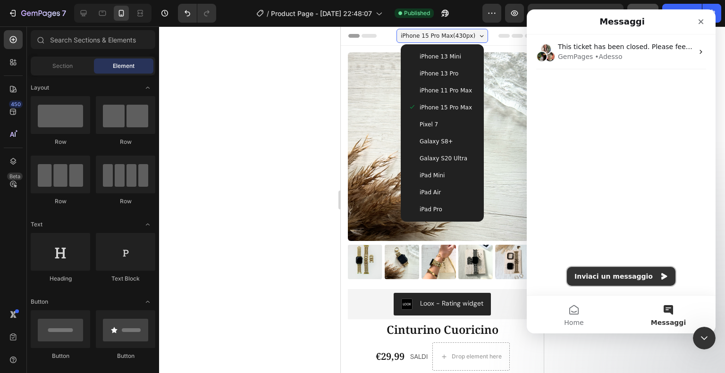
click at [616, 276] on button "Inviaci un messaggio" at bounding box center [621, 276] width 109 height 19
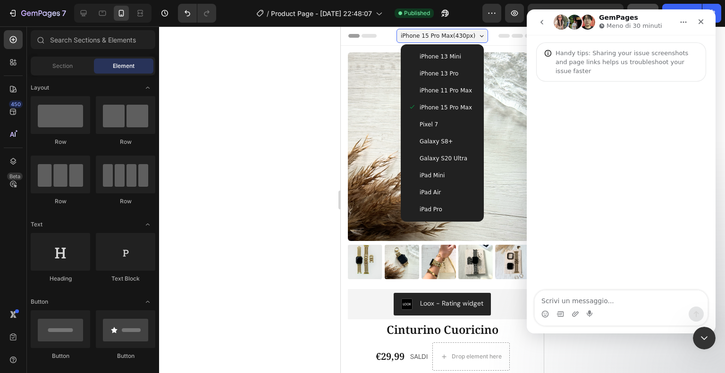
click at [611, 303] on textarea "Scrivi un messaggio..." at bounding box center [621, 299] width 173 height 16
type textarea "ciao ho bisogno di una mano!"
click at [322, 205] on div at bounding box center [442, 199] width 566 height 347
click at [703, 18] on icon "Chiudi" at bounding box center [701, 22] width 8 height 8
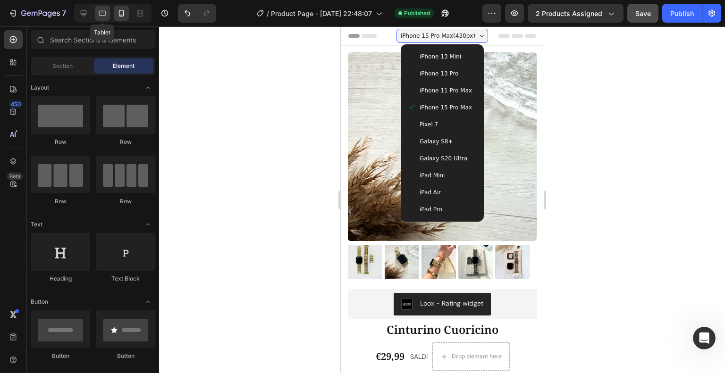
click at [102, 11] on icon at bounding box center [102, 12] width 9 height 9
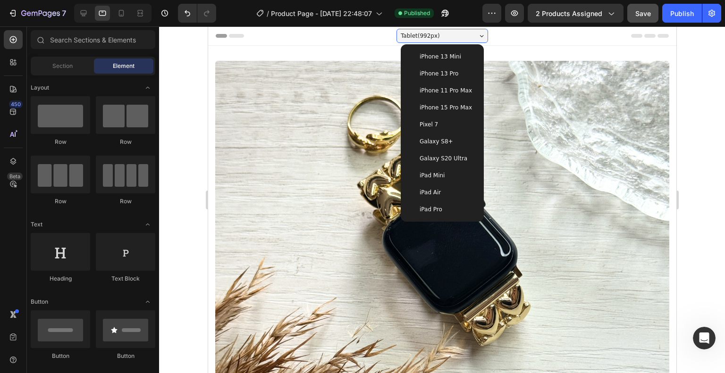
click at [446, 209] on div "iPad Pro" at bounding box center [442, 209] width 68 height 9
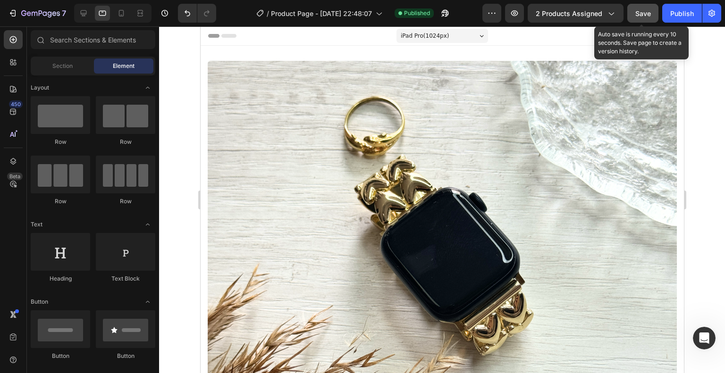
click at [640, 18] on div "Save" at bounding box center [643, 13] width 16 height 10
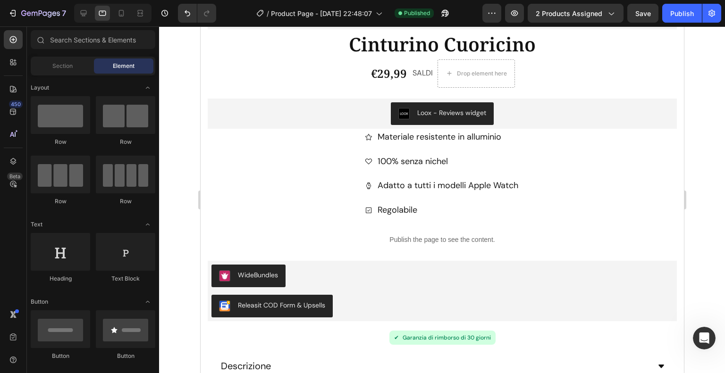
scroll to position [632, 0]
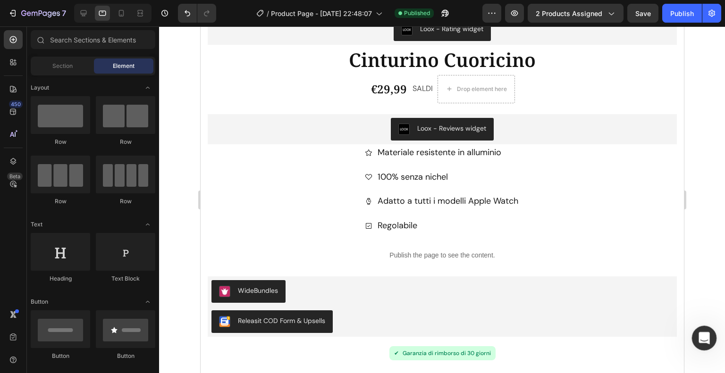
click at [702, 339] on icon "Apri il messenger Intercom" at bounding box center [703, 337] width 16 height 16
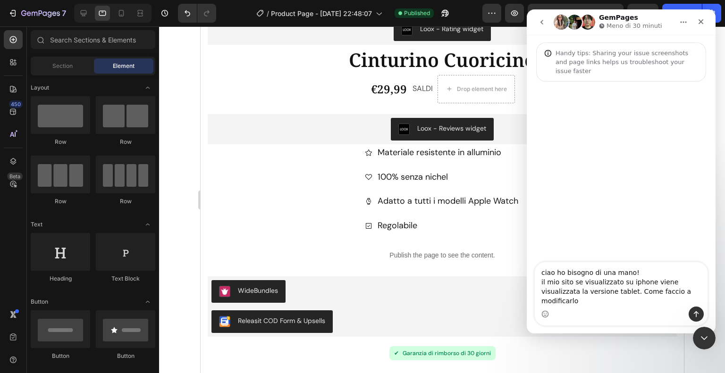
type textarea "ciao ho bisogno di una mano! il mio sito se visualizzato su iphone viene visual…"
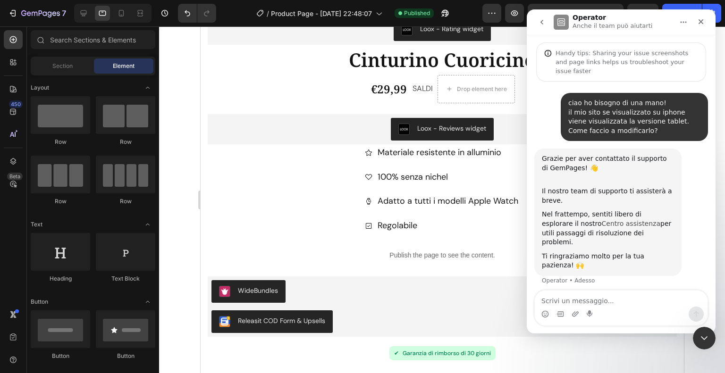
click at [602, 220] on link "Centro assistenza" at bounding box center [631, 224] width 59 height 8
click at [123, 13] on icon at bounding box center [121, 13] width 5 height 7
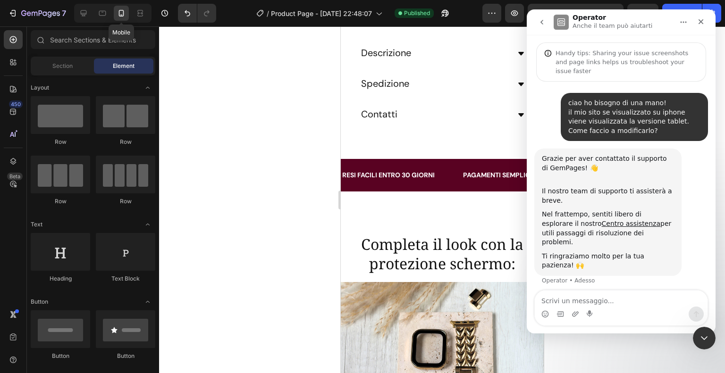
scroll to position [501, 0]
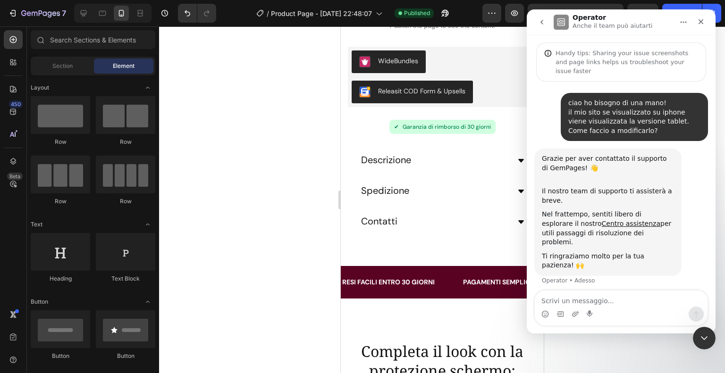
click at [317, 230] on div at bounding box center [442, 199] width 566 height 347
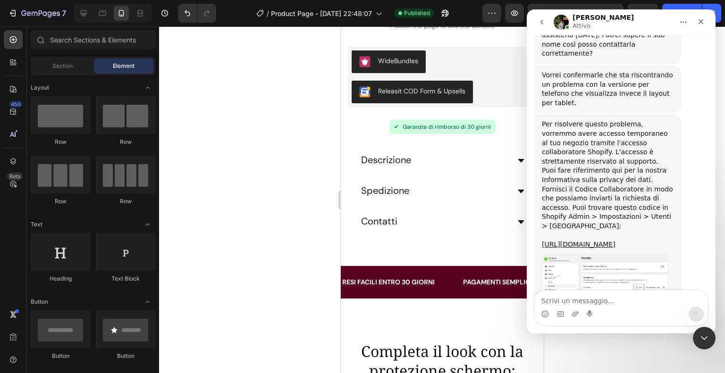
scroll to position [333, 0]
click at [579, 239] on link "[URL][DOMAIN_NAME]" at bounding box center [579, 243] width 74 height 8
click at [551, 253] on img "Jeremy dice…" at bounding box center [605, 278] width 126 height 50
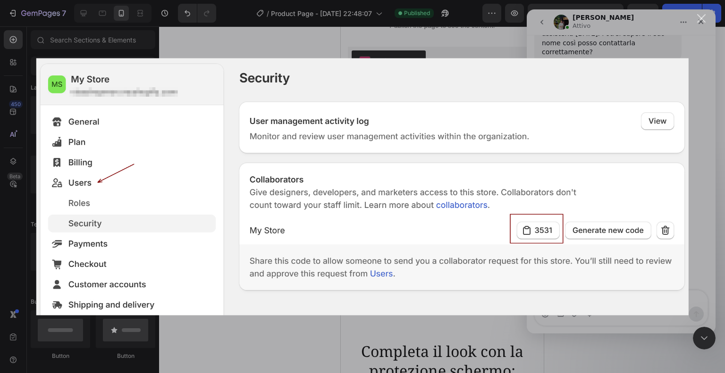
click at [700, 20] on div "Chiudi" at bounding box center [701, 18] width 9 height 9
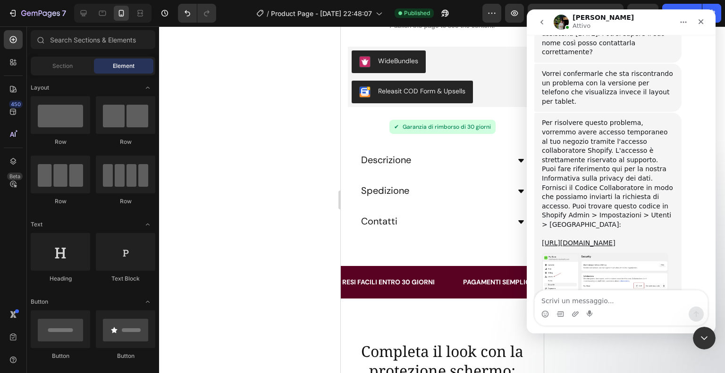
click at [617, 310] on div "Messenger Intercom" at bounding box center [621, 314] width 173 height 15
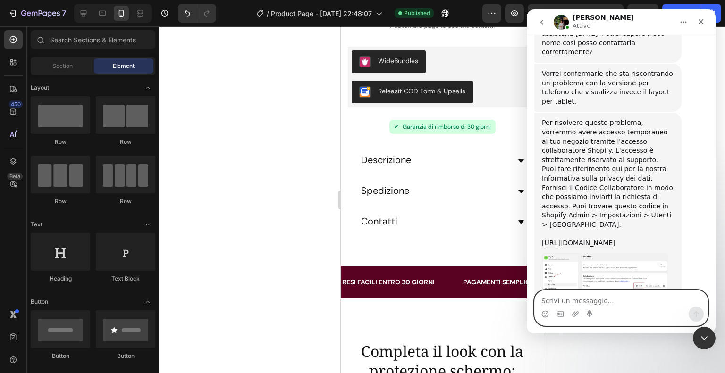
click at [611, 297] on textarea "Scrivi un messaggio..." at bounding box center [621, 299] width 173 height 16
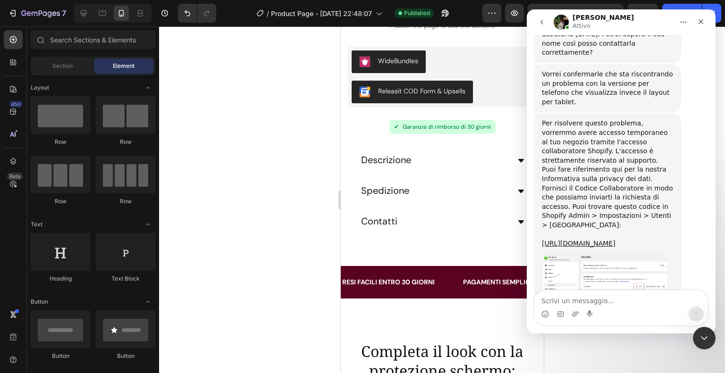
scroll to position [333, 0]
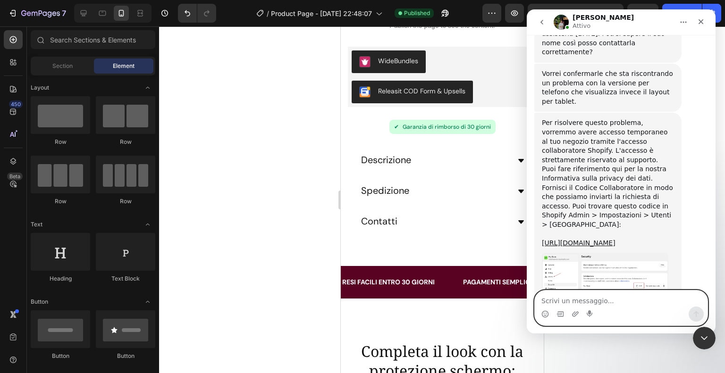
click at [603, 299] on textarea "Scrivi un messaggio..." at bounding box center [621, 299] width 173 height 16
paste textarea "8488"
type textarea "Questo è il codice: 8488"
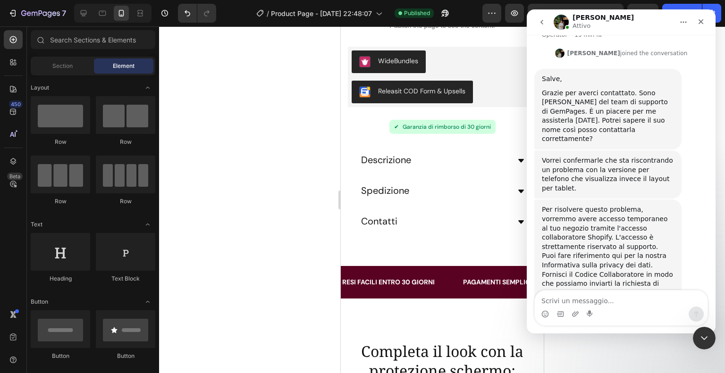
scroll to position [247, 0]
click at [627, 308] on div "Messenger Intercom" at bounding box center [621, 314] width 173 height 15
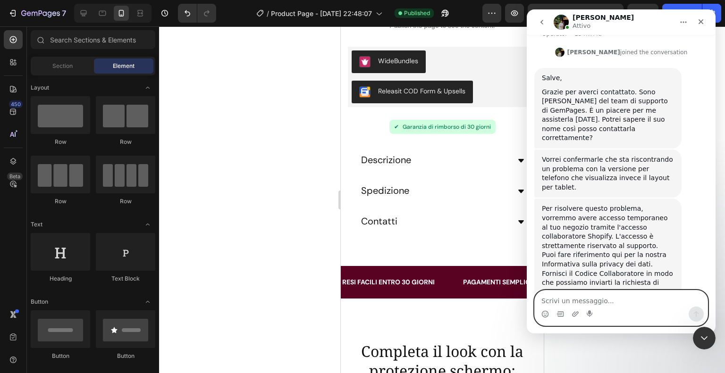
click at [623, 301] on textarea "Scrivi un messaggio..." at bounding box center [621, 299] width 173 height 16
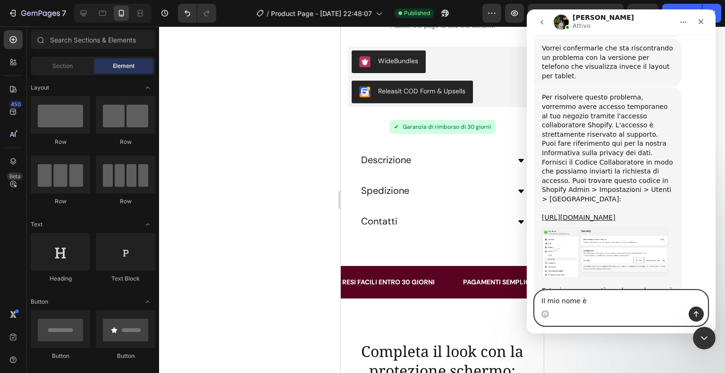
scroll to position [361, 0]
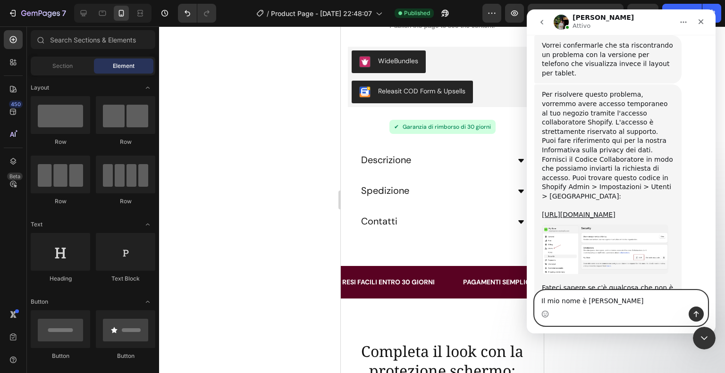
type textarea "Il mio nome è [PERSON_NAME]"
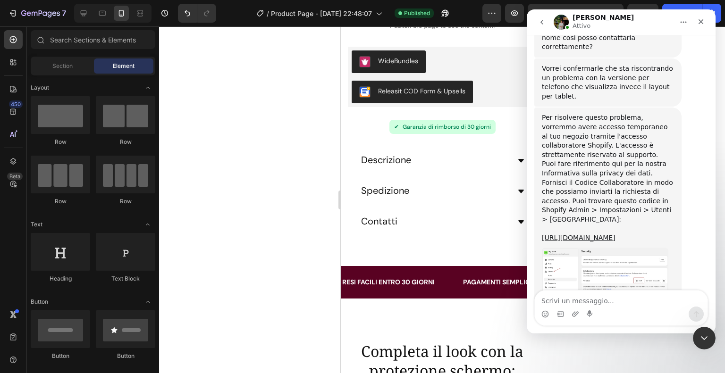
scroll to position [383, 0]
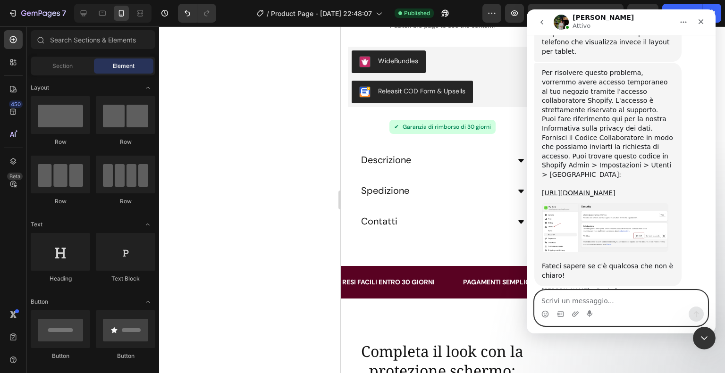
click at [608, 302] on textarea "Scrivi un messaggio..." at bounding box center [621, 299] width 173 height 16
type textarea "[PERSON_NAME]"
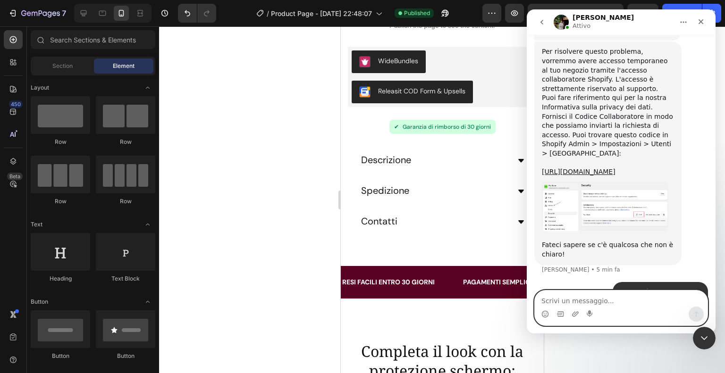
click at [596, 295] on textarea "Scrivi un messaggio..." at bounding box center [621, 299] width 173 height 16
type textarea "ciao"
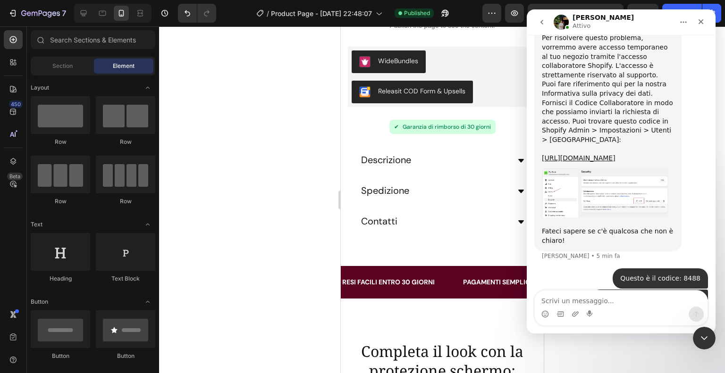
scroll to position [426, 0]
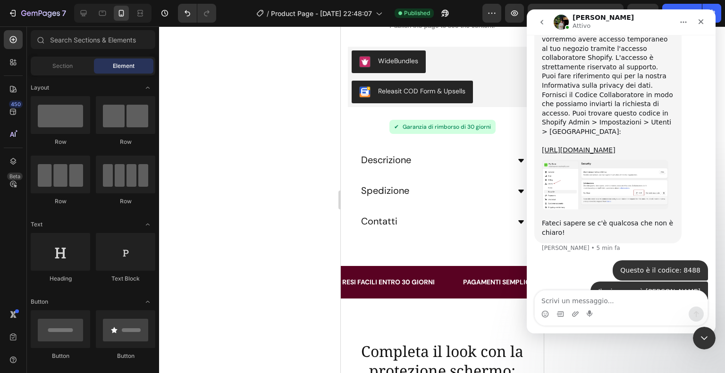
drag, startPoint x: 712, startPoint y: 219, endPoint x: 1251, endPoint y: 247, distance: 539.0
click at [272, 105] on div at bounding box center [442, 199] width 566 height 347
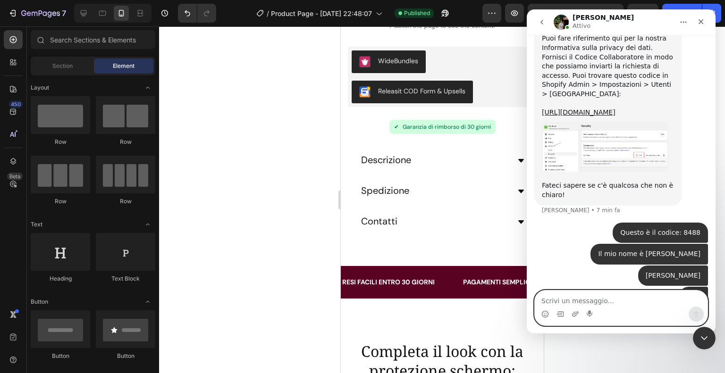
click at [597, 302] on textarea "Scrivi un messaggio..." at bounding box center [621, 299] width 173 height 16
type textarea "Anche per me [PERSON_NAME]!"
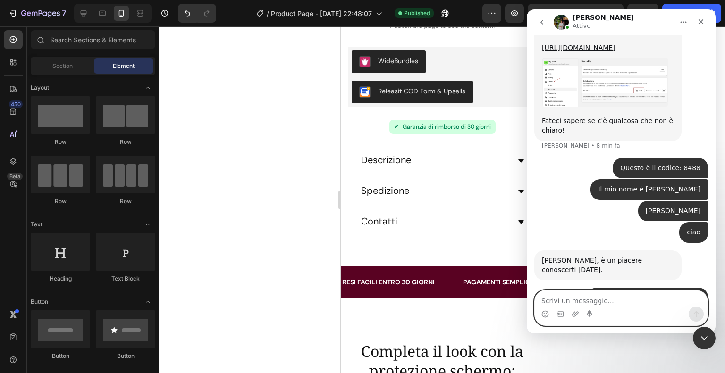
scroll to position [681, 0]
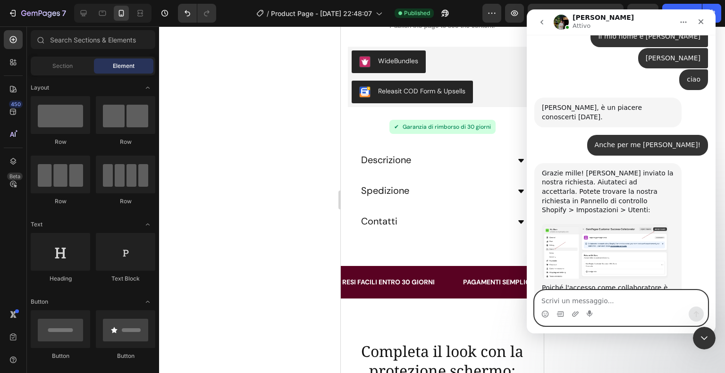
click at [557, 306] on textarea "Scrivi un messaggio..." at bounding box center [621, 299] width 173 height 16
type textarea "a"
type textarea "fatto!"
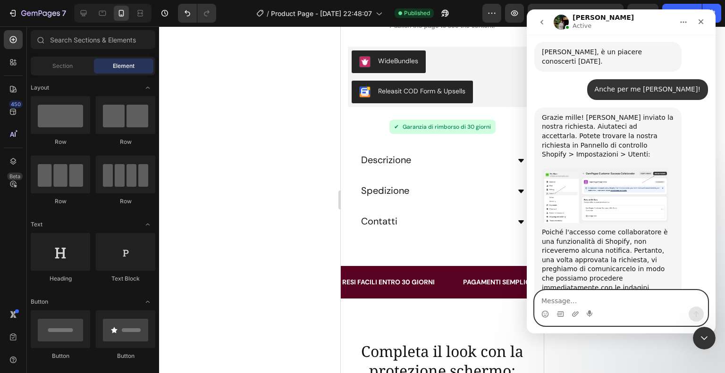
scroll to position [774, 0]
click at [639, 305] on textarea "Message…" at bounding box center [621, 299] width 173 height 16
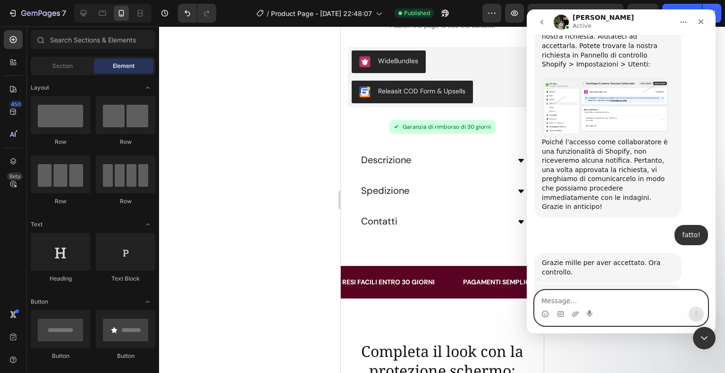
scroll to position [870, 0]
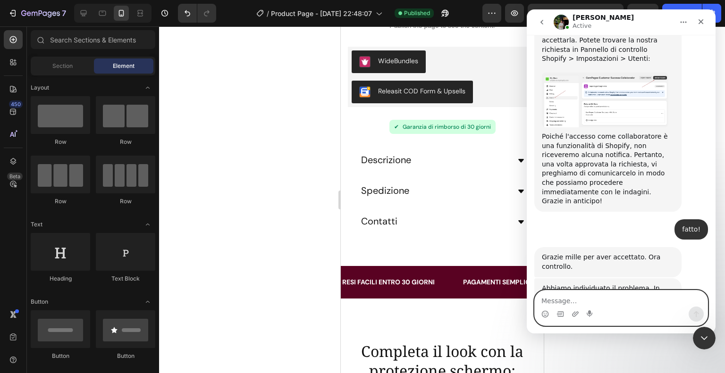
click at [613, 291] on textarea "Message…" at bounding box center [621, 299] width 173 height 16
click at [544, 302] on textarea "va bene Grazie mille!" at bounding box center [621, 299] width 173 height 16
type textarea "Va bene Grazie mille!"
click at [694, 312] on icon "Invia un messaggio…" at bounding box center [696, 314] width 8 height 8
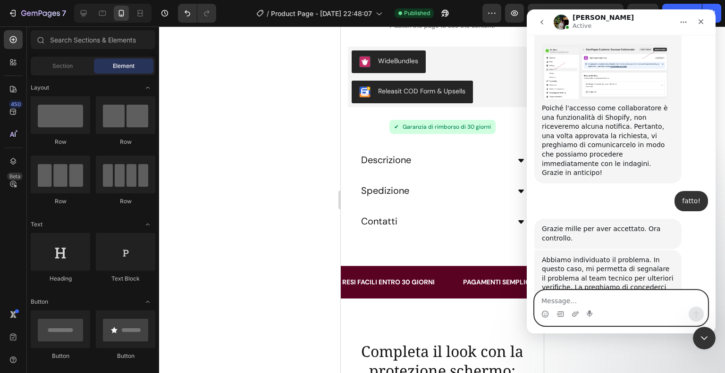
scroll to position [926, 0]
